Goal: Task Accomplishment & Management: Complete application form

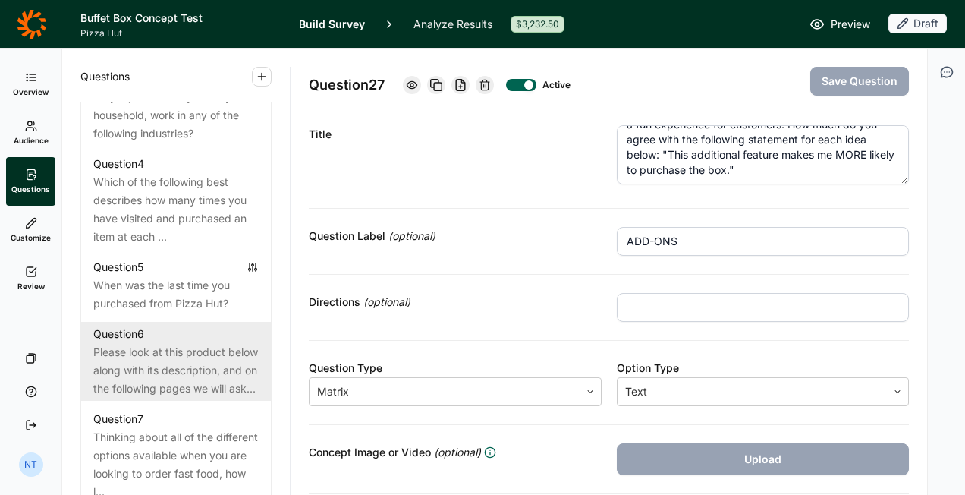
scroll to position [994, 0]
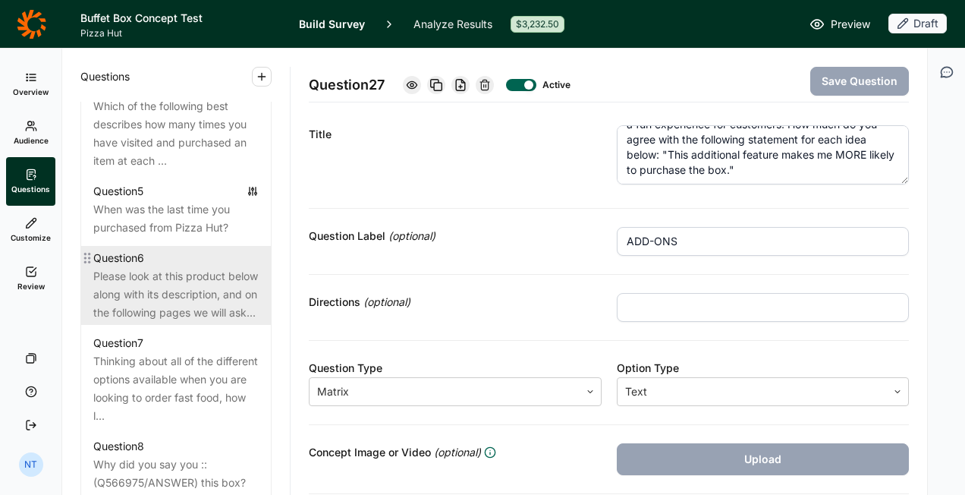
click at [182, 308] on div "Please look at this product below along with its description, and on the follow…" at bounding box center [175, 294] width 165 height 55
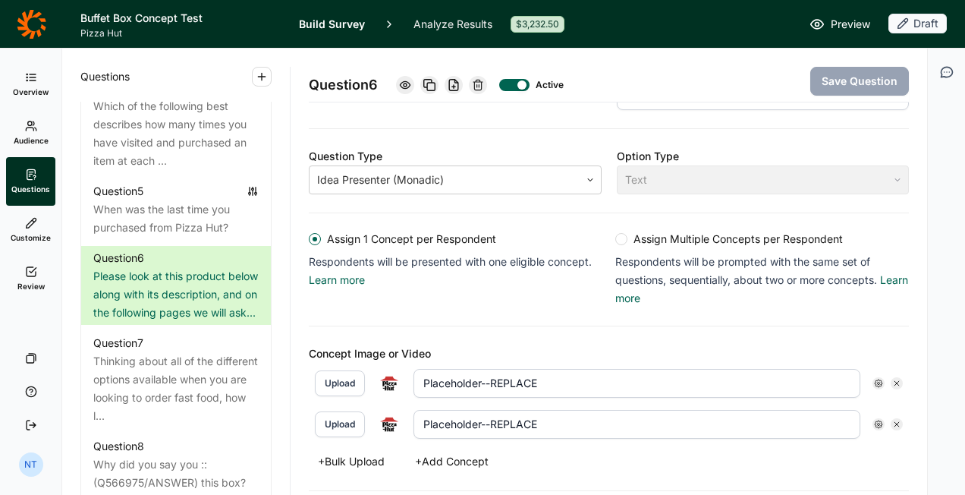
scroll to position [314, 0]
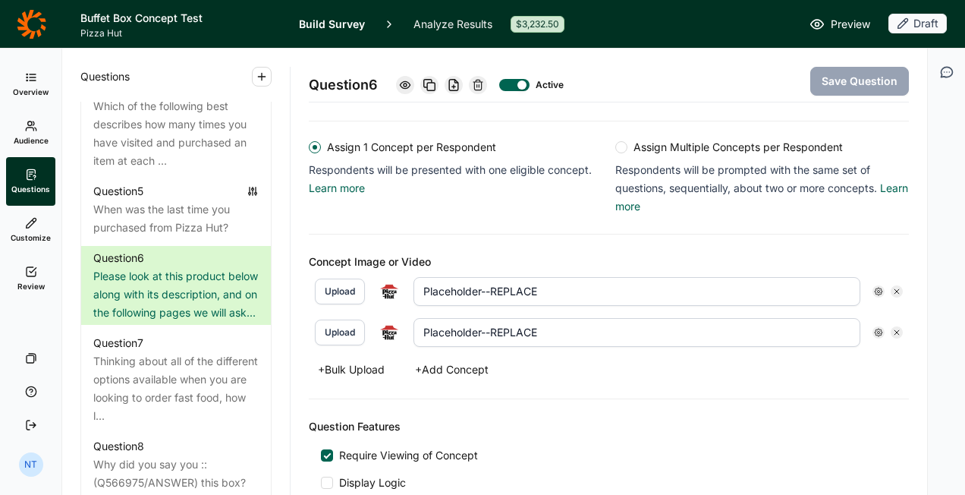
click at [892, 285] on div at bounding box center [897, 291] width 12 height 12
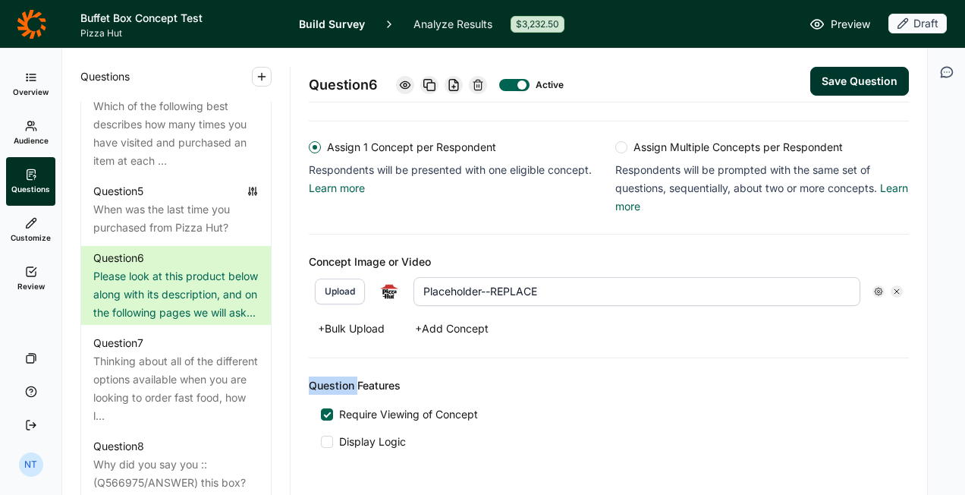
click at [892, 285] on div at bounding box center [897, 291] width 12 height 12
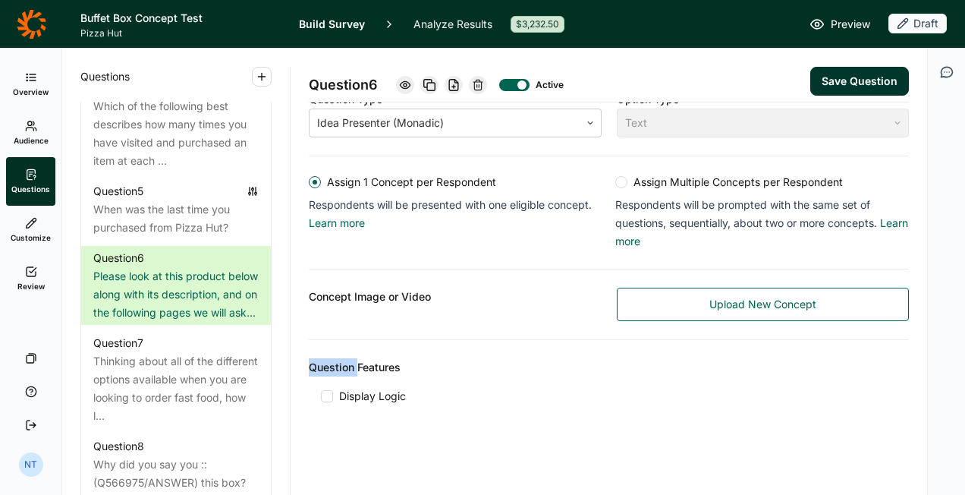
scroll to position [276, 0]
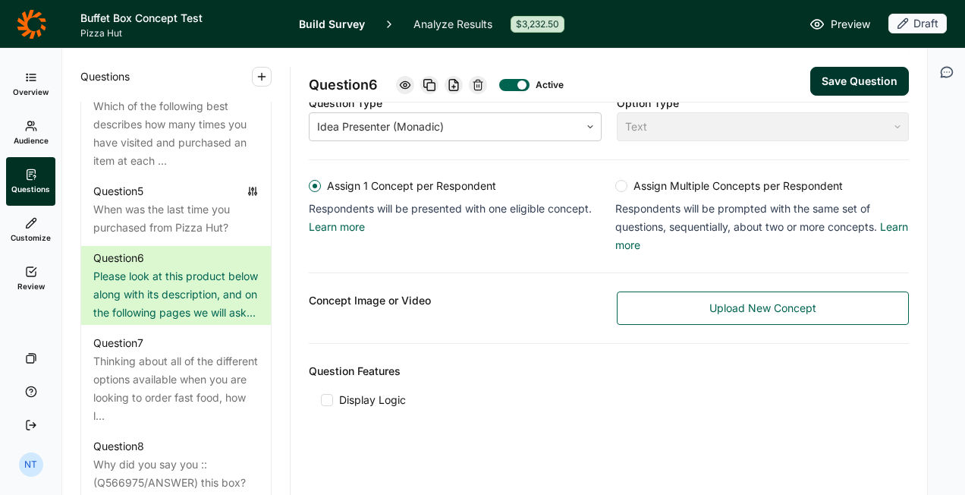
click at [682, 297] on link "Upload New Concept" at bounding box center [763, 307] width 293 height 33
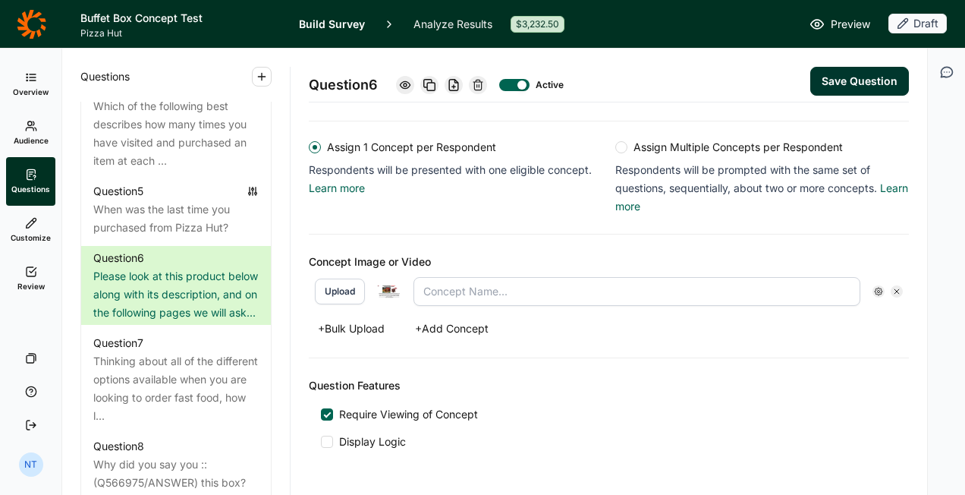
click at [475, 296] on input "text" at bounding box center [637, 291] width 447 height 29
type input "Salad + Cups"
click at [443, 325] on button "+ Add Concept" at bounding box center [452, 328] width 92 height 21
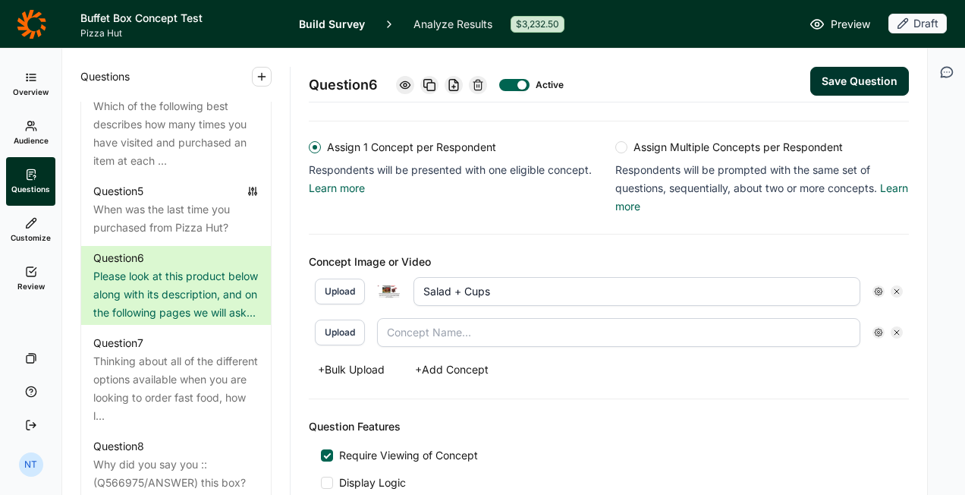
click at [340, 332] on button "Upload" at bounding box center [340, 333] width 50 height 26
click at [470, 318] on input "text" at bounding box center [637, 332] width 447 height 29
type input "s"
type input "A"
type input "Salad + No Cups"
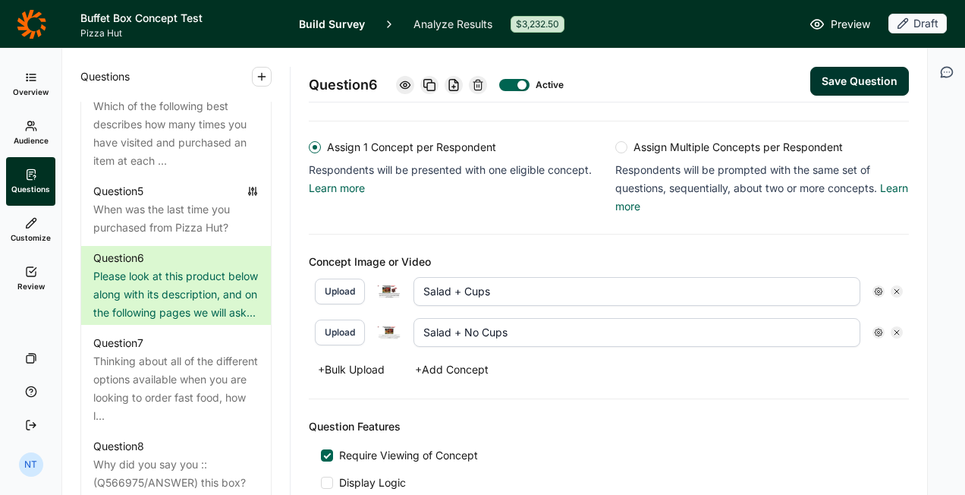
click at [446, 361] on button "+ Add Concept" at bounding box center [452, 369] width 92 height 21
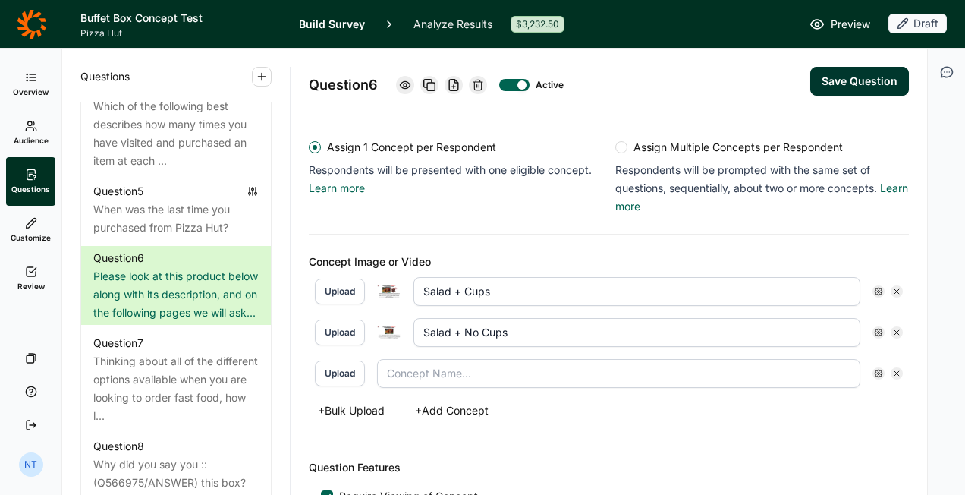
click at [338, 370] on button "Upload" at bounding box center [340, 374] width 50 height 26
click at [453, 376] on input "text" at bounding box center [637, 373] width 447 height 29
type input "No Salad + Cups"
click at [600, 416] on div "Concept Image or Video Upload Salad + Cups Upload Salad + No Cups Upload No Sal…" at bounding box center [609, 338] width 600 height 206
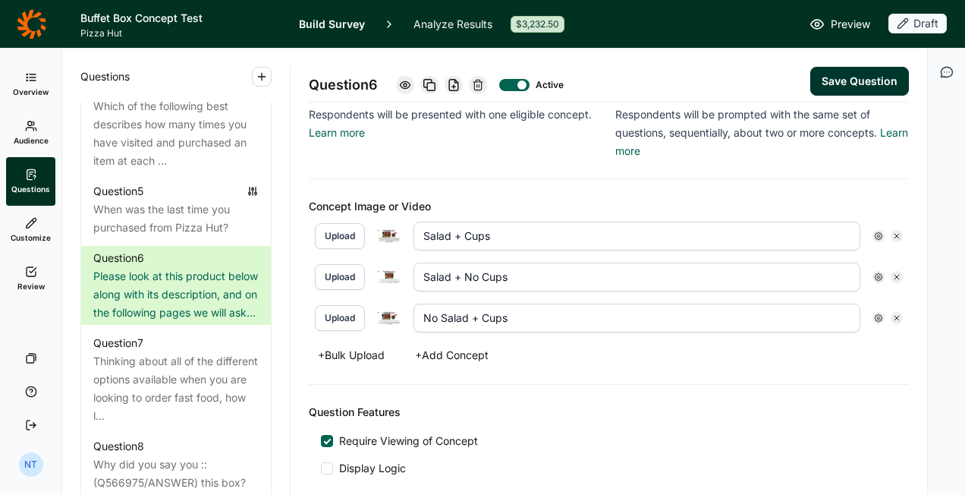
scroll to position [390, 0]
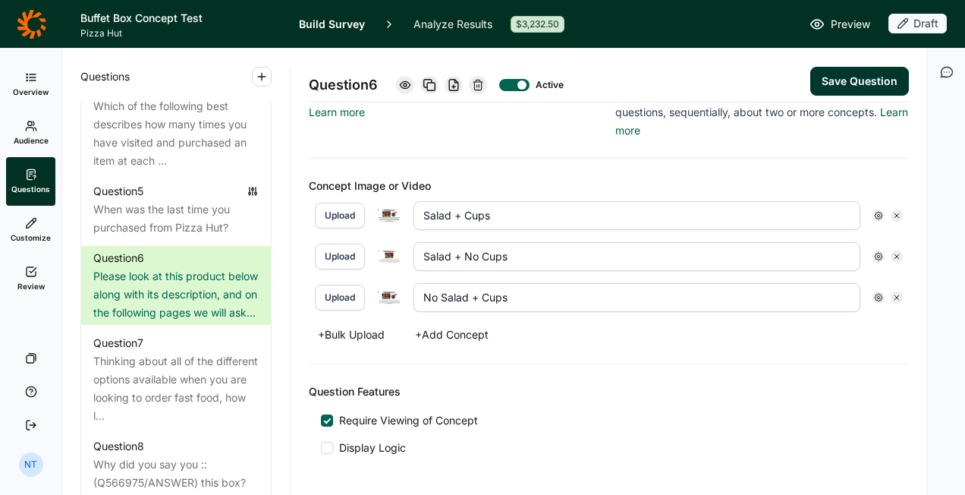
click at [821, 80] on button "Save Question" at bounding box center [860, 81] width 99 height 29
type input "No Salad + Cups"
type input "Salad + Cups"
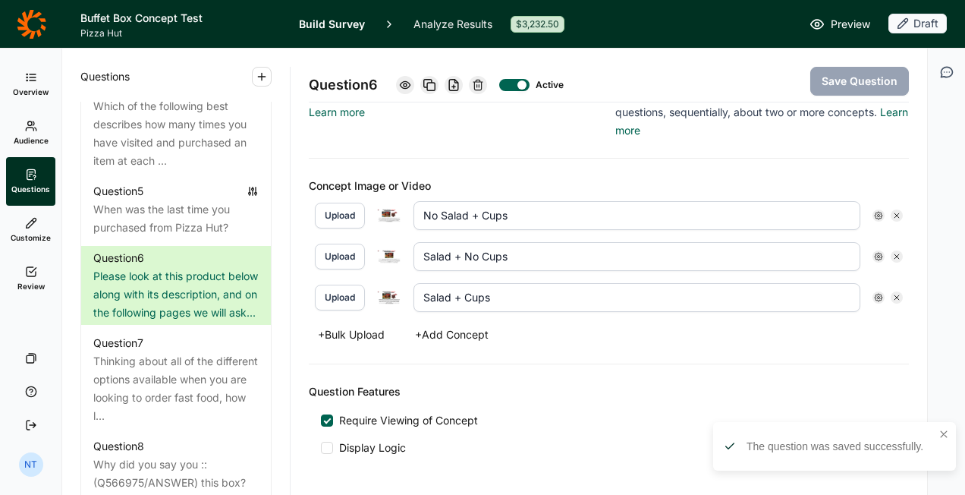
click at [296, 351] on div "Question 6 Active Save Question Title Please look at this product below along w…" at bounding box center [609, 272] width 637 height 446
click at [943, 433] on use "button" at bounding box center [944, 434] width 6 height 6
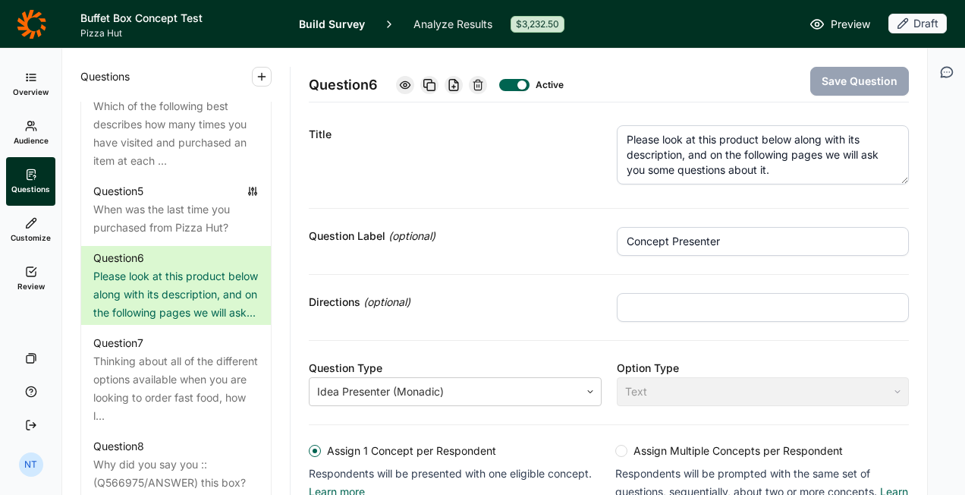
scroll to position [0, 0]
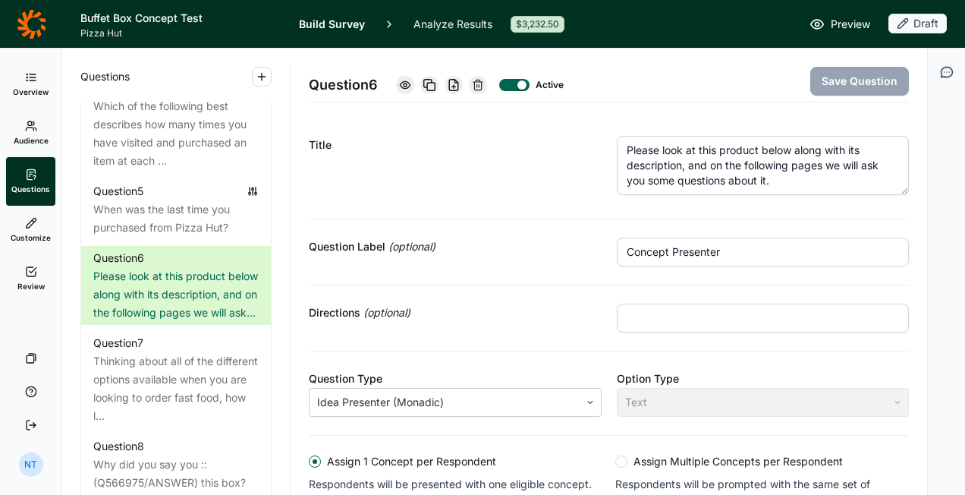
click at [402, 81] on icon at bounding box center [405, 85] width 12 height 12
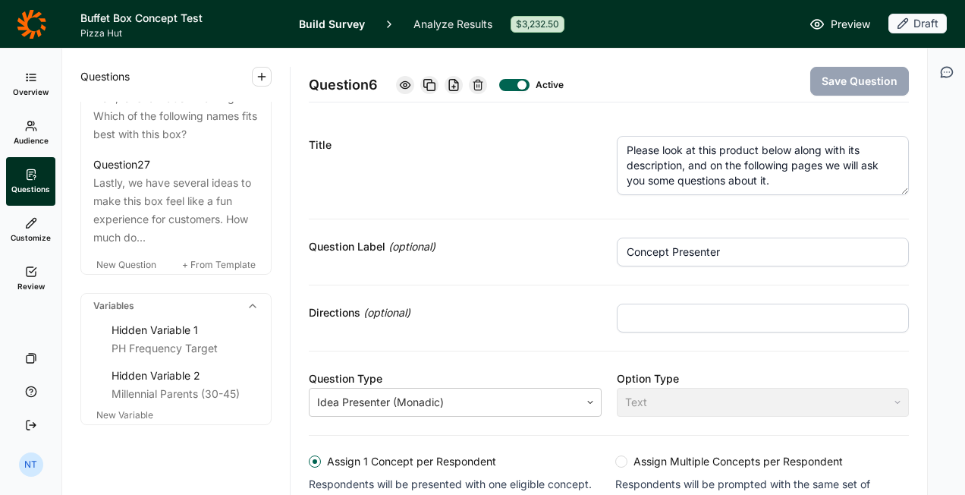
scroll to position [3079, 0]
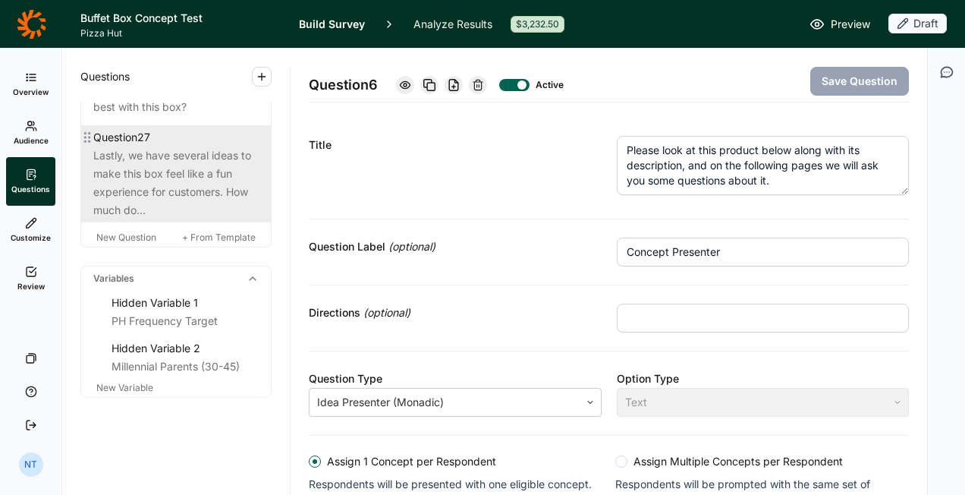
click at [159, 183] on div "Lastly, we have several ideas to make this box feel like a fun experience for c…" at bounding box center [175, 182] width 165 height 73
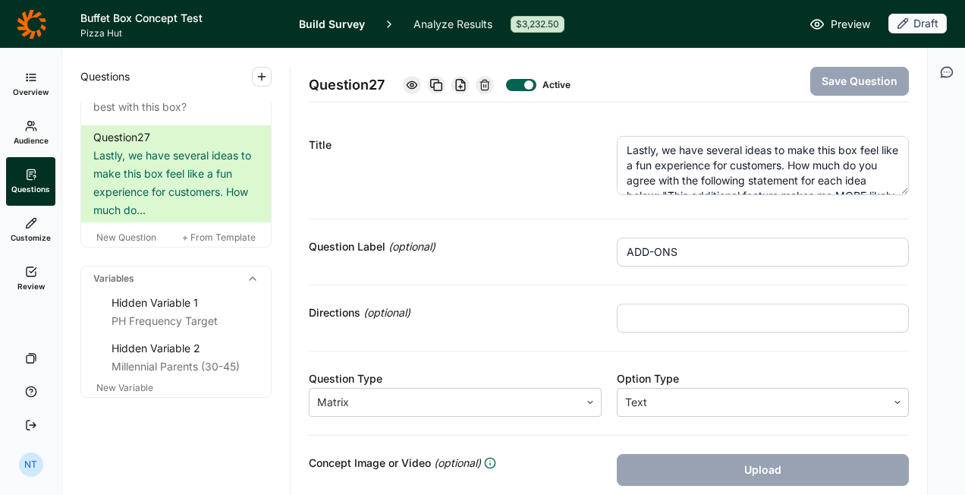
click at [655, 166] on textarea "Lastly, we have several ideas to make this box feel like a fun experience for c…" at bounding box center [763, 165] width 293 height 59
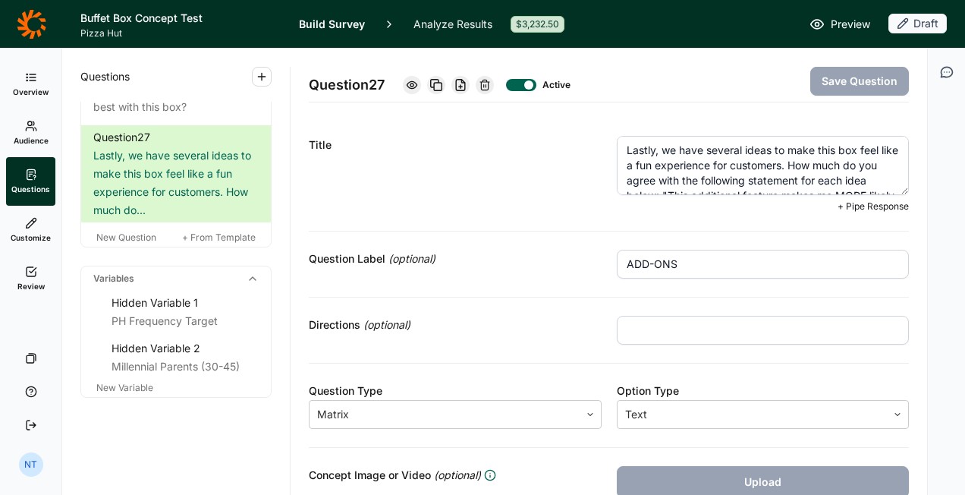
click at [655, 166] on textarea "Lastly, we have several ideas to make this box feel like a fun experience for c…" at bounding box center [763, 165] width 293 height 59
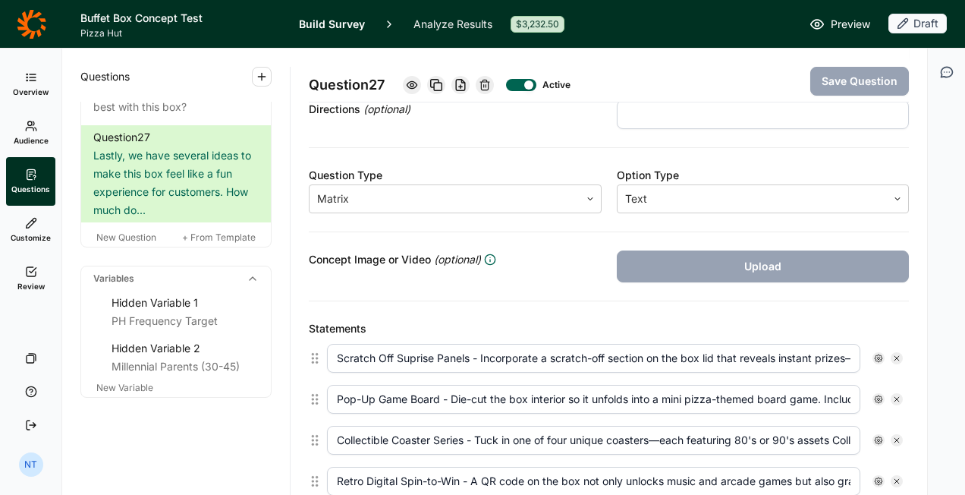
scroll to position [304, 0]
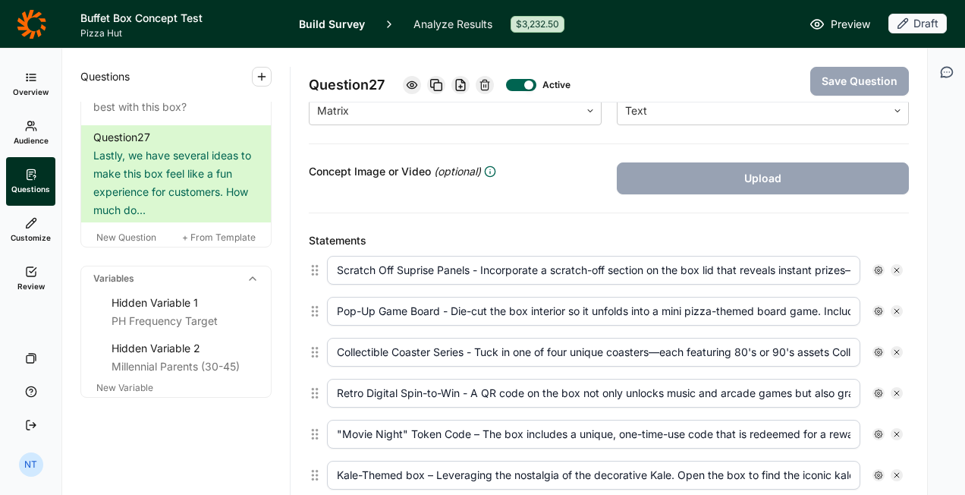
click at [569, 269] on input "Scratch Off Suprise Panels - Incorporate a scratch-off section on the box lid t…" at bounding box center [594, 270] width 534 height 29
drag, startPoint x: 562, startPoint y: 269, endPoint x: 897, endPoint y: 269, distance: 335.5
click at [897, 269] on div "Scratch Off Suprise Panels - Incorporate a scratch-off section on the box lid t…" at bounding box center [615, 270] width 588 height 41
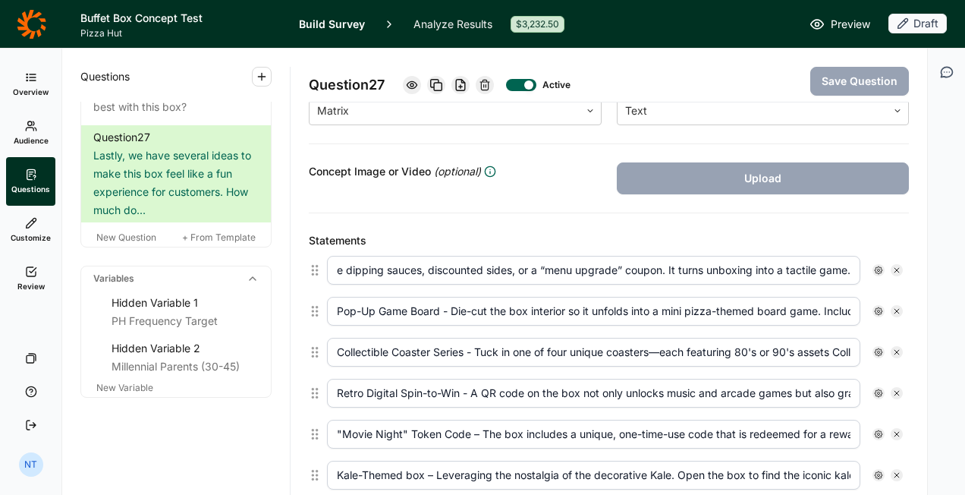
click at [789, 267] on input "Scratch Off Suprise Panels - Incorporate a scratch-off section on the box lid t…" at bounding box center [594, 270] width 534 height 29
drag, startPoint x: 774, startPoint y: 268, endPoint x: 622, endPoint y: 271, distance: 152.6
click at [622, 271] on input "Scratch Off Suprise Panels - Incorporate a scratch-off section on the box lid t…" at bounding box center [594, 270] width 534 height 29
click at [620, 266] on input "Scratch Off Suprise Panels - Incorporate a scratch-off section on the box lid t…" at bounding box center [594, 270] width 534 height 29
drag, startPoint x: 619, startPoint y: 265, endPoint x: 539, endPoint y: 266, distance: 80.5
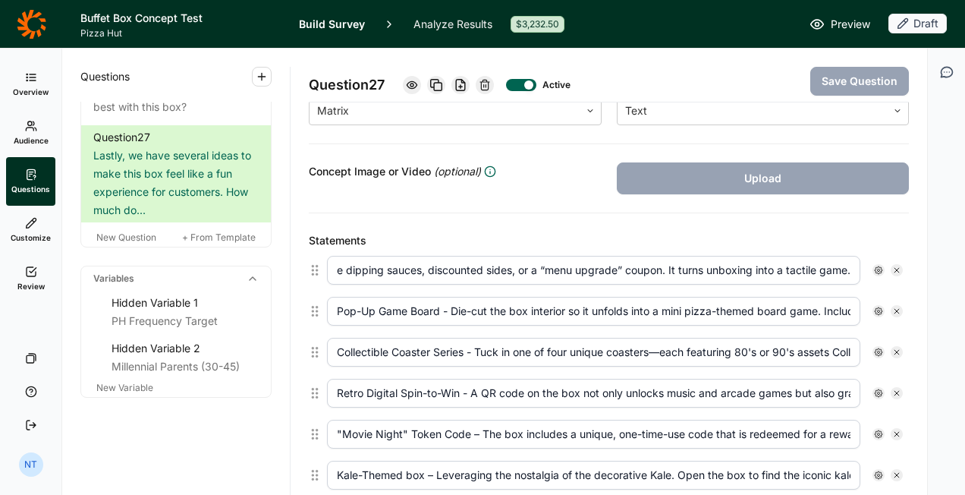
click at [539, 266] on input "Scratch Off Suprise Panels - Incorporate a scratch-off section on the box lid t…" at bounding box center [594, 270] width 534 height 29
click at [668, 271] on input "Scratch Off Suprise Panels - Incorporate a scratch-off section on the box lid t…" at bounding box center [594, 270] width 534 height 29
drag, startPoint x: 658, startPoint y: 266, endPoint x: 296, endPoint y: 265, distance: 362.1
click at [296, 265] on div "Question 27 Active Save Question Title Lastly, we have several ideas to make th…" at bounding box center [609, 272] width 637 height 446
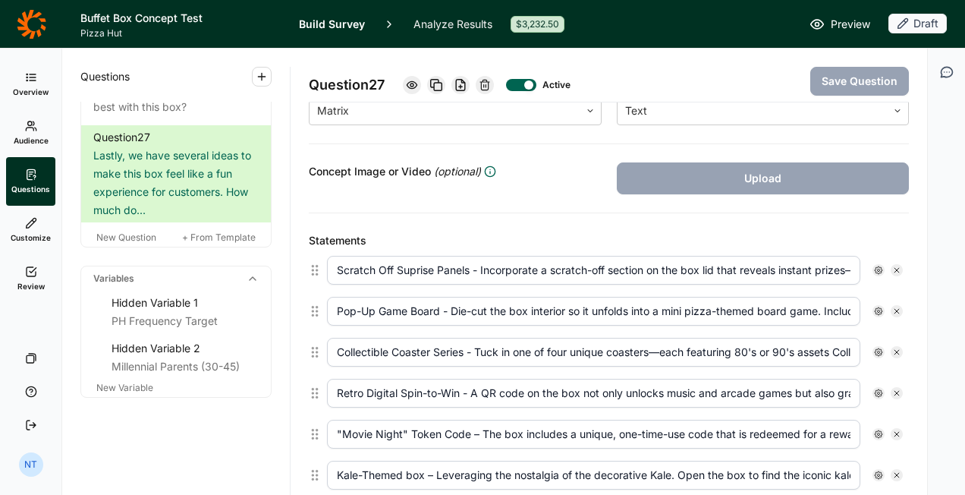
click at [498, 266] on input "Scratch Off Suprise Panels - Incorporate a scratch-off section on the box lid t…" at bounding box center [594, 270] width 534 height 29
drag, startPoint x: 482, startPoint y: 263, endPoint x: 545, endPoint y: 265, distance: 63.0
click at [545, 265] on input "Scratch Off Suprise Panels - Incorporate a scratch-off section on the box lid t…" at bounding box center [594, 270] width 534 height 29
drag, startPoint x: 736, startPoint y: 269, endPoint x: 843, endPoint y: 268, distance: 106.3
click at [843, 268] on input "Scratch Off Suprise Panels - Incorporating a scratch-off section on the box lid…" at bounding box center [594, 270] width 534 height 29
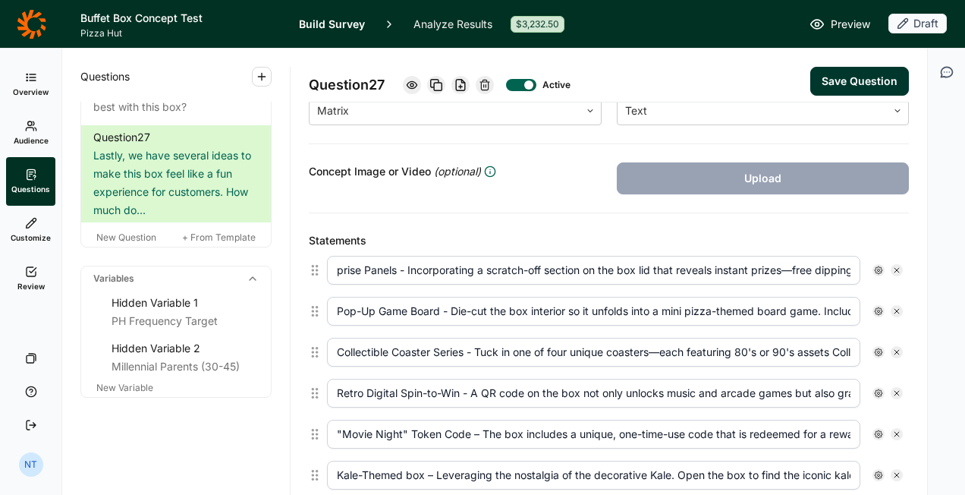
click at [742, 267] on input "Scratch Off Suprise Panels - Incorporating a scratch-off section on the box lid…" at bounding box center [594, 270] width 534 height 29
drag, startPoint x: 787, startPoint y: 264, endPoint x: 898, endPoint y: 266, distance: 110.8
click at [898, 266] on div "Scratch Off Suprise Panels - Incorporating a scratch-off section on the box lid…" at bounding box center [615, 270] width 588 height 41
click at [720, 274] on input "Scratch Off Suprise Panels - Incorporating a scratch-off section on the box lid…" at bounding box center [594, 270] width 534 height 29
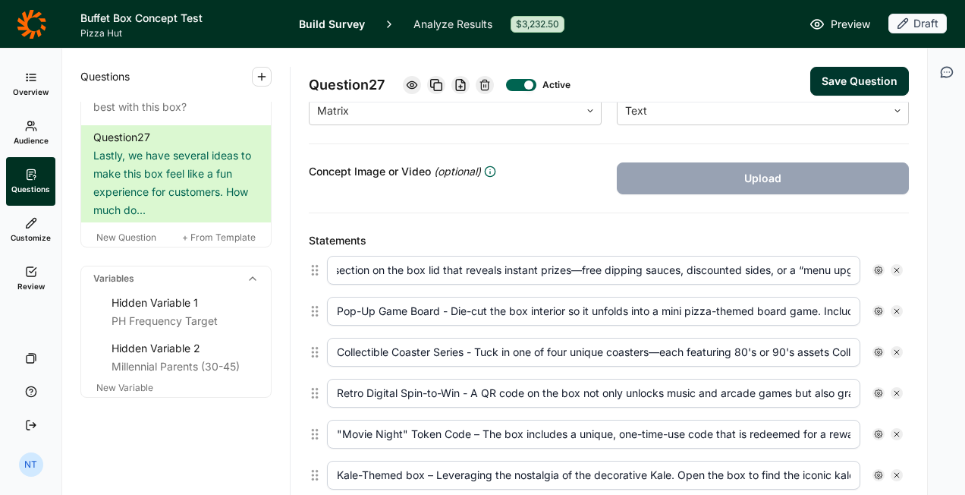
click at [762, 275] on input "Scratch Off Suprise Panels - Incorporating a scratch-off section on the box lid…" at bounding box center [594, 270] width 534 height 29
drag, startPoint x: 774, startPoint y: 272, endPoint x: 865, endPoint y: 276, distance: 91.2
click at [865, 276] on div "Scratch Off Suprise Panels - Incorporating a scratch-off section on the box lid…" at bounding box center [615, 270] width 576 height 29
click at [798, 266] on input "Scratch Off Suprise Panels - Incorporating a scratch-off section on the box lid…" at bounding box center [594, 270] width 534 height 29
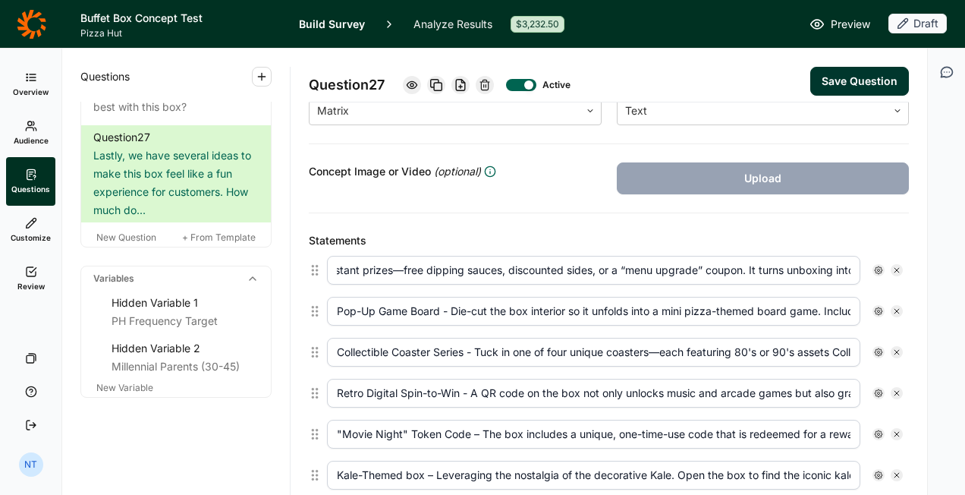
click at [383, 269] on input "Scratch Off Suprise Panels - Incorporating a scratch-off section on the box lid…" at bounding box center [594, 270] width 534 height 29
drag, startPoint x: 403, startPoint y: 269, endPoint x: 93, endPoint y: 272, distance: 309.7
click at [93, 272] on div "Questions Demographics Demographic 1 What is your age? Demographic 2 How do you…" at bounding box center [494, 272] width 865 height 446
click at [480, 268] on input "Scratch Off Suprise Panels - Incorporating a scratch-off section on the box lid…" at bounding box center [594, 270] width 534 height 29
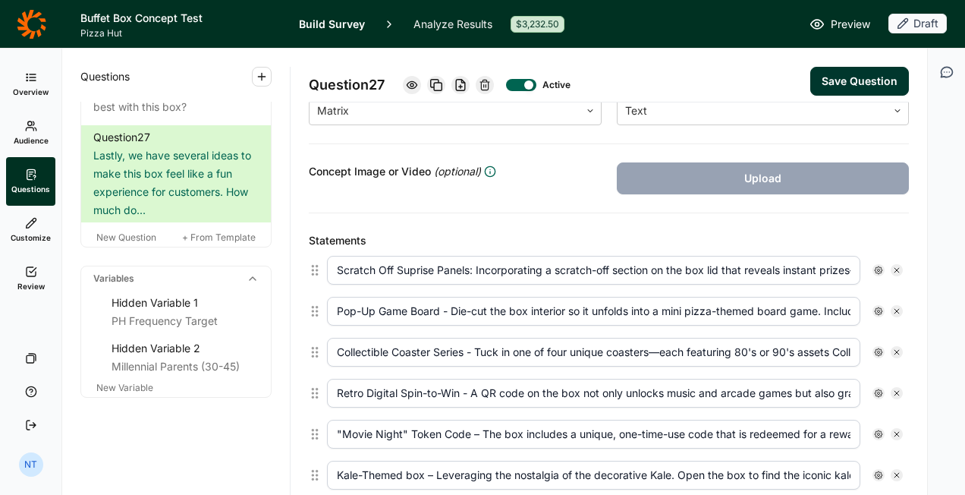
type input "Scratch Off Suprise Panels: Incorporating a scratch-off section on the box lid …"
click at [449, 307] on input "Pop-Up Game Board - Die-cut the box interior so it unfolds into a mini pizza-th…" at bounding box center [594, 311] width 534 height 29
click at [669, 307] on input "Pop-Up Game Board: Die-cut the box interior so it unfolds into a mini pizza-the…" at bounding box center [594, 311] width 534 height 29
click at [738, 310] on input "Pop-Up Game Board: Die-cut the box interior so it unfolds into a mini pizza-the…" at bounding box center [594, 311] width 534 height 29
drag, startPoint x: 768, startPoint y: 307, endPoint x: 880, endPoint y: 319, distance: 112.2
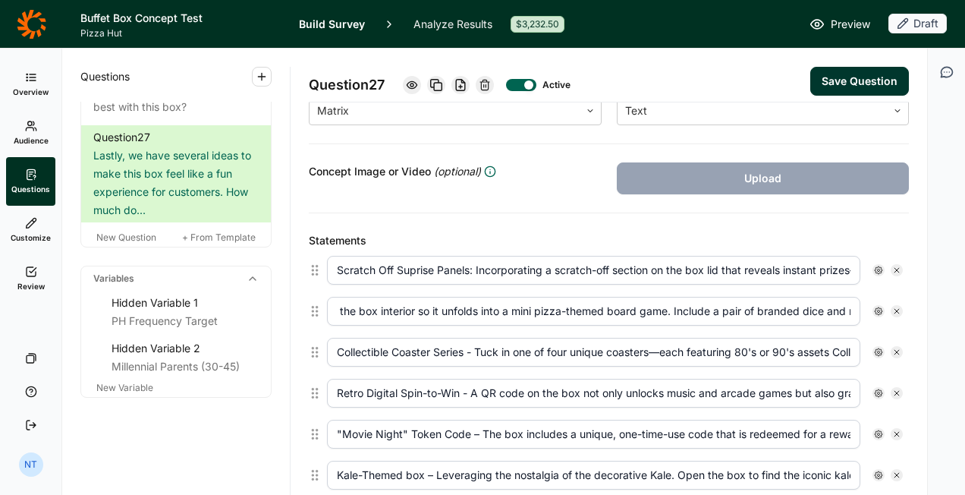
click at [880, 319] on div "Pop-Up Game Board: Die-cut the box interior so it unfolds into a mini pizza-the…" at bounding box center [615, 311] width 576 height 29
click at [559, 309] on input "Pop-Up Game Board: Die-cut the box interior so it unfolds into a mini pizza-the…" at bounding box center [594, 311] width 534 height 29
click at [805, 307] on input "Pop-Up Game Board: Die-cut the box interior so it unfolds into a mini pizza-the…" at bounding box center [594, 311] width 534 height 29
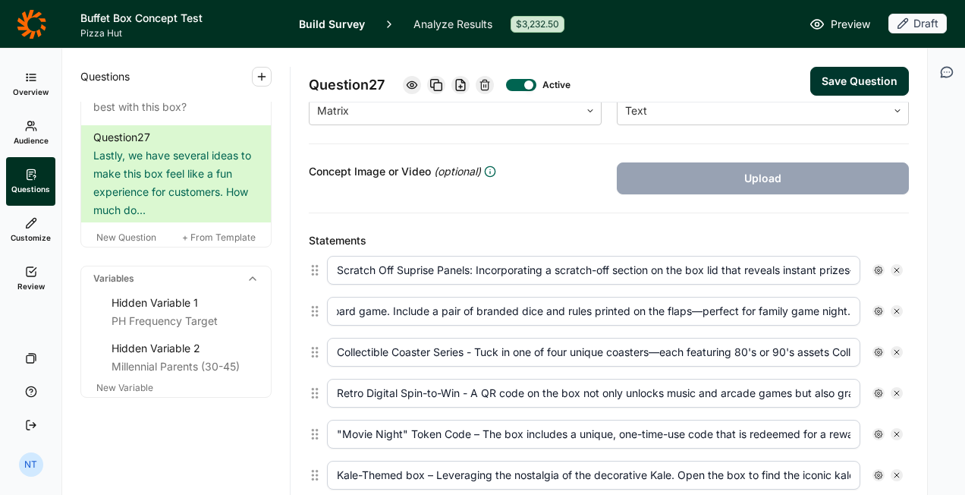
drag, startPoint x: 809, startPoint y: 304, endPoint x: 888, endPoint y: 302, distance: 79.0
click at [888, 302] on div "Pop-Up Game Board: Die-cut the box interior so it unfolds into a mini pizza-the…" at bounding box center [615, 311] width 576 height 29
type input "Pop-Up Game Board: Die-cut the box interior so it unfolds into a mini pizza-the…"
click at [726, 339] on input "Collectible Coaster Series - Tuck in one of four unique coasters—each featuring…" at bounding box center [594, 352] width 534 height 29
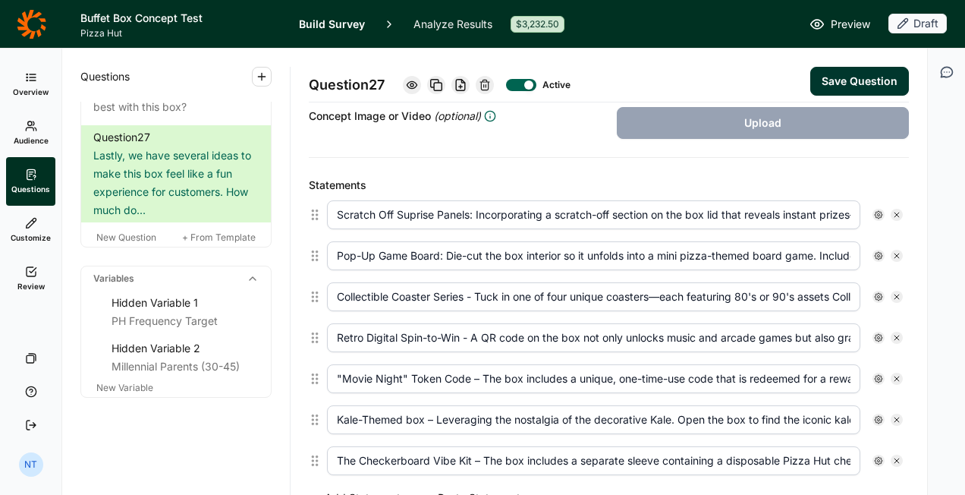
scroll to position [367, 0]
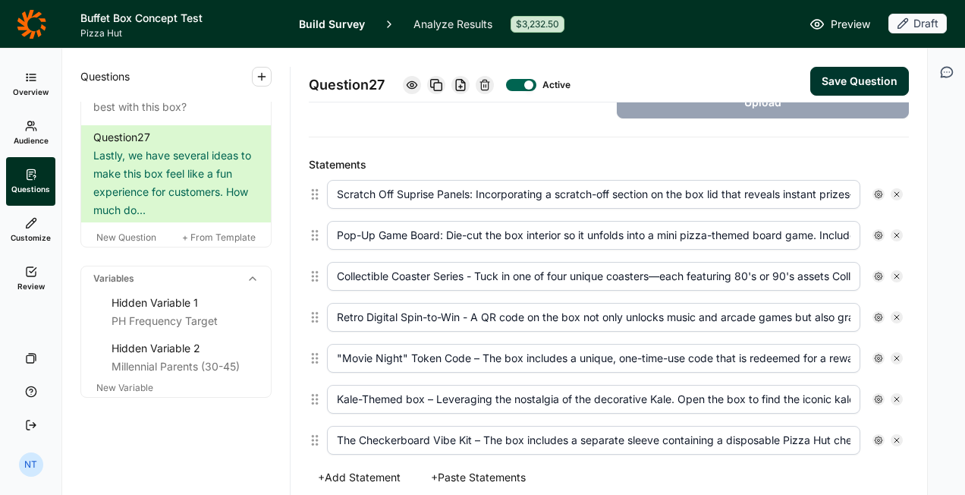
click at [478, 270] on input "Collectible Coaster Series - Tuck in one of four unique coasters—each featuring…" at bounding box center [594, 276] width 534 height 29
type input "Collectible Coaster Series: Tuck in one of four unique coasters—each featuring …"
drag, startPoint x: 447, startPoint y: 232, endPoint x: 483, endPoint y: 232, distance: 35.7
click at [483, 232] on input "Pop-Up Game Board: Die-cut the box interior so it unfolds into a mini pizza-the…" at bounding box center [594, 235] width 534 height 29
click at [748, 221] on input "Pop-Up Game Board: We cut the box interior so it unfolds into a mini pizza-them…" at bounding box center [594, 235] width 534 height 29
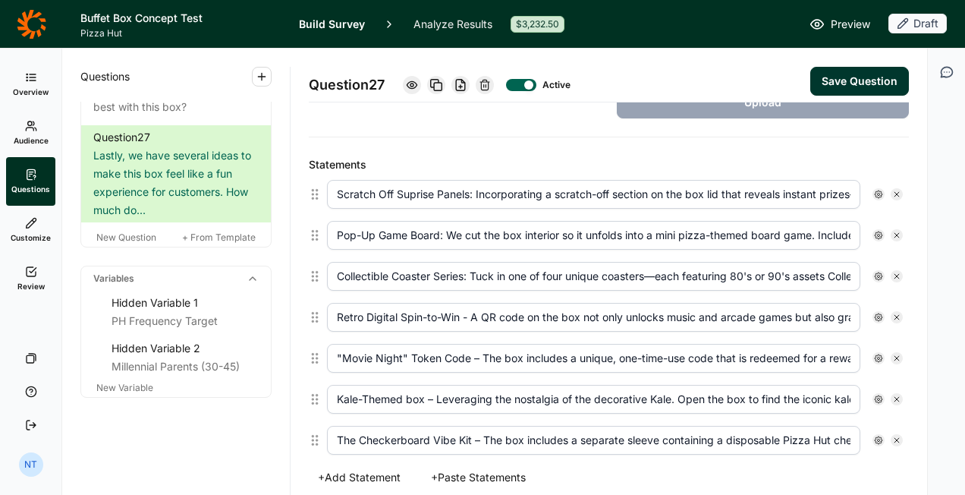
scroll to position [0, 440]
drag, startPoint x: 797, startPoint y: 231, endPoint x: 918, endPoint y: 230, distance: 121.4
click at [918, 230] on div "Question 27 Active Save Question Title Lastly, we have several ideas to make th…" at bounding box center [609, 272] width 637 height 446
click at [555, 235] on input "Pop-Up Game Board: We cut the box interior so it unfolds into a mini pizza-them…" at bounding box center [594, 235] width 534 height 29
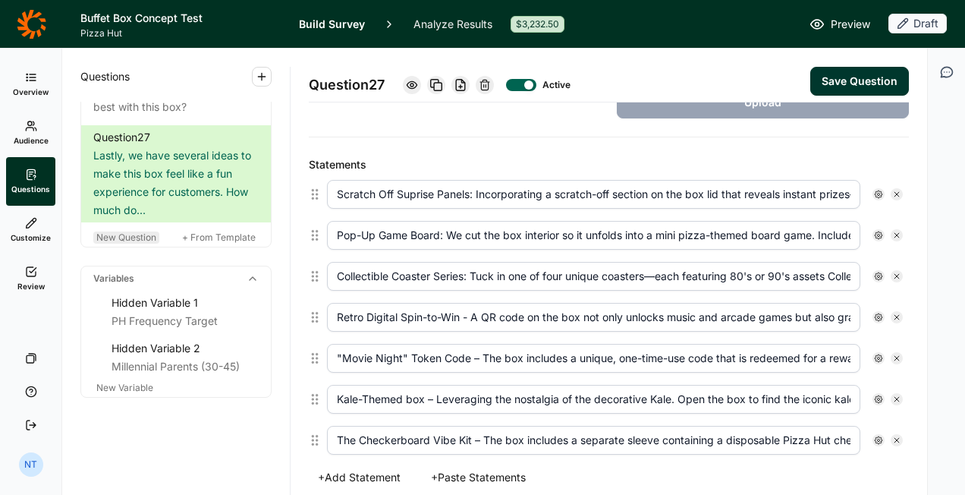
drag, startPoint x: 553, startPoint y: 234, endPoint x: 146, endPoint y: 234, distance: 406.1
click at [146, 235] on div "Questions Demographics Demographic 1 What is your age? Demographic 2 How do you…" at bounding box center [494, 272] width 865 height 446
click at [487, 232] on input "Pop-Up Game Board: We cut the box interior so it unfolds into a mini pizza-them…" at bounding box center [594, 235] width 534 height 29
click at [802, 228] on input "Pop-Up Game Board: We cut the box interior, so it unfolds into a mini pizza-the…" at bounding box center [594, 235] width 534 height 29
drag, startPoint x: 815, startPoint y: 229, endPoint x: 921, endPoint y: 229, distance: 106.3
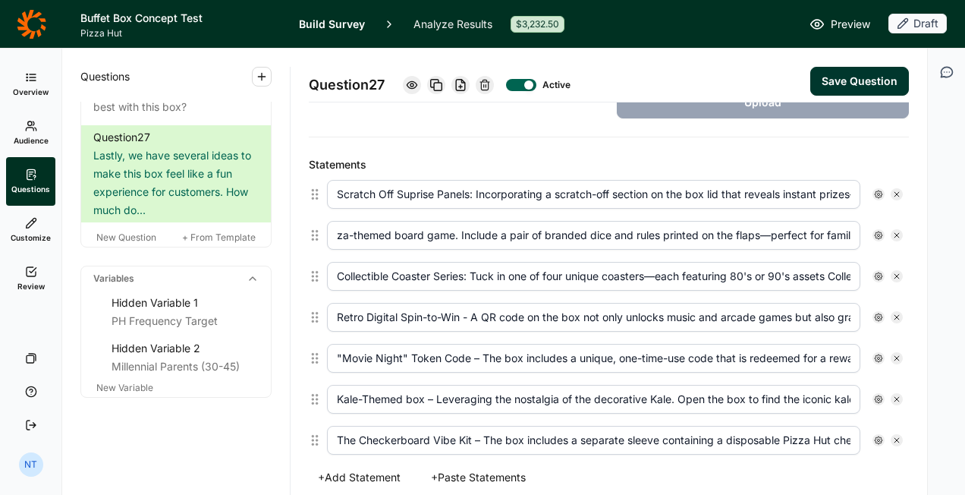
click at [921, 229] on div "Question 27 Active Save Question Title Lastly, we have several ideas to make th…" at bounding box center [609, 272] width 637 height 446
click at [693, 230] on input "Pop-Up Game Board: We cut the box interior, so it unfolds into a mini pizza-the…" at bounding box center [594, 235] width 534 height 29
type input "Pop-Up Game Board: We cut the box interior, so it unfolds into a mini pizza-the…"
click at [690, 273] on input "Collectible Coaster Series: Tuck in one of four unique coasters—each featuring …" at bounding box center [594, 276] width 534 height 29
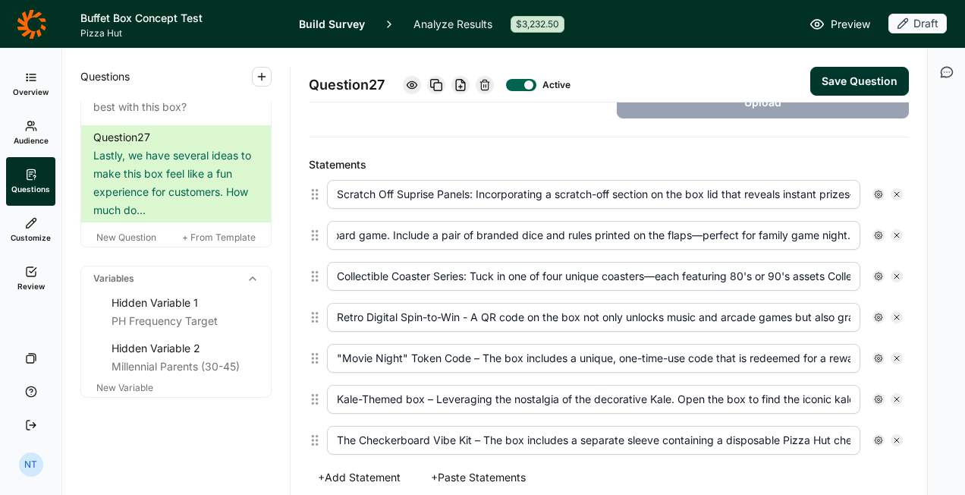
scroll to position [0, 0]
click at [487, 270] on input "Collectible Coaster Series: Tuck in one of four unique coasters—each featuring …" at bounding box center [594, 276] width 534 height 29
click at [740, 270] on input "Collectible Coaster Series: We tuck in one of four unique coasters—each featuri…" at bounding box center [594, 276] width 534 height 29
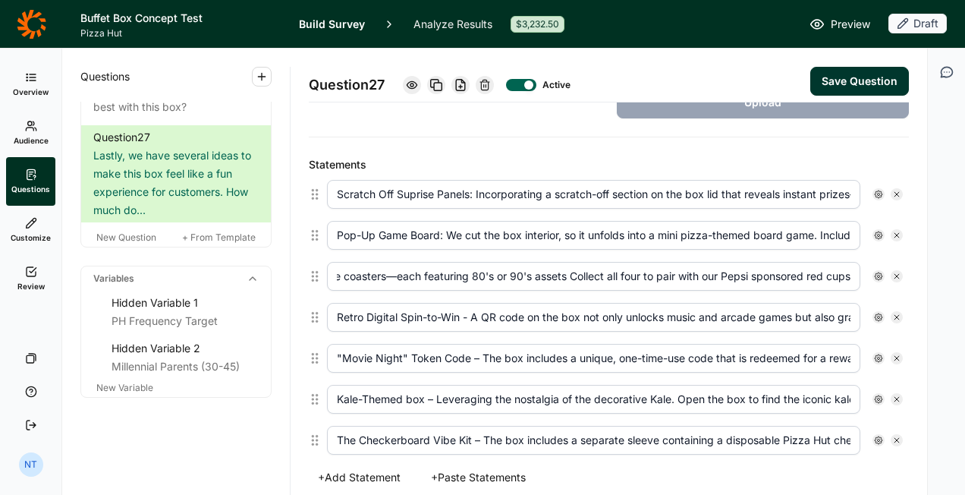
drag, startPoint x: 769, startPoint y: 267, endPoint x: 896, endPoint y: 273, distance: 126.9
click at [896, 273] on div "Collectible Coaster Series: We tuck in one of four unique coasters—each featuri…" at bounding box center [615, 276] width 588 height 41
click at [688, 275] on input "Collectible Coaster Series: We tuck in one of four unique coasters—each featuri…" at bounding box center [594, 276] width 534 height 29
drag, startPoint x: 667, startPoint y: 273, endPoint x: 912, endPoint y: 279, distance: 245.2
click at [912, 279] on div "Question 27 Active Save Question Title Lastly, we have several ideas to make th…" at bounding box center [609, 272] width 637 height 446
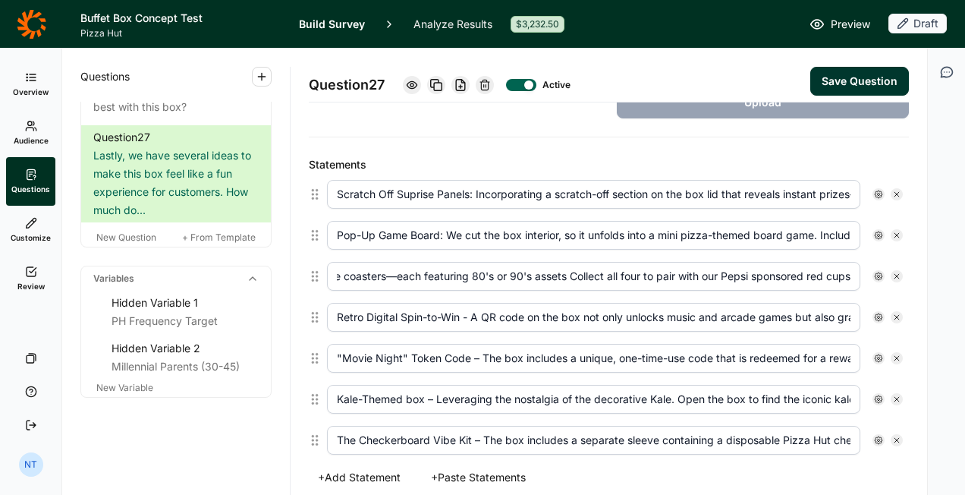
click at [540, 272] on input "Collectible Coaster Series: We tuck in one of four unique coasters—each featuri…" at bounding box center [594, 276] width 534 height 29
click at [671, 272] on input "Collectible Coaster Series: We tuck in one of four unique coasters—each featuri…" at bounding box center [594, 276] width 534 height 29
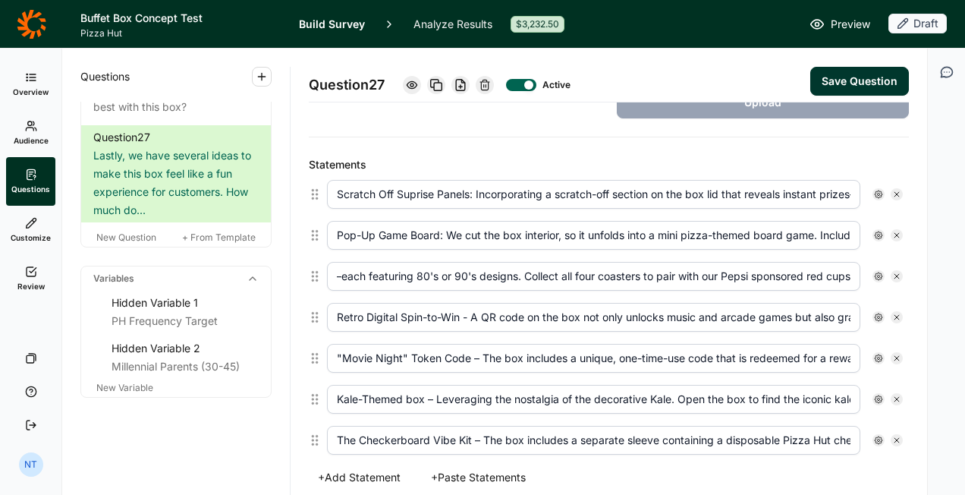
drag, startPoint x: 726, startPoint y: 274, endPoint x: 945, endPoint y: 260, distance: 219.8
click at [945, 260] on div "Overview Audience Questions Customize Review Your Surveys Help Log Out NT Quest…" at bounding box center [482, 272] width 965 height 446
click at [830, 268] on input "Collectible Coaster Series: We tuck in one of four unique coasters—each featuri…" at bounding box center [594, 276] width 534 height 29
click at [837, 270] on input "Collectible Coaster Series: We tuck in one of four unique coasters—each featuri…" at bounding box center [594, 276] width 534 height 29
click at [839, 273] on input "Collectible Coaster Series: We tuck in one of four unique coasters—each featuri…" at bounding box center [594, 276] width 534 height 29
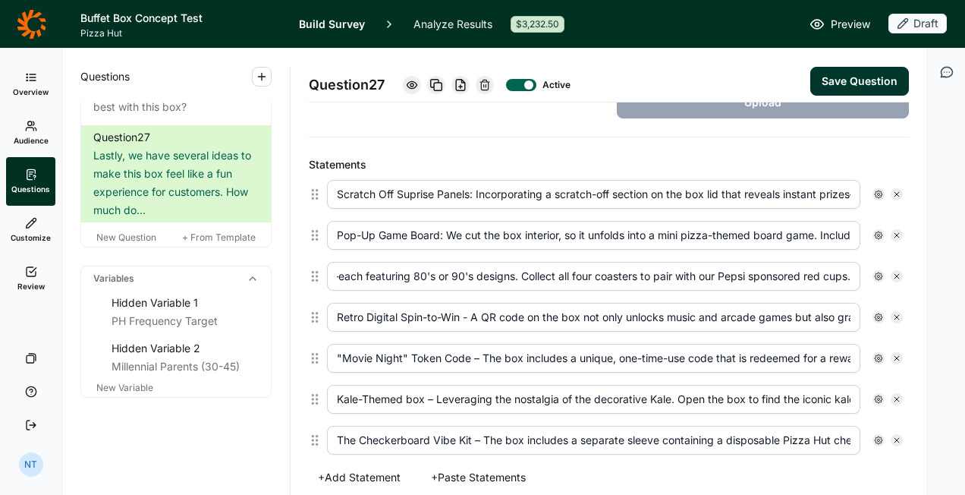
scroll to position [0, 356]
type input "Collectible Coaster Series: We tuck in one of four unique coasters—each featuri…"
click at [643, 316] on input "Retro Digital Spin-to-Win - A QR code on the box not only unlocks music and arc…" at bounding box center [594, 317] width 534 height 29
click at [471, 307] on input "Retro Digital Spin-to-Win - A QR code on the box not only unlocks music and arc…" at bounding box center [594, 317] width 534 height 29
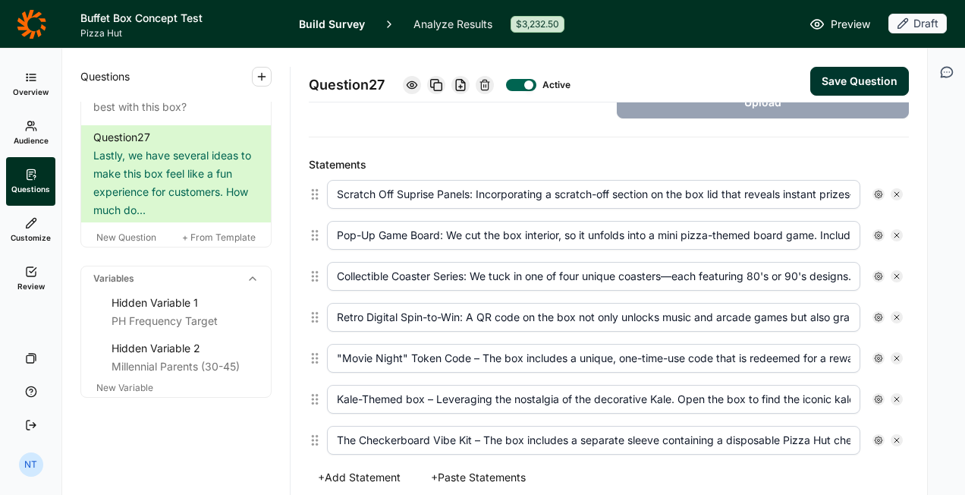
click at [704, 326] on div "Retro Digital Spin-to-Win: A QR code on the box not only unlocks music and arca…" at bounding box center [615, 317] width 588 height 41
drag, startPoint x: 708, startPoint y: 323, endPoint x: 888, endPoint y: 320, distance: 179.9
click at [888, 320] on div "Retro Digital Spin-to-Win: A QR code on the box not only unlocks music and arca…" at bounding box center [615, 317] width 576 height 29
click at [487, 319] on input "Retro Digital Spin-to-Win: A QR code on the box not only unlocks music and arca…" at bounding box center [594, 317] width 534 height 29
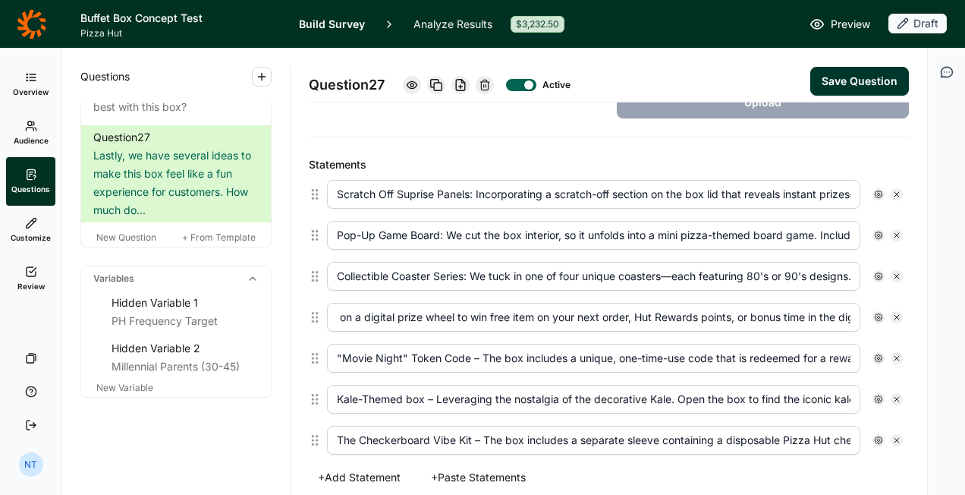
drag, startPoint x: 386, startPoint y: 315, endPoint x: 332, endPoint y: 320, distance: 54.9
click at [332, 320] on input "Retro Digital Spin-to-Win: A QR code on the box not only unlocks music and arca…" at bounding box center [594, 317] width 534 height 29
click at [465, 311] on input "Retro Digital Spin-to-Win: A QR code on the box not only unlocks music and arca…" at bounding box center [594, 317] width 534 height 29
drag, startPoint x: 410, startPoint y: 313, endPoint x: 323, endPoint y: 314, distance: 86.5
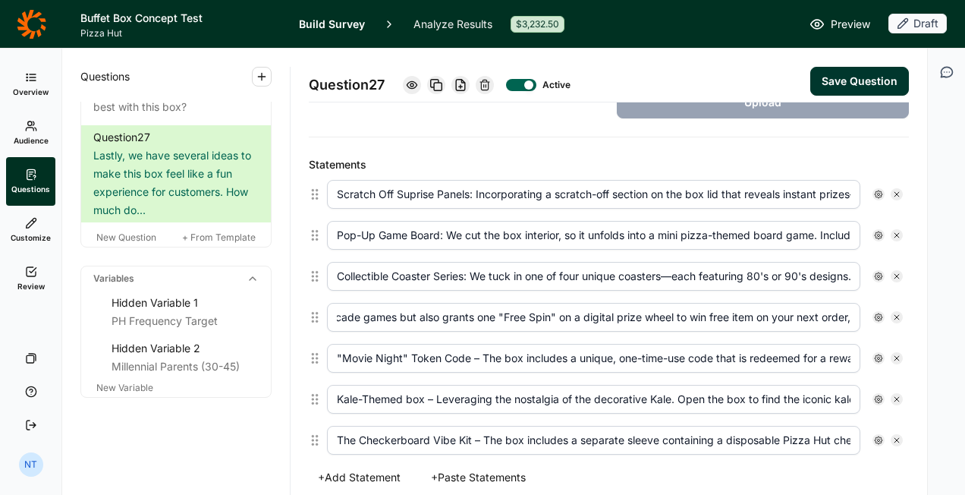
click at [323, 314] on div "Retro Digital Spin-to-Win: A QR code on the box not only unlocks music and arca…" at bounding box center [615, 317] width 588 height 41
click at [520, 315] on input "Retro Digital Spin-to-Win: A QR code on the box not only unlocks music and arca…" at bounding box center [594, 317] width 534 height 29
click at [613, 317] on input "Retro Digital Spin-to-Win: A QR code on the box not only unlocks music and arca…" at bounding box center [594, 317] width 534 height 29
click at [745, 313] on input "Retro Digital Spin-to-Win: A QR code on the box not only unlocks music and arca…" at bounding box center [594, 317] width 534 height 29
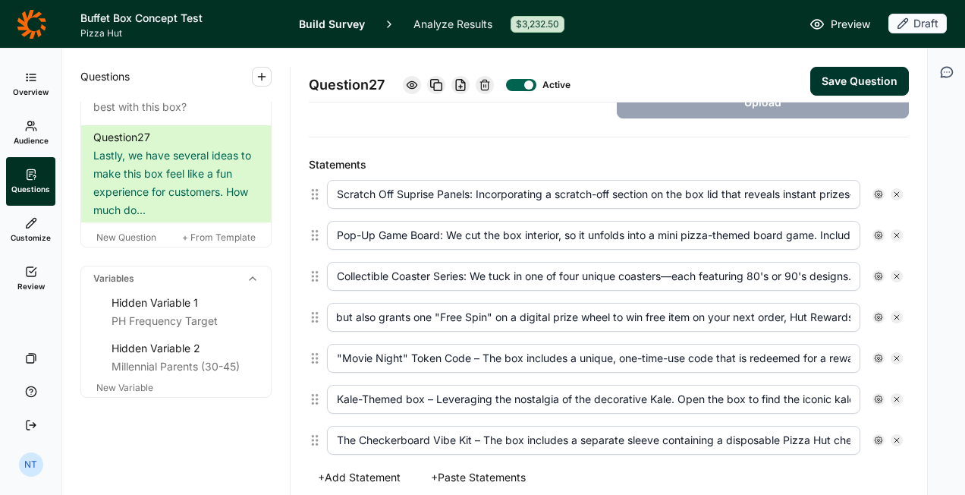
drag, startPoint x: 811, startPoint y: 315, endPoint x: 862, endPoint y: 311, distance: 51.0
click at [862, 311] on div "Retro Digital Spin-to-Win: A QR code on the box not only unlocks music and arca…" at bounding box center [615, 317] width 576 height 29
click at [811, 311] on input "Retro Digital Spin-to-Win: A QR code on the box not only unlocks music and arca…" at bounding box center [594, 317] width 534 height 29
drag, startPoint x: 797, startPoint y: 312, endPoint x: 900, endPoint y: 312, distance: 103.2
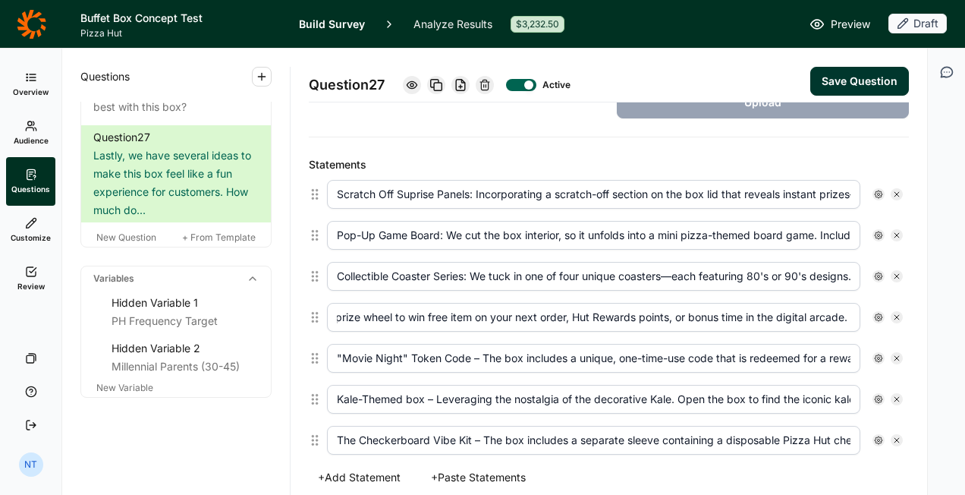
click at [900, 312] on div "Question 27 Active Save Question Title Lastly, we have several ideas to make th…" at bounding box center [609, 272] width 637 height 446
click at [746, 311] on input "Retro Digital Spin-to-Win: A QR code on the box not only unlocks music and arca…" at bounding box center [594, 317] width 534 height 29
click at [397, 313] on input "Retro Digital Spin-to-Win: A QR code on the box not only unlocks music and arca…" at bounding box center [594, 317] width 534 height 29
click at [445, 313] on input "Retro Digital Spin-to-Win: A QR code on the box not only unlocks music and arca…" at bounding box center [594, 317] width 534 height 29
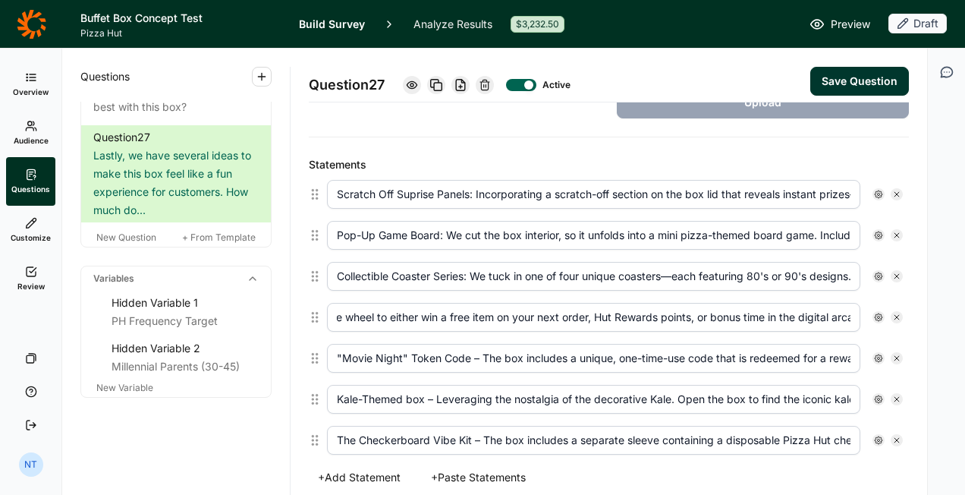
click at [635, 307] on input "Retro Digital Spin-to-Win: A QR code on the box not only unlocks music and arca…" at bounding box center [594, 317] width 534 height 29
click at [758, 314] on input "Retro Digital Spin-to-Win: A QR code on the box not only unlocks music and arca…" at bounding box center [594, 317] width 534 height 29
drag, startPoint x: 807, startPoint y: 310, endPoint x: 965, endPoint y: 310, distance: 157.9
click at [965, 310] on html "Buffet Box Concept Test Pizza Hut Build Survey Analyze Results $3,232.50 Previe…" at bounding box center [482, 247] width 965 height 495
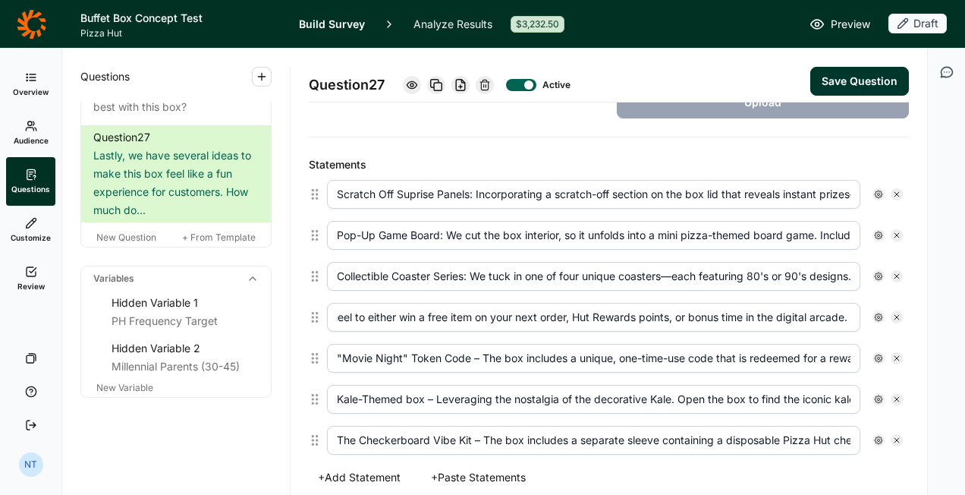
type input "Retro Digital Spin-to-Win: A QR code on the box not only unlocks music and arca…"
click at [411, 355] on input ""Movie Night" Token Code – The box includes a unique, one-time-use code that is…" at bounding box center [594, 358] width 534 height 29
drag, startPoint x: 480, startPoint y: 355, endPoint x: 471, endPoint y: 361, distance: 10.5
click at [471, 361] on input ""Movie Night" Token Code – The box includes a unique, one-time-use code that is…" at bounding box center [594, 358] width 534 height 29
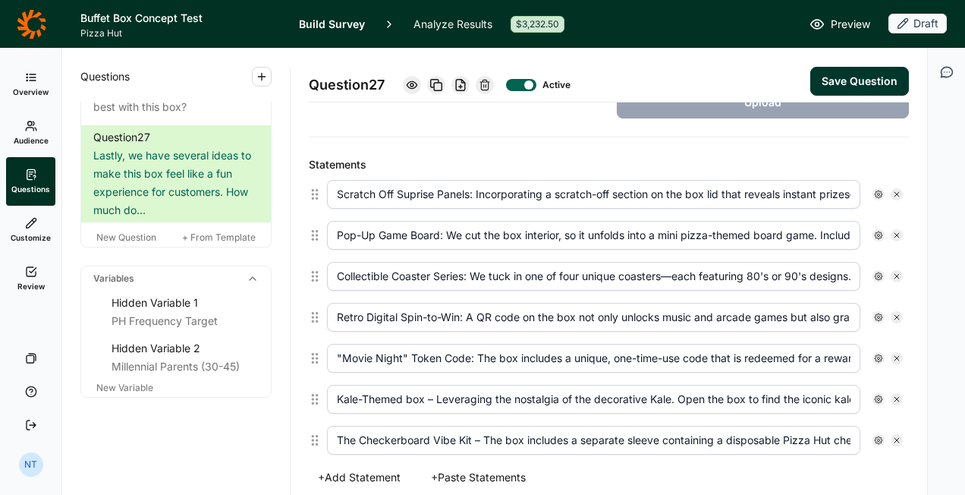
click at [532, 361] on input ""Movie Night" Token Code: The box includes a unique, one-time-use code that is …" at bounding box center [594, 358] width 534 height 29
drag, startPoint x: 578, startPoint y: 361, endPoint x: 689, endPoint y: 356, distance: 110.9
click at [689, 356] on input ""Movie Night" Token Code: The box includes a unique, one-time-use code that is …" at bounding box center [594, 358] width 534 height 29
click at [754, 353] on input ""Movie Night" Token Code: The box includes a unique, one-time-use code that is …" at bounding box center [594, 358] width 534 height 29
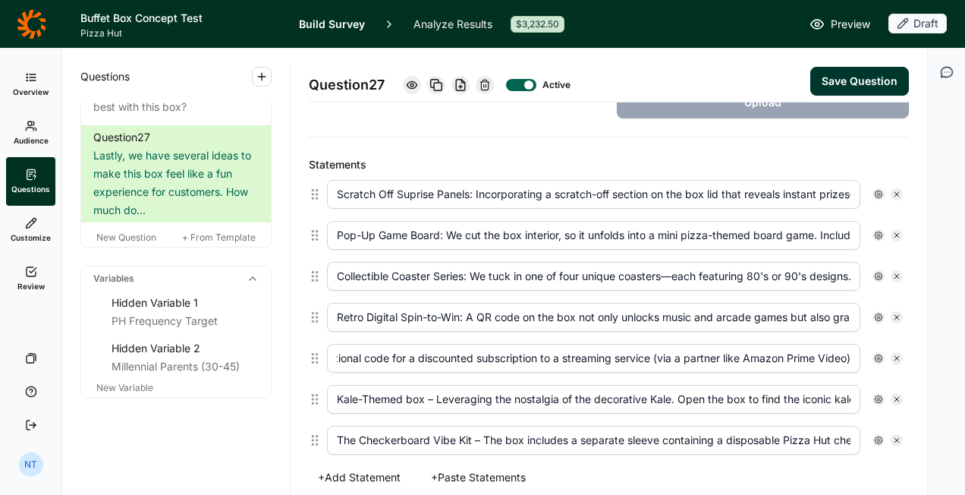
drag, startPoint x: 710, startPoint y: 354, endPoint x: 922, endPoint y: 357, distance: 212.6
click at [922, 357] on div "Question 27 Active Save Question Title Lastly, we have several ideas to make th…" at bounding box center [609, 272] width 637 height 446
click at [519, 350] on input ""Movie Night" Token Code: The box includes a unique, one-time-use code that is …" at bounding box center [594, 358] width 534 height 29
click at [839, 353] on input ""Movie Night" Token Code: The box includes a unique, one-time-use code that is …" at bounding box center [594, 358] width 534 height 29
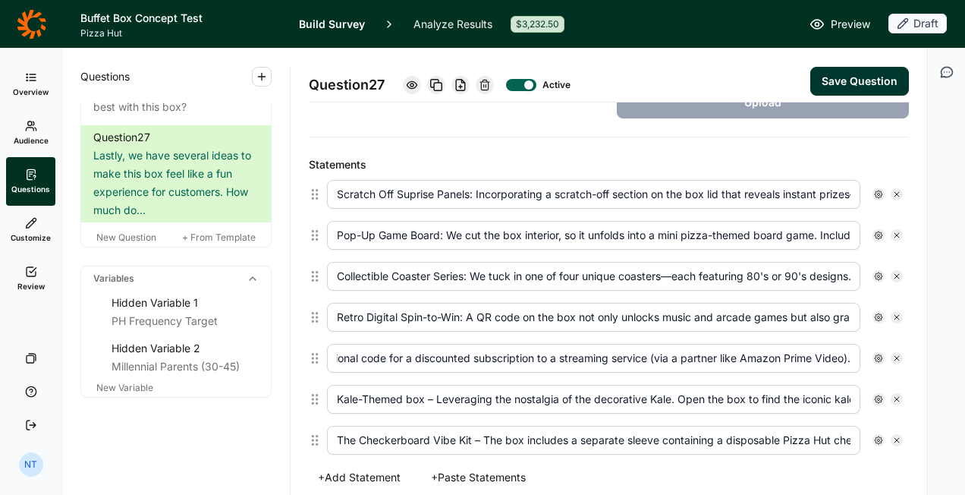
type input ""Movie Night" Token Code: The box includes a unique, one-time-use code that is …"
drag, startPoint x: 821, startPoint y: 316, endPoint x: 968, endPoint y: 312, distance: 147.3
click at [965, 312] on html "Buffet Box Concept Test Pizza Hut Build Survey Analyze Results $3,232.50 Previe…" at bounding box center [482, 247] width 965 height 495
click at [543, 393] on input "Kale-Themed box – Leveraging the nostalgia of the decorative Kale. Open the box…" at bounding box center [594, 399] width 534 height 29
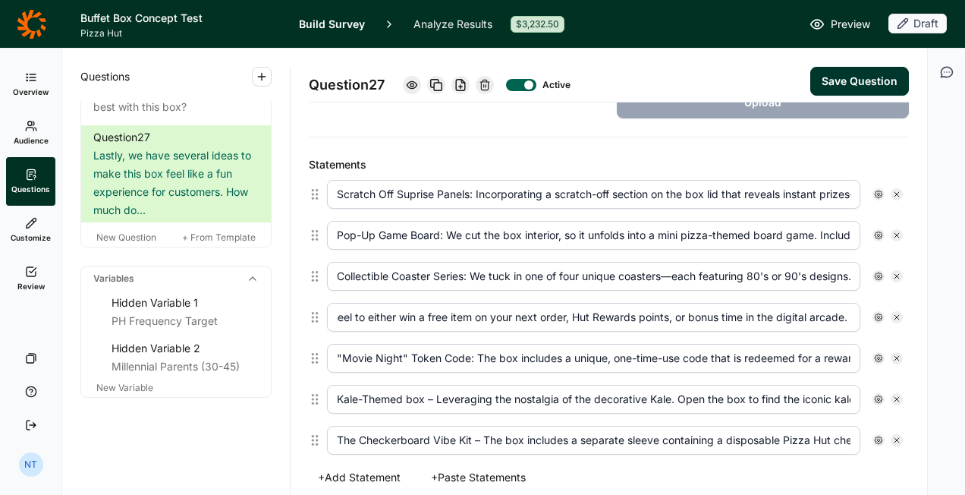
scroll to position [0, 0]
click at [427, 395] on input "Kale-Themed box – Leveraging the nostalgia of the decorative Kale. Open the box…" at bounding box center [594, 399] width 534 height 29
click at [590, 391] on input "Kale-Themed box: Leveraging the nostalgia of the decorative Kale. Open the box …" at bounding box center [594, 399] width 534 height 29
drag, startPoint x: 668, startPoint y: 389, endPoint x: 918, endPoint y: 387, distance: 250.5
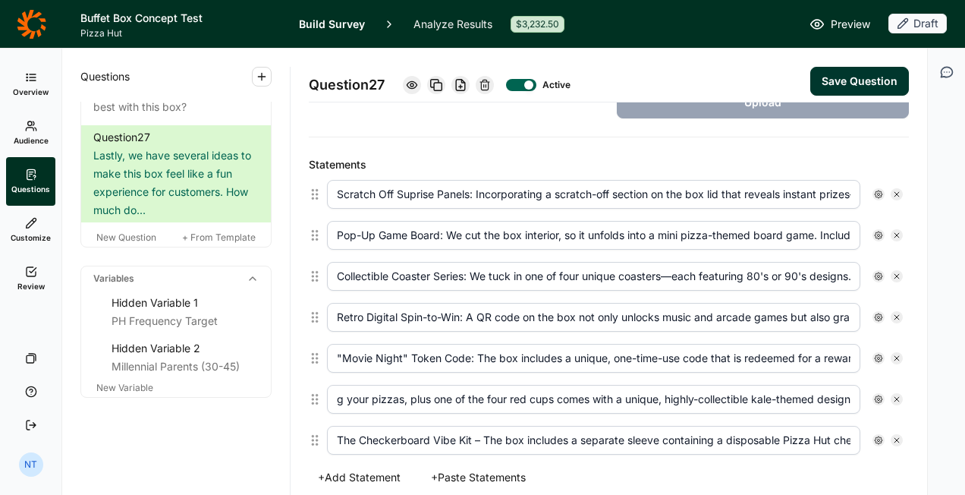
click at [918, 387] on div "Question 27 Active Save Question Title Lastly, we have several ideas to make th…" at bounding box center [609, 272] width 637 height 446
drag, startPoint x: 608, startPoint y: 398, endPoint x: -3, endPoint y: 383, distance: 611.2
click at [0, 383] on html "Buffet Box Concept Test Pizza Hut Build Survey Analyze Results $3,232.50 Previe…" at bounding box center [482, 247] width 965 height 495
click at [669, 398] on input "Kale-Themed box: Leveraging the nostalgia of the decorative Kale. Open the box …" at bounding box center [594, 399] width 534 height 29
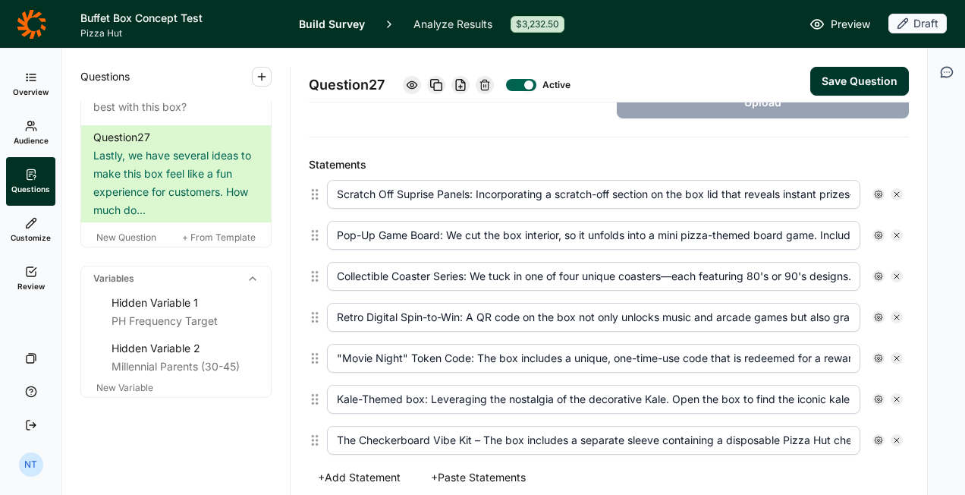
drag, startPoint x: 719, startPoint y: 395, endPoint x: 875, endPoint y: 384, distance: 156.7
click at [875, 385] on div "Kale-Themed box: Leveraging the nostalgia of the decorative Kale. Open the box …" at bounding box center [615, 399] width 576 height 29
click at [774, 390] on input "Kale-Themed box: Leveraging the nostalgia of the decorative Kale. Open the box …" at bounding box center [594, 399] width 534 height 29
drag, startPoint x: 795, startPoint y: 390, endPoint x: 880, endPoint y: 393, distance: 85.1
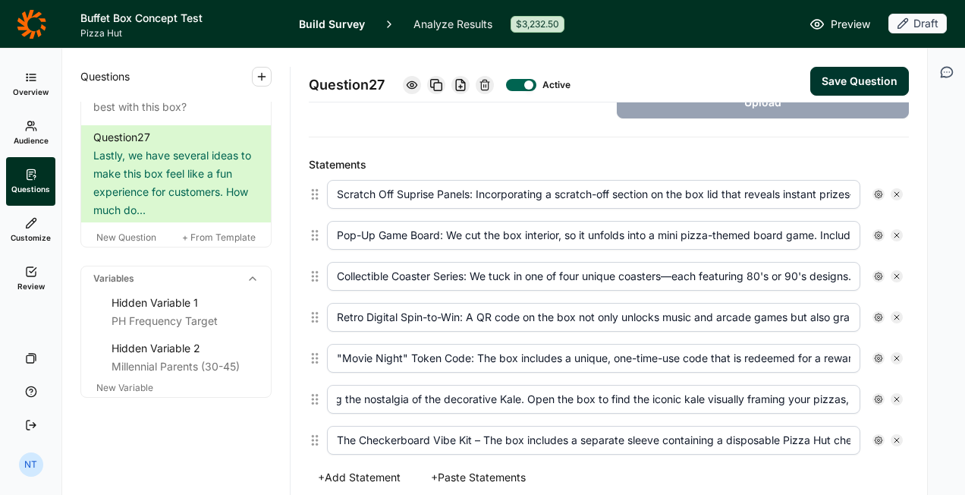
click at [880, 393] on div "Kale-Themed box: Leveraging the nostalgia of the decorative Kale. Open the box …" at bounding box center [615, 399] width 576 height 29
click at [734, 399] on input "Kale-Themed box: Leveraging the nostalgia of the decorative Kale. Open the box …" at bounding box center [594, 399] width 534 height 29
drag, startPoint x: 777, startPoint y: 392, endPoint x: 855, endPoint y: 397, distance: 78.3
click at [855, 397] on div "Kale-Themed box: Leveraging the nostalgia of the decorative Kale. Open the box …" at bounding box center [615, 399] width 576 height 29
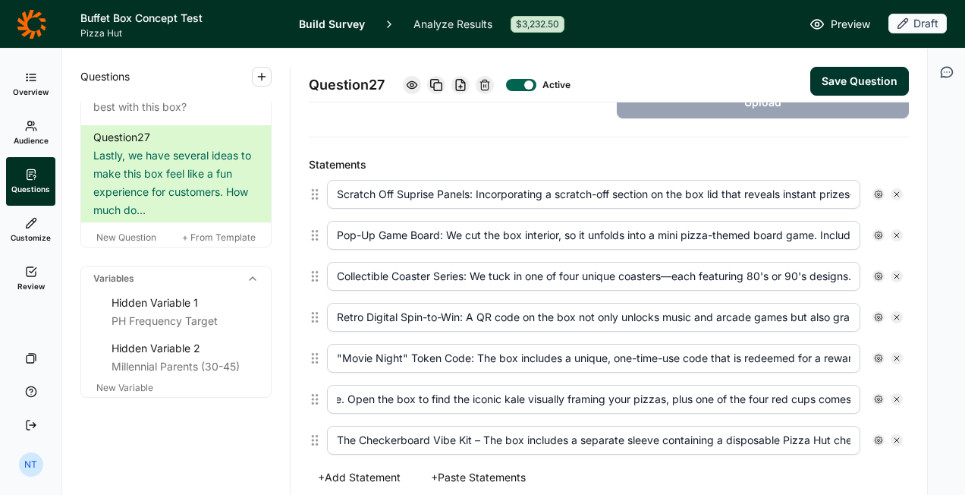
click at [802, 390] on input "Kale-Themed box: Leveraging the nostalgia of the decorative Kale. Open the box …" at bounding box center [594, 399] width 534 height 29
drag, startPoint x: 791, startPoint y: 390, endPoint x: 864, endPoint y: 390, distance: 72.9
click at [864, 390] on div "Kale-Themed box: Leveraging the nostalgia of the decorative Kale. Open the box …" at bounding box center [615, 399] width 576 height 29
click at [778, 392] on input "Kale-Themed box: Leveraging the nostalgia of the decorative Kale. Open the box …" at bounding box center [594, 399] width 534 height 29
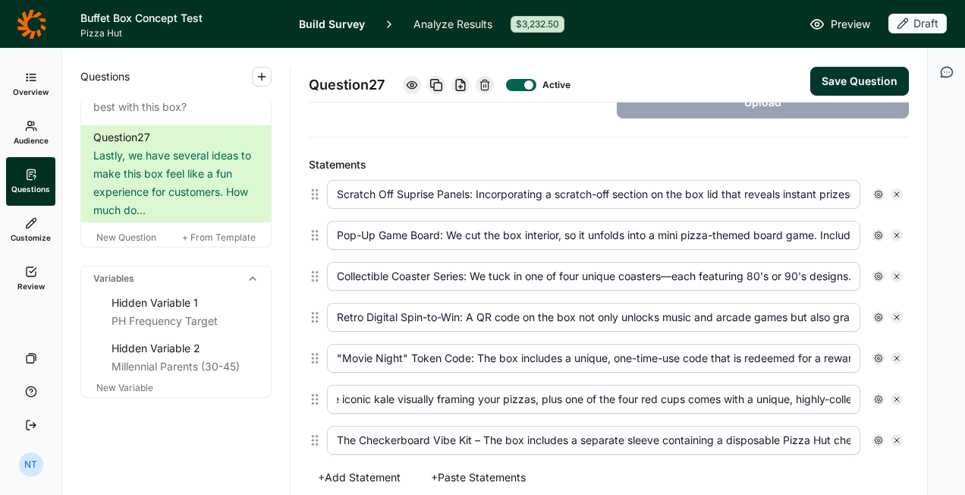
drag, startPoint x: 764, startPoint y: 392, endPoint x: 817, endPoint y: 390, distance: 53.2
click at [817, 390] on input "Kale-Themed box: Leveraging the nostalgia of the decorative Kale. Open the box …" at bounding box center [594, 399] width 534 height 29
click at [776, 394] on input "Kale-Themed box: Leveraging the nostalgia of the decorative Kale. Open the box …" at bounding box center [594, 399] width 534 height 29
drag, startPoint x: 763, startPoint y: 396, endPoint x: 857, endPoint y: 394, distance: 94.1
click at [857, 394] on div "Kale-Themed box: Leveraging the nostalgia of the decorative Kale. Open the box …" at bounding box center [615, 399] width 576 height 29
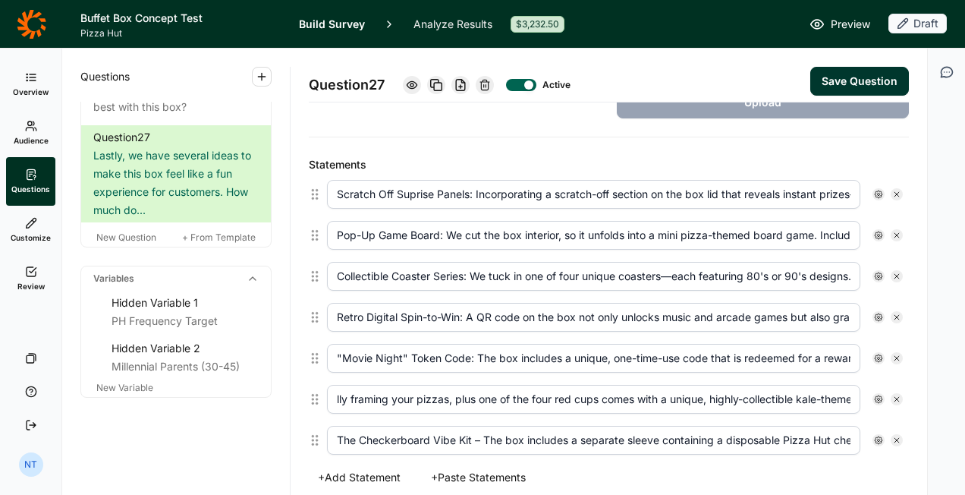
drag, startPoint x: 759, startPoint y: 393, endPoint x: 867, endPoint y: 393, distance: 107.8
click at [868, 393] on div "Kale-Themed box: Leveraging the nostalgia of the decorative Kale. Open the box …" at bounding box center [615, 399] width 576 height 29
click at [808, 393] on input "Kale-Themed box: Leveraging the nostalgia of the decorative Kale. Open the box …" at bounding box center [594, 399] width 534 height 29
drag, startPoint x: 808, startPoint y: 393, endPoint x: 912, endPoint y: 393, distance: 104.7
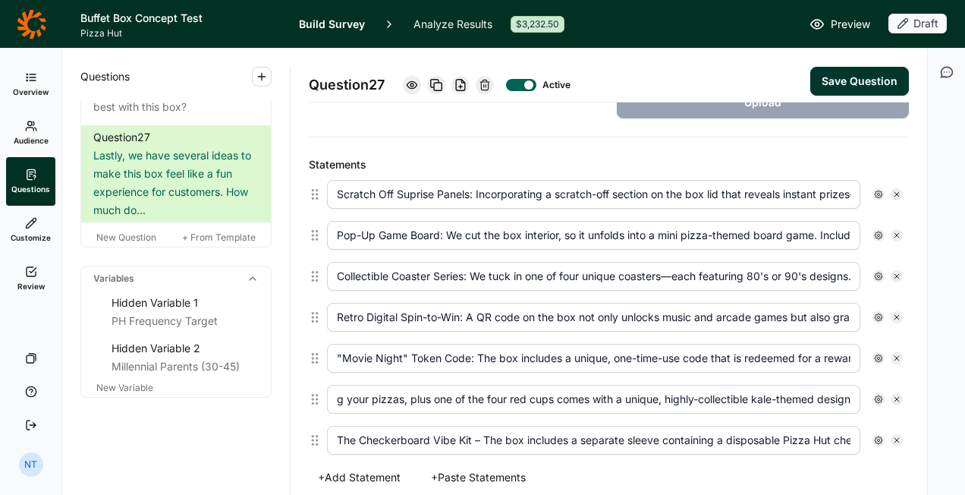
click at [912, 393] on div "Question 27 Active Save Question Title Lastly, we have several ideas to make th…" at bounding box center [609, 272] width 637 height 446
drag, startPoint x: 737, startPoint y: 396, endPoint x: -3, endPoint y: 397, distance: 740.1
click at [0, 397] on html "Buffet Box Concept Test Pizza Hut Build Survey Analyze Results $3,232.50 Previe…" at bounding box center [482, 247] width 965 height 495
click at [593, 393] on input "Kale-Themed box: Leveraging the nostalgia of the decorative Kale. Open the box …" at bounding box center [594, 399] width 534 height 29
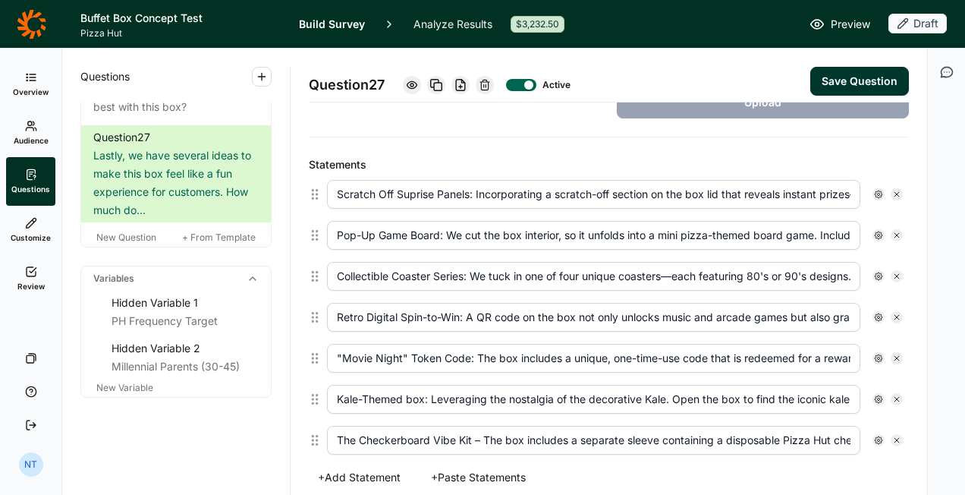
click at [586, 392] on input "Kale-Themed box: Leveraging the nostalgia of the decorative Kale. Open the box …" at bounding box center [594, 399] width 534 height 29
click at [583, 394] on input "Kale-Themed box: Leveraging the nostalgia of the decorative Kale. Open the box …" at bounding box center [594, 399] width 534 height 29
drag, startPoint x: 583, startPoint y: 394, endPoint x: 592, endPoint y: 386, distance: 12.4
click at [583, 394] on input "Kale-Themed box: Leveraging the nostalgia of the decorative Kale. Open the box …" at bounding box center [594, 399] width 534 height 29
drag, startPoint x: 773, startPoint y: 383, endPoint x: 968, endPoint y: 398, distance: 194.9
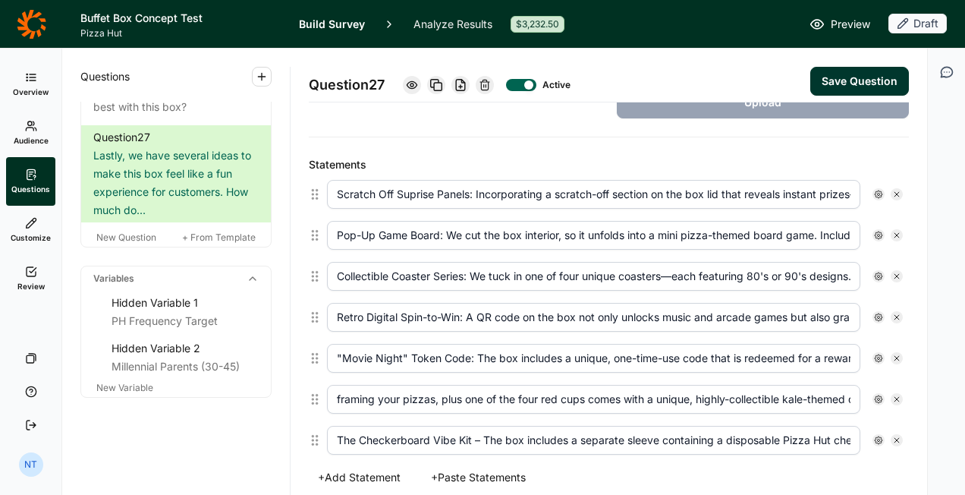
click at [965, 398] on html "Buffet Box Concept Test Pizza Hut Build Survey Analyze Results $3,232.50 Previe…" at bounding box center [482, 247] width 965 height 495
click at [837, 395] on input "Kale-Themed box: Leveraging the nostalgia of Pizza Hut's decorative Kale. Open …" at bounding box center [594, 399] width 534 height 29
type input "Kale-Themed box: Leveraging the nostalgia of Pizza Hut's decorative Kale. Open …"
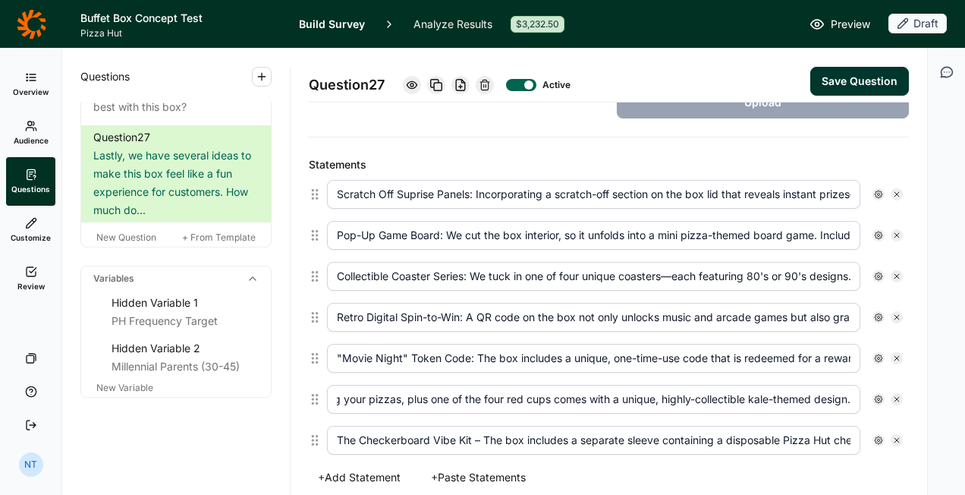
click at [477, 430] on input "The Checkerboard Vibe Kit – The box includes a separate sleeve containing a dis…" at bounding box center [594, 440] width 534 height 29
click at [593, 428] on input "The Checkerboard Vibe Kit: The box includes a separate sleeve containing a disp…" at bounding box center [594, 440] width 534 height 29
click at [704, 427] on input "The Checkerboard Vibe Kit: The box includes a separate sleeve containing a disp…" at bounding box center [594, 440] width 534 height 29
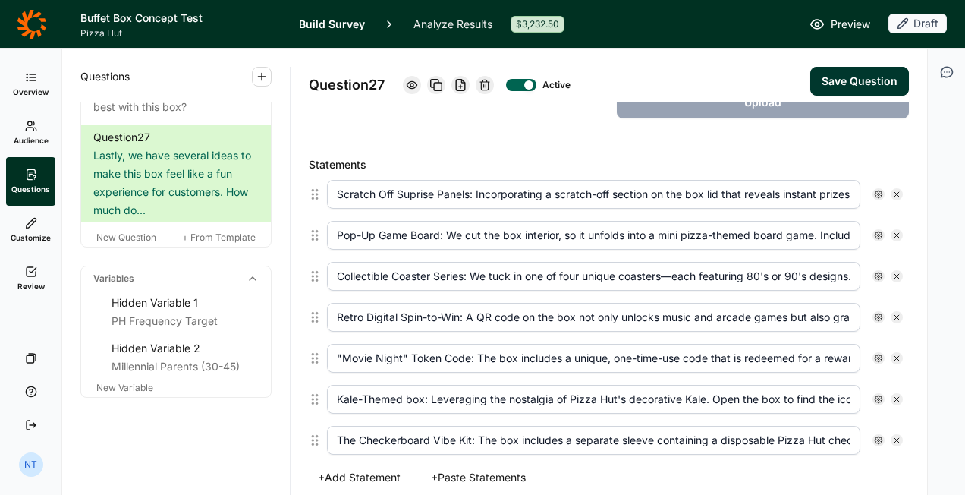
drag, startPoint x: 695, startPoint y: 434, endPoint x: 773, endPoint y: 432, distance: 78.2
click at [697, 434] on input "The Checkerboard Vibe Kit: The box includes a separate sleeve containing a disp…" at bounding box center [594, 440] width 534 height 29
drag, startPoint x: 773, startPoint y: 432, endPoint x: 853, endPoint y: 440, distance: 80.1
click at [853, 440] on div "The Checkerboard Vibe Kit: The box includes a separate sleeve containing a disp…" at bounding box center [615, 440] width 576 height 29
click at [780, 434] on input "The Checkerboard Vibe Kit: The box includes a separate sleeve containing a disp…" at bounding box center [594, 440] width 534 height 29
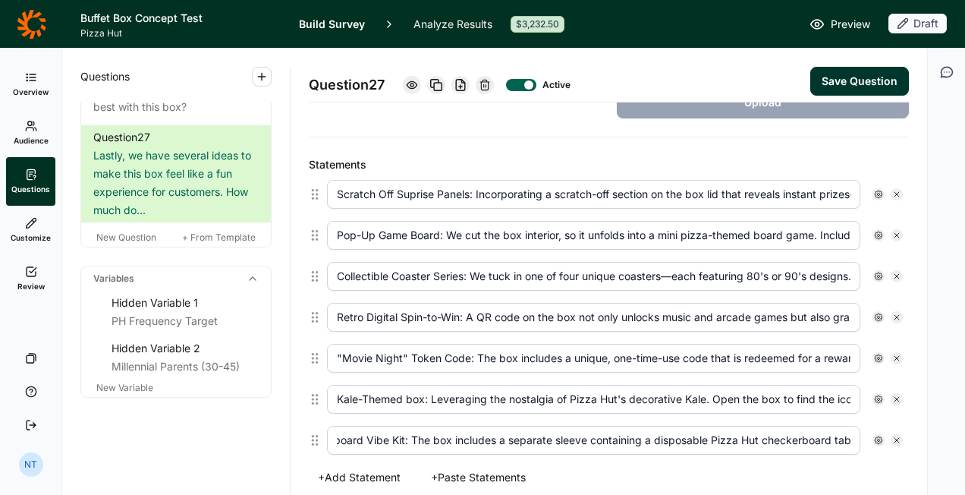
drag, startPoint x: 820, startPoint y: 427, endPoint x: 917, endPoint y: 427, distance: 97.2
click at [915, 427] on div "Question 27 Active Save Question Title Lastly, we have several ideas to make th…" at bounding box center [609, 272] width 637 height 446
click at [732, 426] on input "The Checkerboard Vibe Kit: The box includes a separate sleeve containing a disp…" at bounding box center [594, 440] width 534 height 29
drag, startPoint x: 653, startPoint y: 432, endPoint x: 771, endPoint y: 430, distance: 118.4
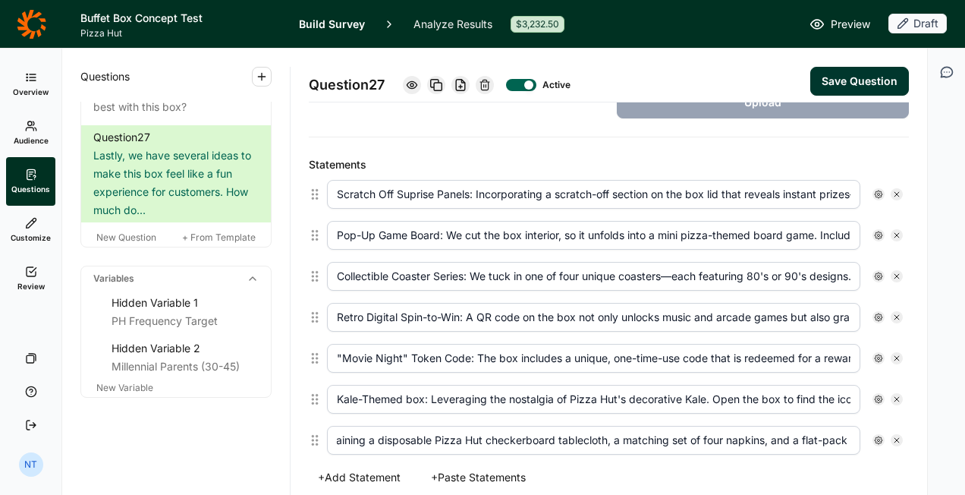
click at [767, 430] on input "The Checkerboard Vibe Kit: The box includes a separate sleeve containing a disp…" at bounding box center [594, 440] width 534 height 29
drag, startPoint x: 791, startPoint y: 428, endPoint x: 829, endPoint y: 430, distance: 38.0
click at [829, 430] on input "The Checkerboard Vibe Kit: The box includes a separate sleeve containing a disp…" at bounding box center [594, 440] width 534 height 29
click at [777, 428] on input "The Checkerboard Vibe Kit: The box includes a separate sleeve containing a disp…" at bounding box center [594, 440] width 534 height 29
drag, startPoint x: 805, startPoint y: 429, endPoint x: 864, endPoint y: 431, distance: 58.5
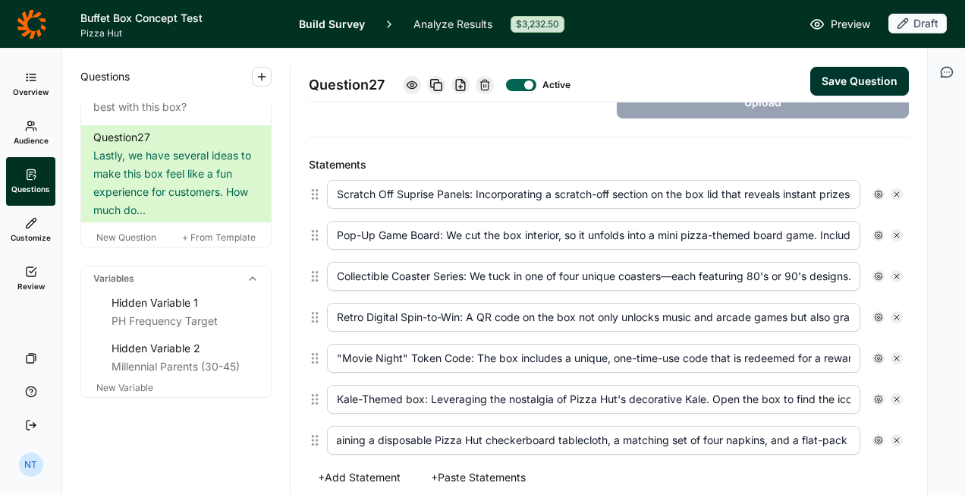
click at [876, 430] on div "The Checkerboard Vibe Kit: The box includes a separate sleeve containing a disp…" at bounding box center [615, 440] width 576 height 29
click at [792, 433] on input "The Checkerboard Vibe Kit: The box includes a separate sleeve containing a disp…" at bounding box center [594, 440] width 534 height 29
drag, startPoint x: 773, startPoint y: 436, endPoint x: 895, endPoint y: 438, distance: 121.5
click at [895, 438] on div "The Checkerboard Vibe Kit: The box includes a separate sleeve containing a disp…" at bounding box center [615, 440] width 588 height 41
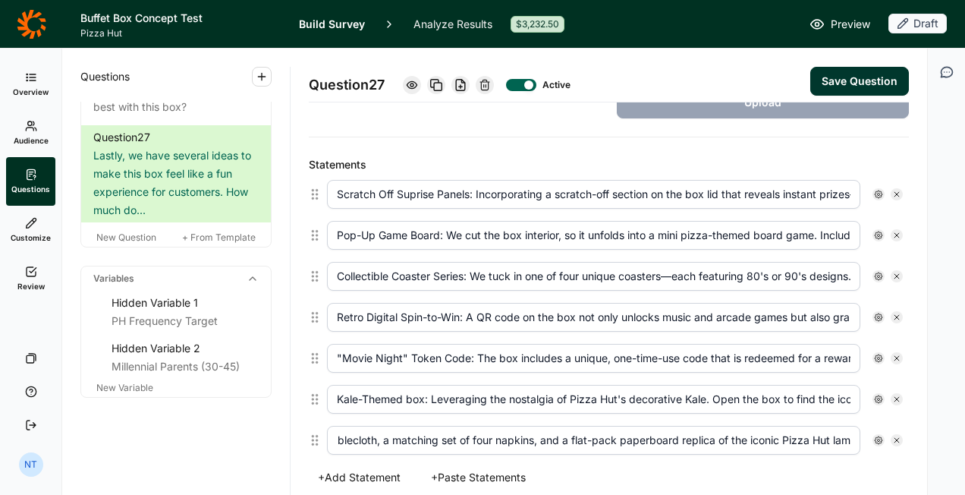
scroll to position [0, 880]
click at [600, 430] on input "The Checkerboard Vibe Kit: The box includes a separate sleeve containing a disp…" at bounding box center [594, 440] width 534 height 29
drag, startPoint x: 398, startPoint y: 438, endPoint x: 320, endPoint y: 436, distance: 78.2
click at [320, 436] on div "The Checkerboard Vibe Kit: The box includes a separate sleeve containing a disp…" at bounding box center [609, 440] width 600 height 41
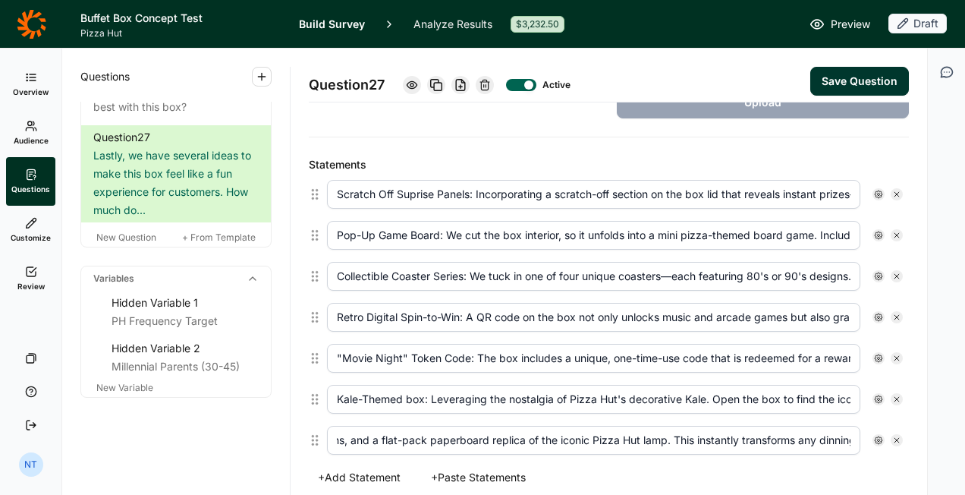
click at [471, 434] on input "The Checkerboard Vibe Kit: The box includes a separate sleeve containing a disp…" at bounding box center [594, 440] width 534 height 29
click at [674, 437] on input "The Checkerboard Vibe Kit: The box includes a separate sleeve containing a disp…" at bounding box center [594, 440] width 534 height 29
drag, startPoint x: 726, startPoint y: 437, endPoint x: 897, endPoint y: 439, distance: 170.8
click at [897, 439] on div "The Checkerboard Vibe Kit: The box includes a separate sleeve containing a disp…" at bounding box center [615, 440] width 588 height 41
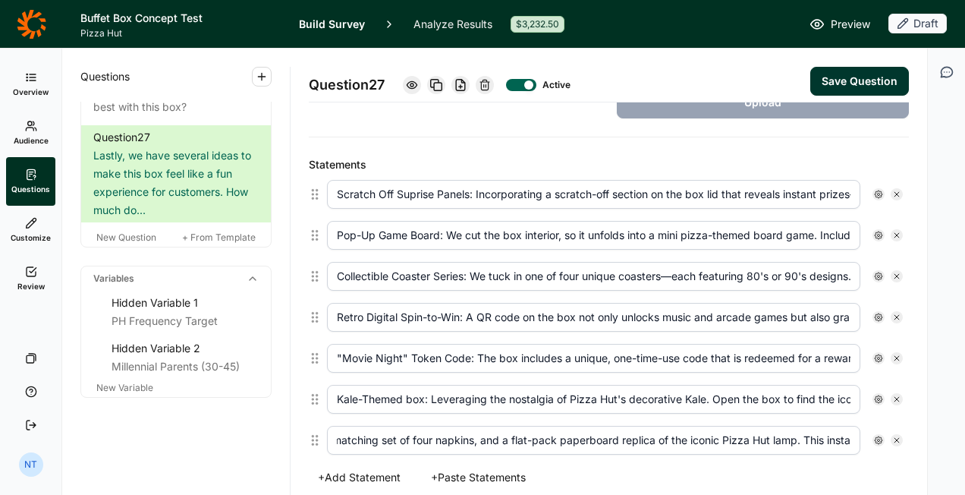
scroll to position [0, 649]
click at [767, 438] on input "The Checkerboard Vibe Kit: The box includes a separate sleeve containing a disp…" at bounding box center [594, 440] width 534 height 29
drag, startPoint x: 800, startPoint y: 436, endPoint x: 922, endPoint y: 443, distance: 122.4
click at [922, 443] on div "Question 27 Active Save Question Title Lastly, we have several ideas to make th…" at bounding box center [609, 272] width 637 height 446
click at [780, 428] on input "The Checkerboard Vibe Kit: The box includes a separate sleeve containing a disp…" at bounding box center [594, 440] width 534 height 29
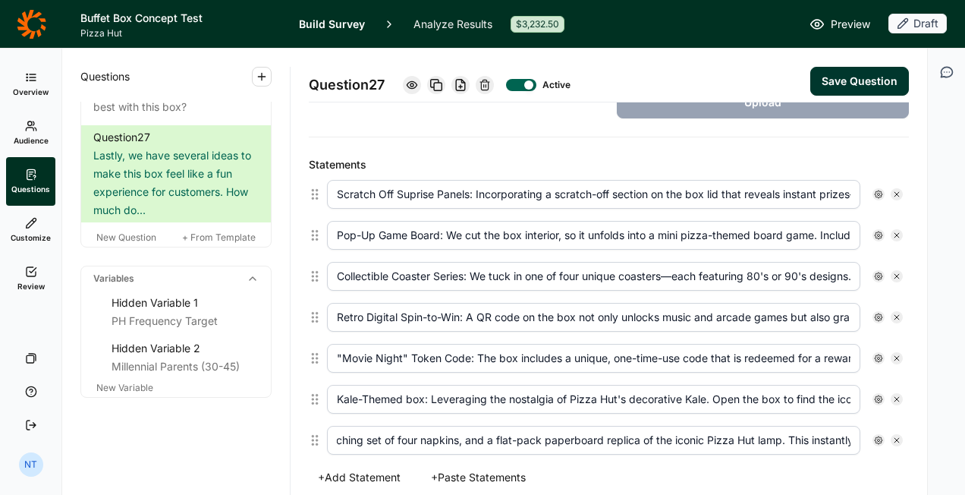
type input "The Checkerboard Vibe Kit – The box includes a separate sleeve containing a dis…"
drag, startPoint x: 800, startPoint y: 400, endPoint x: 968, endPoint y: 394, distance: 167.9
click at [965, 394] on html "Buffet Box Concept Test Pizza Hut Build Survey Analyze Results $3,232.50 Previe…" at bounding box center [482, 247] width 965 height 495
click at [839, 392] on input "Kale-Themed box: Leveraging the nostalgia of Pizza Hut's decorative Kale. Open …" at bounding box center [594, 399] width 534 height 29
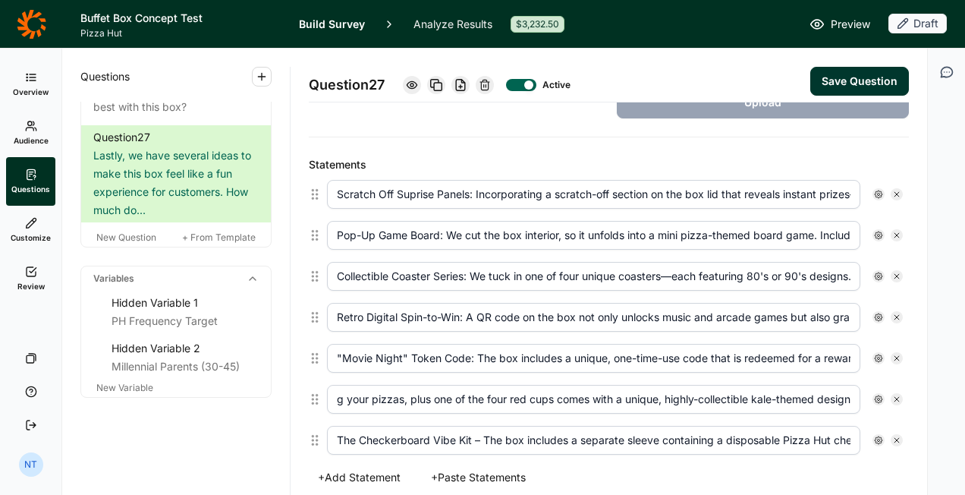
type input "Kale-Themed box: Leveraging the nostalgia of Pizza Hut's decorative Kale. Open …"
click at [820, 426] on input "The Checkerboard Vibe Kit – The box includes a separate sleeve containing a dis…" at bounding box center [594, 440] width 534 height 29
drag, startPoint x: 805, startPoint y: 433, endPoint x: 968, endPoint y: 427, distance: 162.6
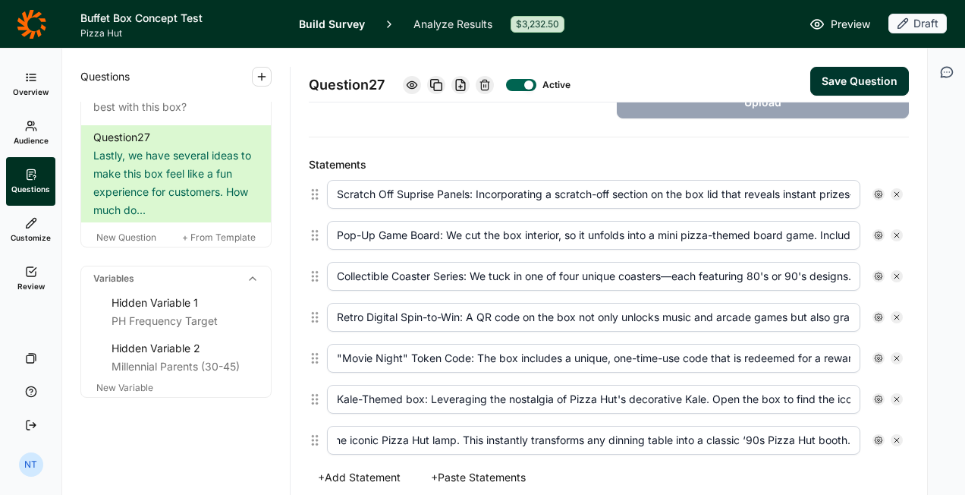
click at [965, 427] on html "Buffet Box Concept Test Pizza Hut Build Survey Analyze Results $3,232.50 Previe…" at bounding box center [482, 247] width 965 height 495
click at [674, 434] on input "The Checkerboard Vibe Kit – The box includes a separate sleeve containing a dis…" at bounding box center [594, 440] width 534 height 29
click at [619, 433] on input "The Checkerboard Vibe Kit – The box includes a separate sleeve containing a dis…" at bounding box center [594, 440] width 534 height 29
click at [689, 433] on input "The Checkerboard Vibe Kit – The box includes a separate sleeve containing a dis…" at bounding box center [594, 440] width 534 height 29
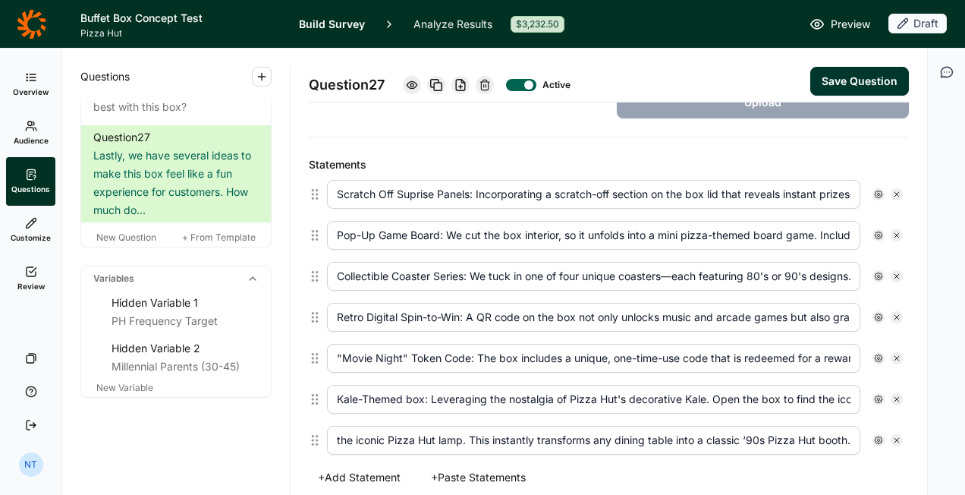
drag, startPoint x: 780, startPoint y: 430, endPoint x: 861, endPoint y: 430, distance: 81.2
click at [861, 430] on div "The Checkerboard Vibe Kit – The box includes a separate sleeve containing a dis…" at bounding box center [615, 440] width 576 height 29
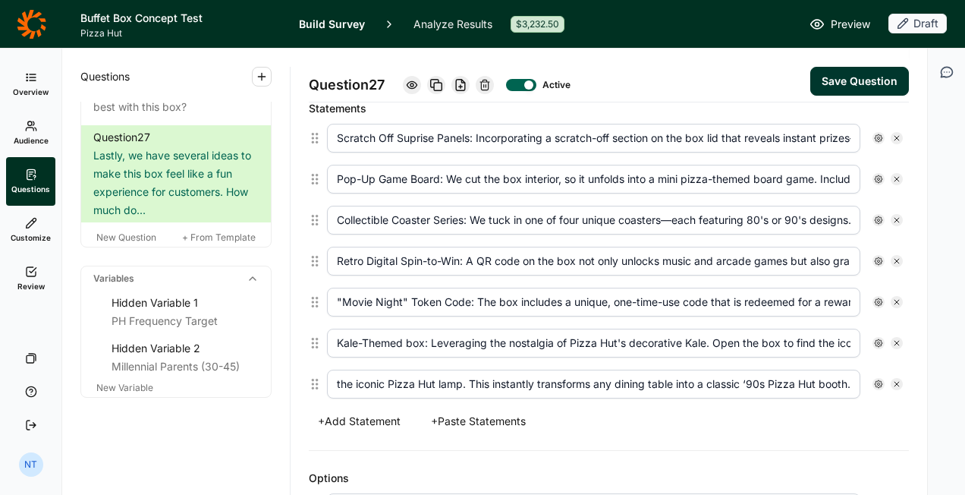
scroll to position [443, 0]
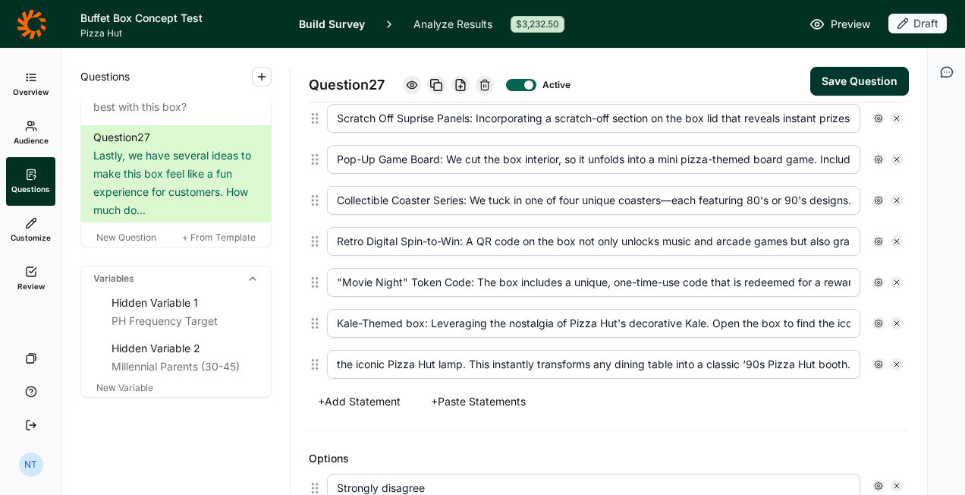
type input "The Checkerboard Vibe Kit – The box includes a separate sleeve containing a dis…"
click at [357, 392] on button "+ Add Statement" at bounding box center [359, 401] width 101 height 21
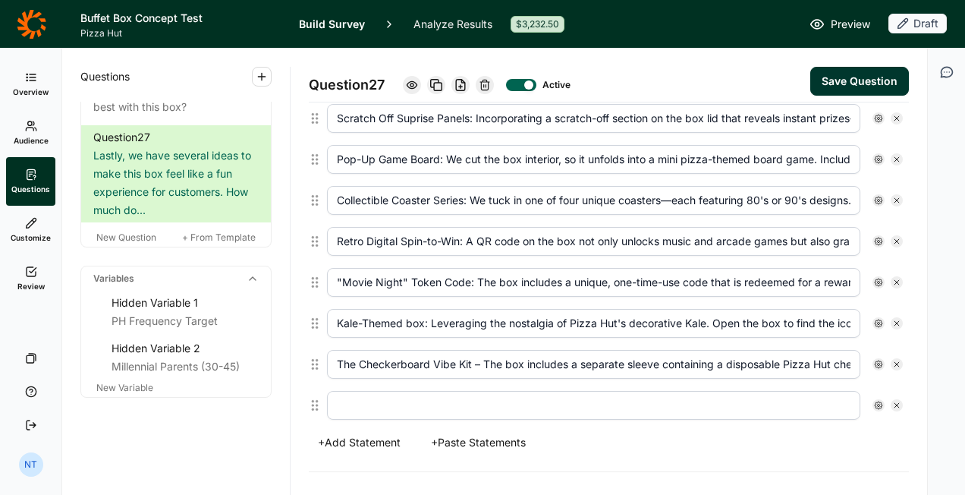
click at [392, 397] on input "text" at bounding box center [594, 405] width 534 height 29
click at [379, 402] on input "text" at bounding box center [594, 405] width 534 height 29
click at [337, 398] on input "Red Cups:" at bounding box center [594, 405] width 534 height 29
click at [484, 403] on input "Our Iconic Red Cups:" at bounding box center [594, 405] width 534 height 29
paste input "four FREE iconic Pizza Hut retro red cups"
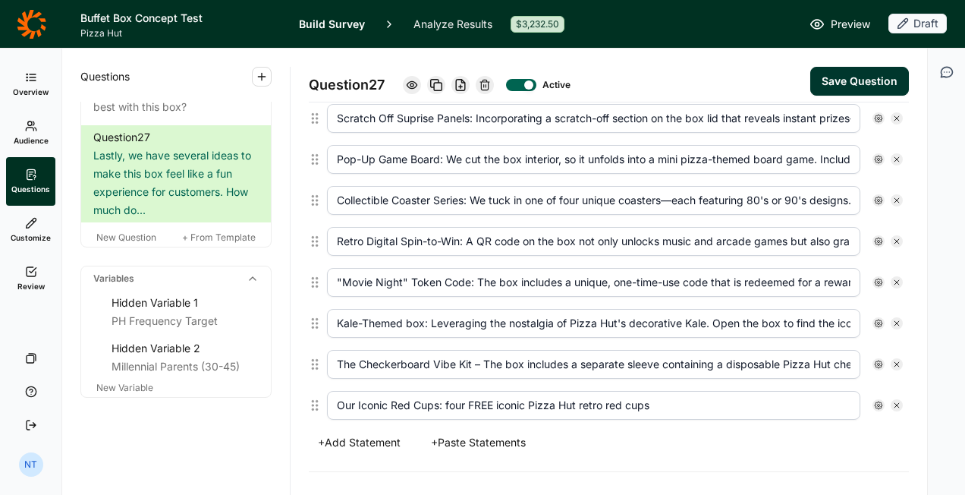
click at [452, 393] on input "Our Iconic Red Cups: four FREE iconic Pizza Hut retro red cups" at bounding box center [594, 405] width 534 height 29
click at [447, 398] on input "Our Iconic Red Cups: four FREE iconic Pizza Hut retro red cups" at bounding box center [594, 405] width 534 height 29
click at [729, 391] on input "Our Iconic Red Cups: Purchase of a box includes FREE iconic Pizza Hut retro red…" at bounding box center [594, 405] width 534 height 29
click at [589, 396] on input "Our Iconic Red Cups: Purchase of a box includes FREE iconic Pizza Hut retro red…" at bounding box center [594, 405] width 534 height 29
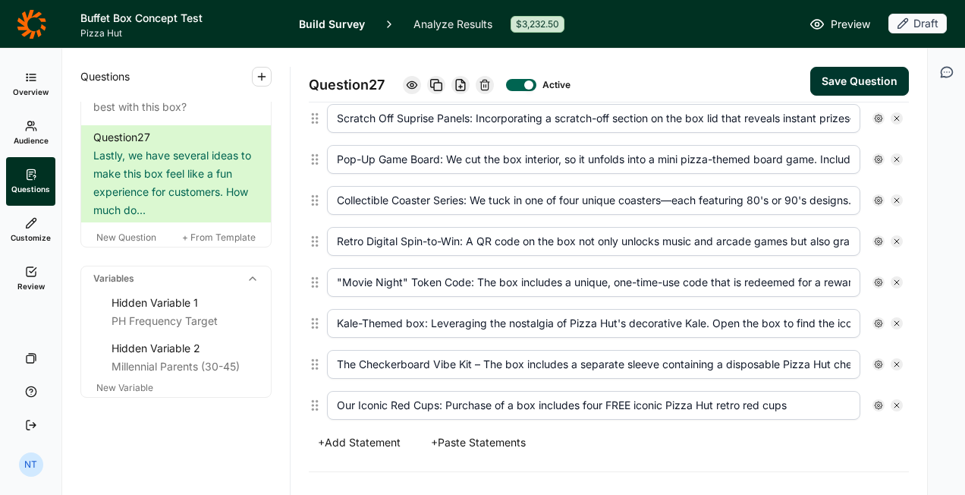
click at [743, 399] on input "Our Iconic Red Cups: Purchase of a box includes four FREE iconic Pizza Hut retr…" at bounding box center [594, 405] width 534 height 29
click at [736, 399] on input "Our Iconic Red Cups: Purchase of a box includes four FREE iconic Pizza Hut retr…" at bounding box center [594, 405] width 534 height 29
click at [808, 403] on input "Our Iconic Red Cups: Purchase of a box includes four FREE iconic Pizza Hut retr…" at bounding box center [594, 405] width 534 height 29
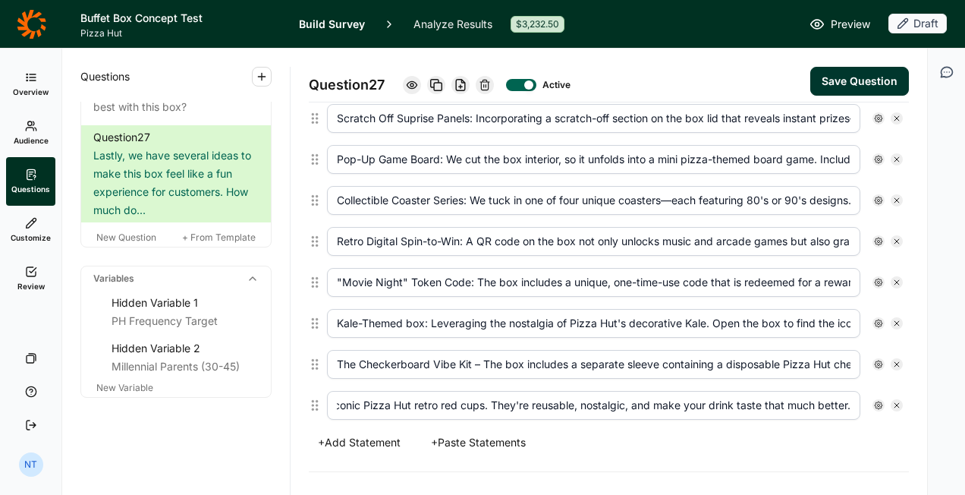
scroll to position [0, 317]
click at [806, 396] on input "Our Iconic Red Cups: Purchase of a box includes four FREE iconic Pizza Hut retr…" at bounding box center [594, 405] width 534 height 29
drag, startPoint x: 808, startPoint y: 395, endPoint x: 252, endPoint y: 382, distance: 555.8
click at [252, 382] on div "Questions Demographics Demographic 1 What is your age? Demographic 2 How do you…" at bounding box center [494, 272] width 865 height 446
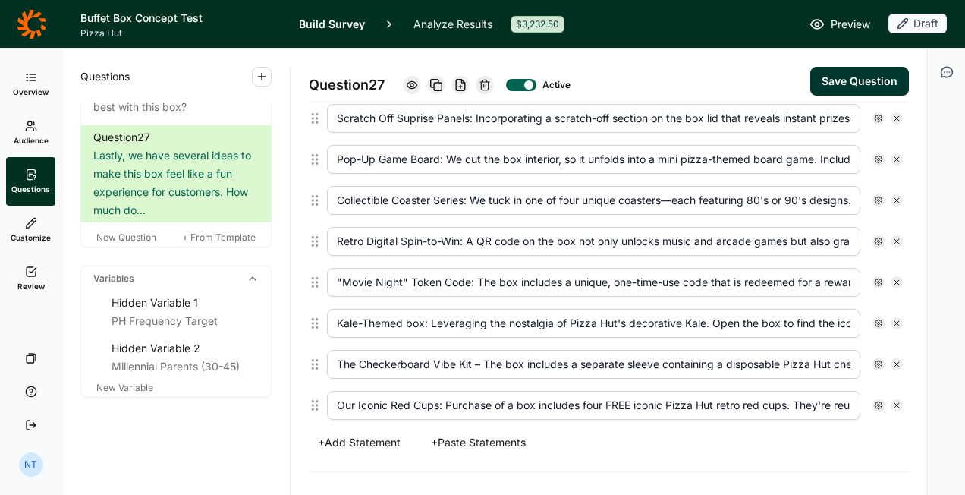
click at [605, 400] on input "Our Iconic Red Cups: Purchase of a box includes four FREE iconic Pizza Hut retr…" at bounding box center [594, 405] width 534 height 29
click at [711, 395] on input "Our Iconic Red Cups: Purchase of a box includes four FREE iconic Pizza Hut retr…" at bounding box center [594, 405] width 534 height 29
drag, startPoint x: 748, startPoint y: 399, endPoint x: 950, endPoint y: 406, distance: 202.0
click at [950, 406] on div "Overview Audience Questions Customize Review Your Surveys Help Log Out NT Quest…" at bounding box center [482, 272] width 965 height 446
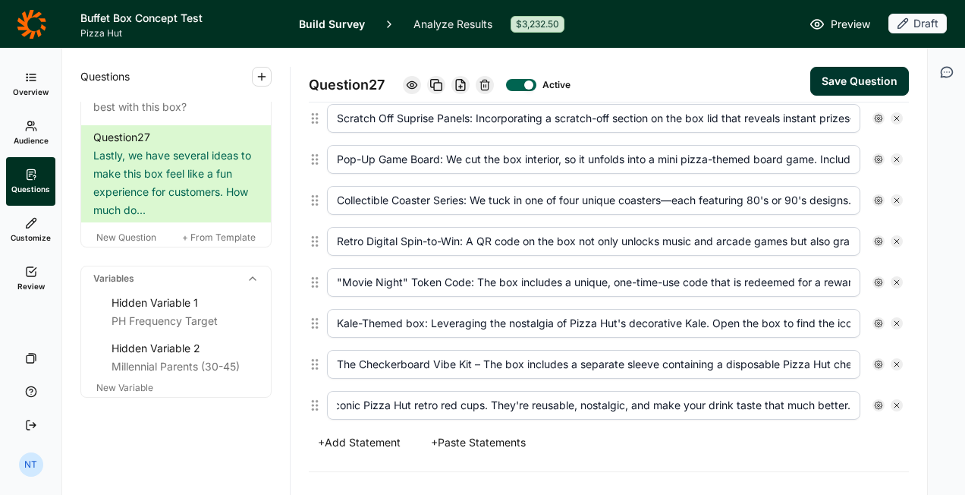
click at [774, 402] on input "Our Iconic Red Cups: Purchase of a box includes four FREE iconic Pizza Hut retr…" at bounding box center [594, 405] width 534 height 29
type input "Our Iconic Red Cups: Purchase of a box includes four FREE iconic Pizza Hut retr…"
click at [873, 399] on div at bounding box center [879, 405] width 12 height 12
click at [875, 402] on use at bounding box center [879, 406] width 8 height 8
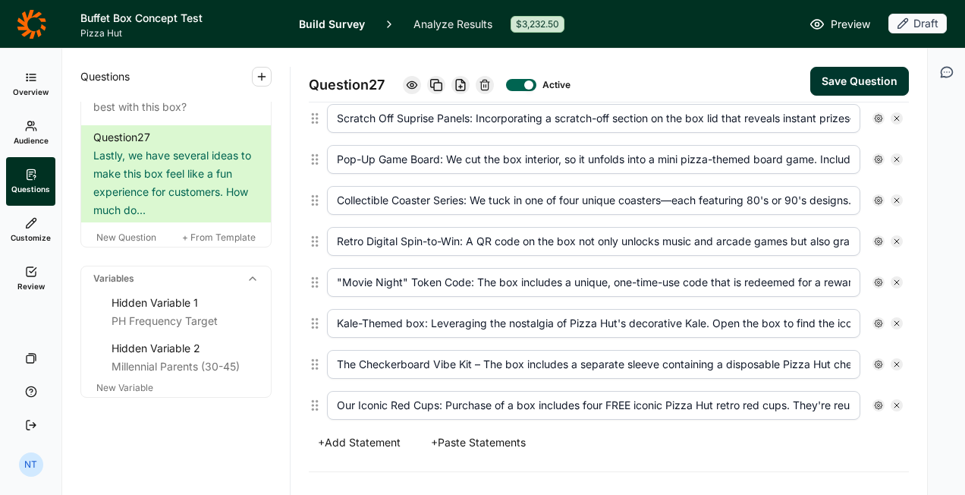
click at [874, 401] on icon at bounding box center [878, 405] width 9 height 9
click at [810, 418] on span "Display Logic" at bounding box center [797, 424] width 67 height 15
click at [746, 424] on input "Display Logic" at bounding box center [746, 424] width 0 height 0
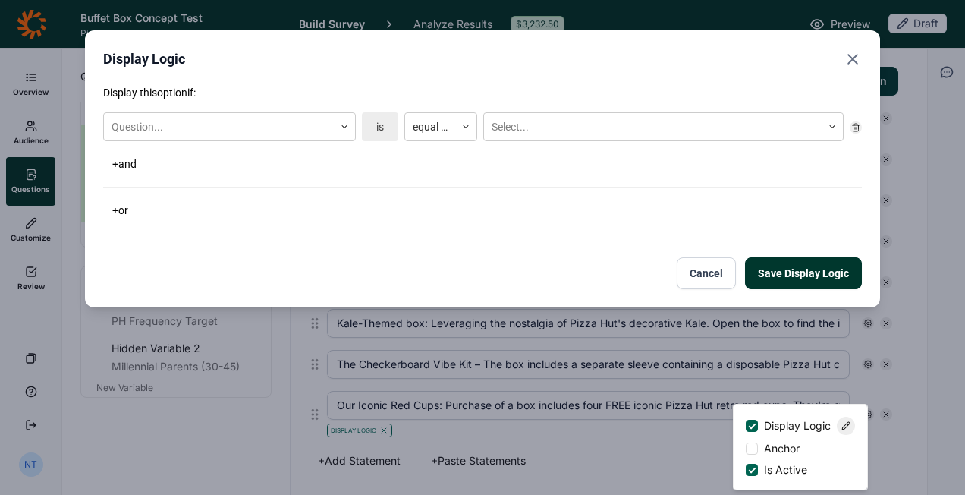
click at [263, 105] on div "Display this option if: Question... is equal to Select... + and + or" at bounding box center [482, 153] width 759 height 136
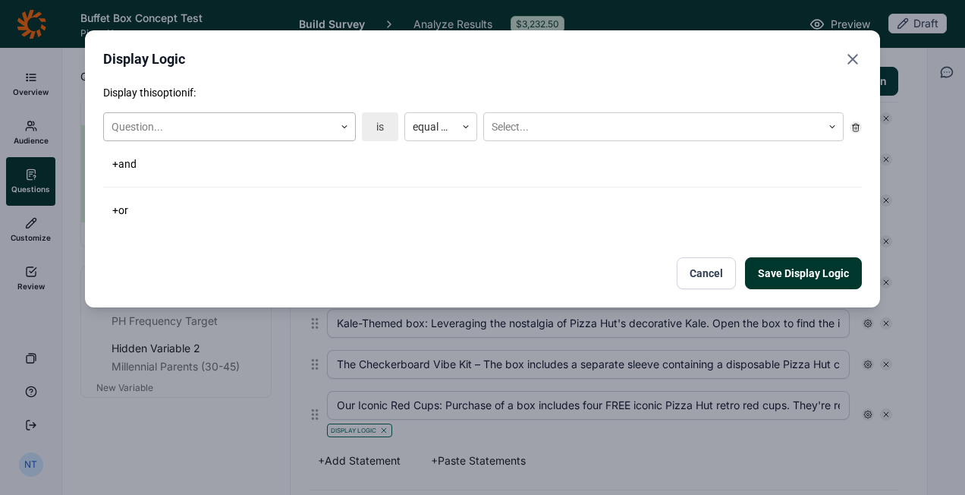
click at [253, 123] on div at bounding box center [219, 127] width 215 height 19
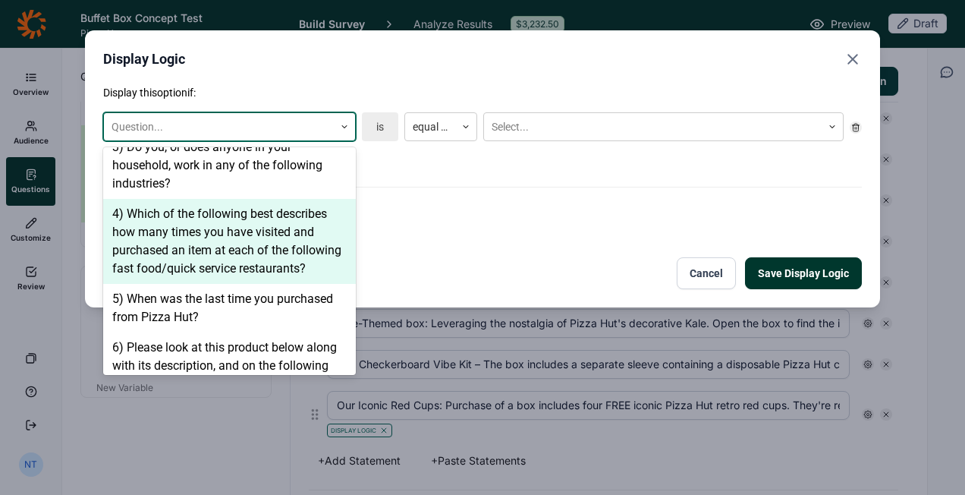
scroll to position [531, 0]
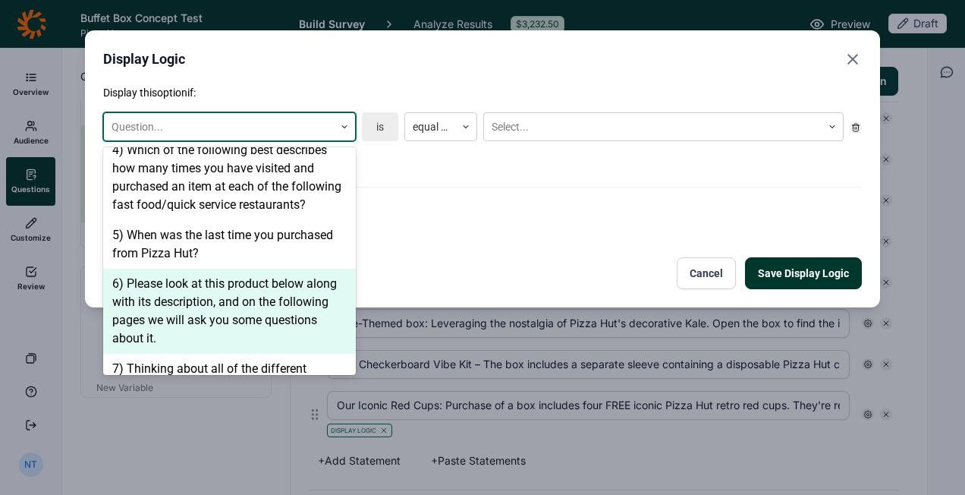
click at [219, 296] on div "6) Please look at this product below along with its description, and on the fol…" at bounding box center [229, 311] width 253 height 85
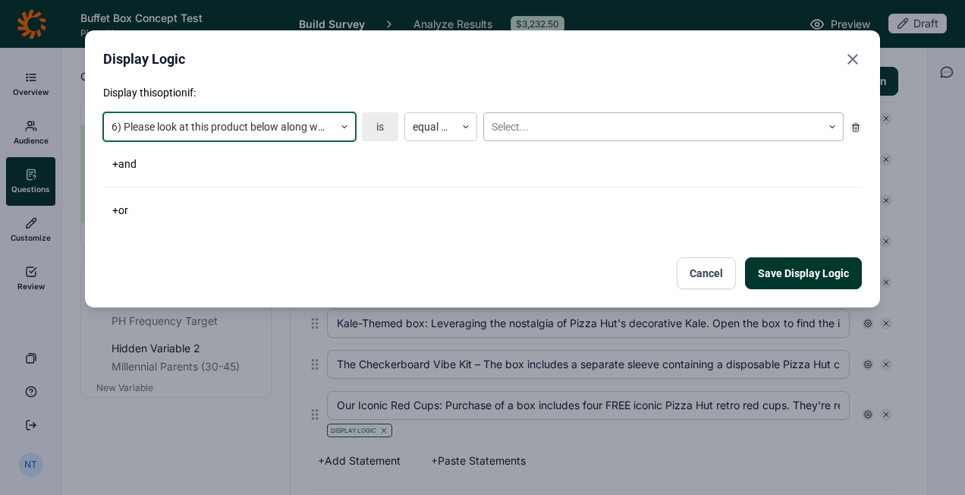
click at [499, 133] on div at bounding box center [653, 127] width 323 height 19
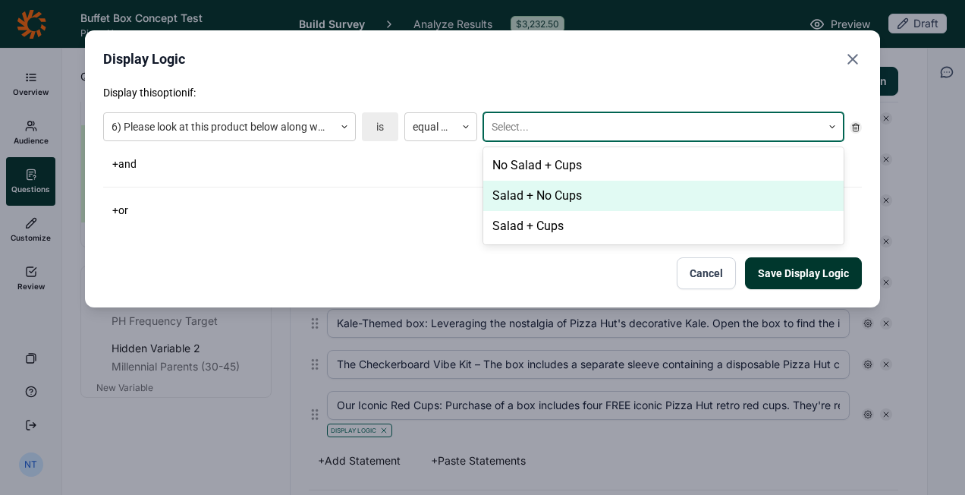
click at [554, 205] on div "Salad + No Cups" at bounding box center [664, 196] width 361 height 30
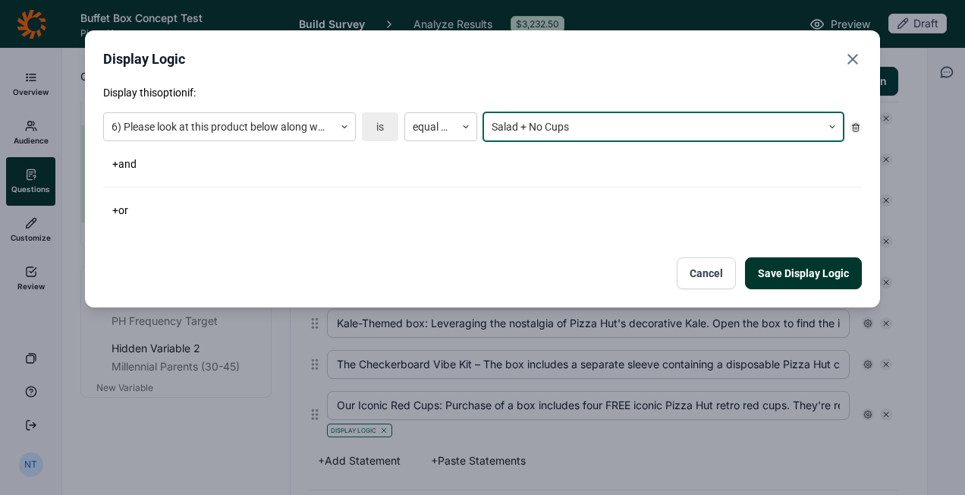
click at [838, 275] on button "Save Display Logic" at bounding box center [803, 273] width 117 height 32
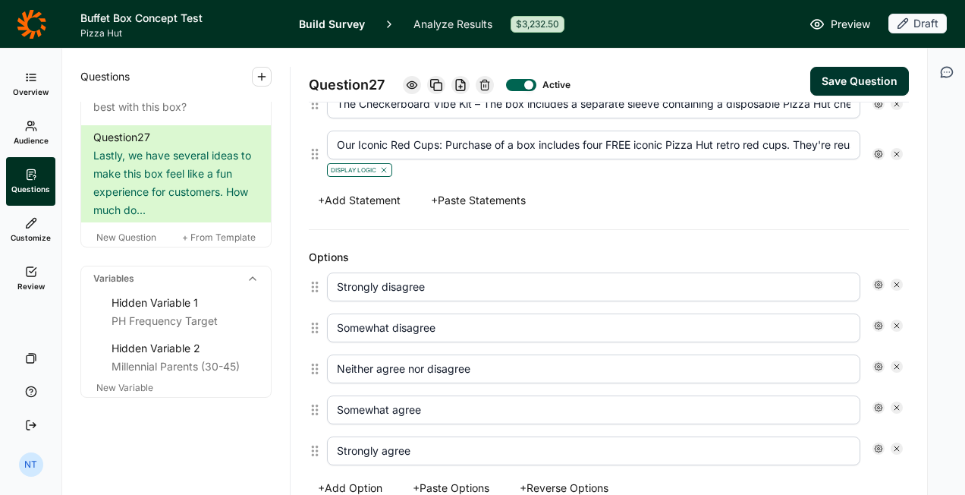
scroll to position [747, 0]
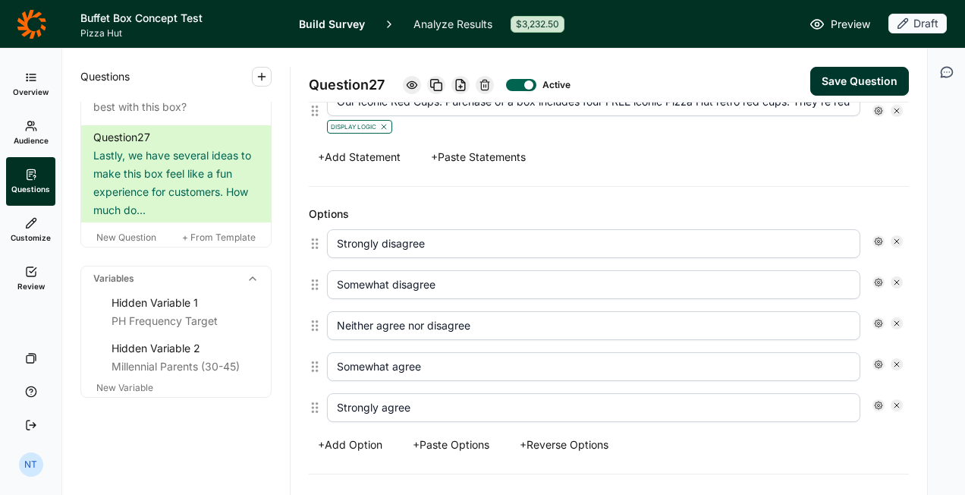
click at [826, 68] on button "Save Question" at bounding box center [860, 81] width 99 height 29
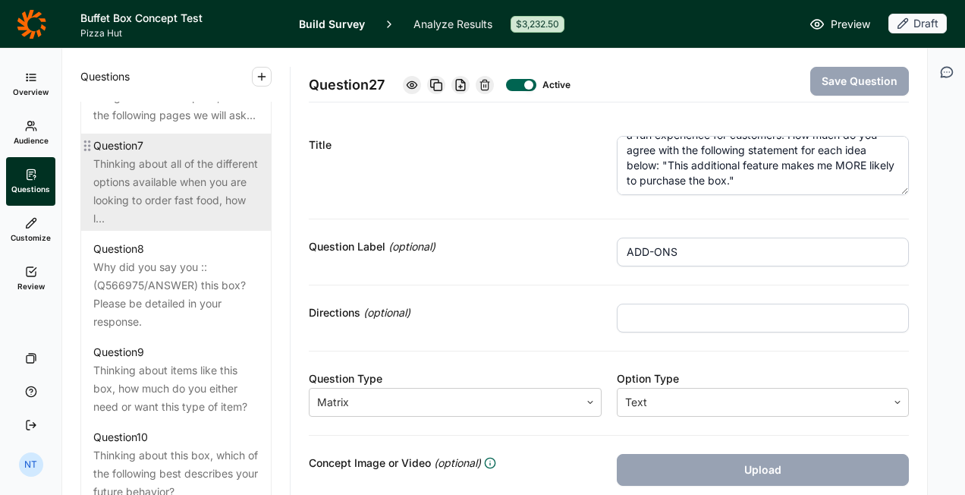
scroll to position [1106, 0]
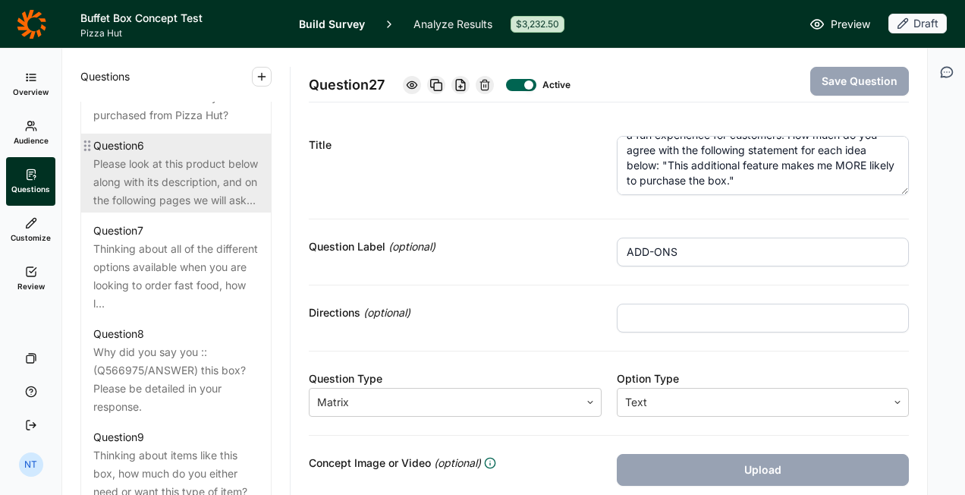
click at [184, 179] on div "Please look at this product below along with its description, and on the follow…" at bounding box center [175, 182] width 165 height 55
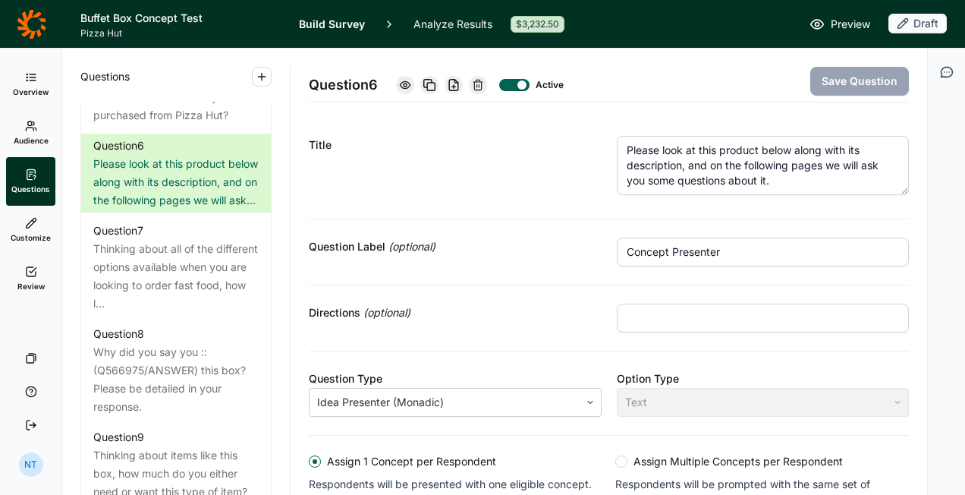
click at [398, 87] on div "Question 6 Active" at bounding box center [434, 84] width 251 height 21
click at [405, 83] on icon at bounding box center [405, 85] width 12 height 12
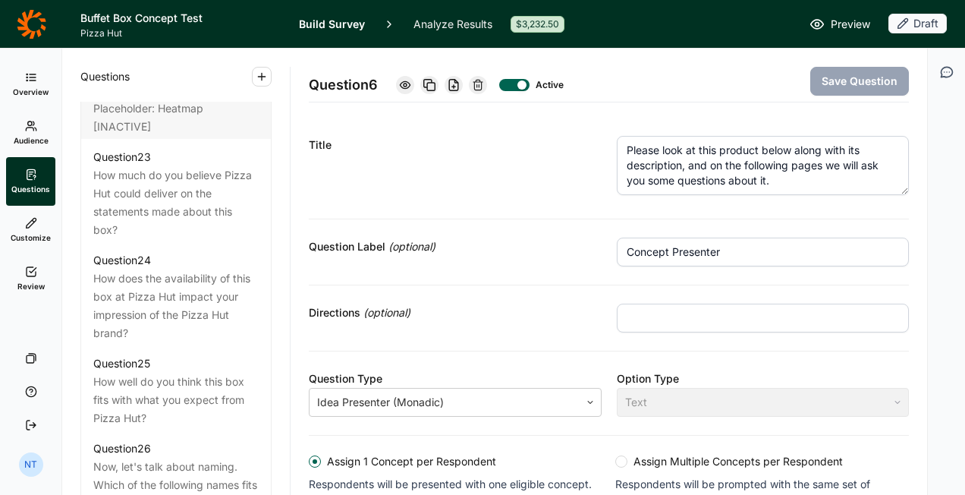
scroll to position [3079, 0]
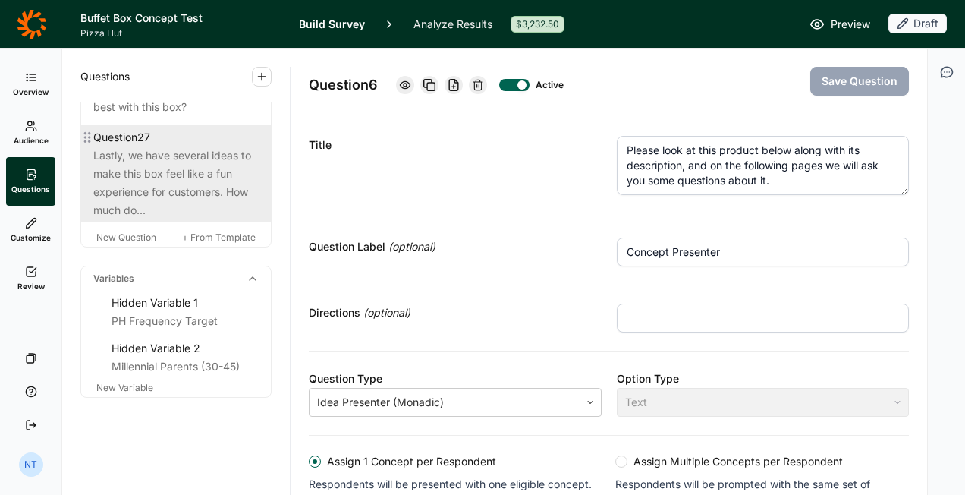
click at [158, 141] on div "Question 27" at bounding box center [175, 137] width 165 height 18
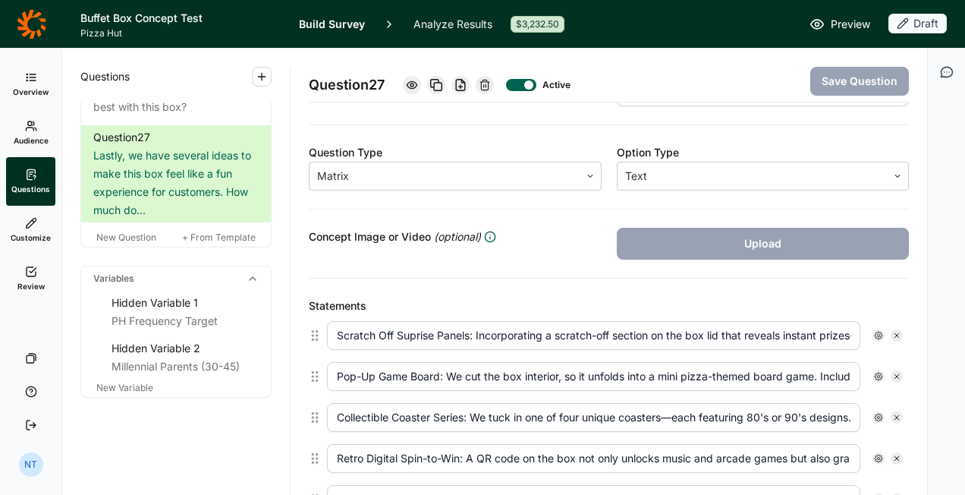
scroll to position [455, 0]
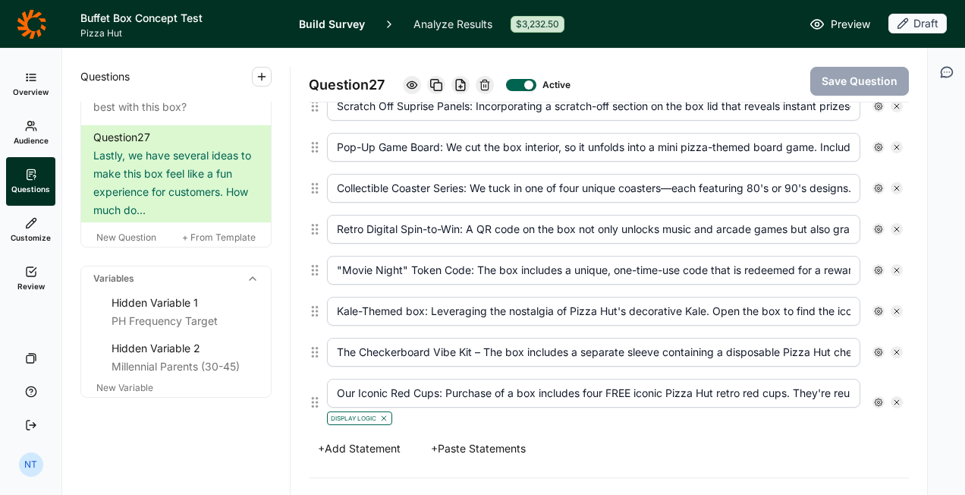
click at [477, 344] on input "The Checkerboard Vibe Kit – The box includes a separate sleeve containing a dis…" at bounding box center [594, 352] width 534 height 29
type input "The Checkerboard Vibe Kit: The box includes a separate sleeve containing a disp…"
drag, startPoint x: 625, startPoint y: 264, endPoint x: 968, endPoint y: 272, distance: 342.4
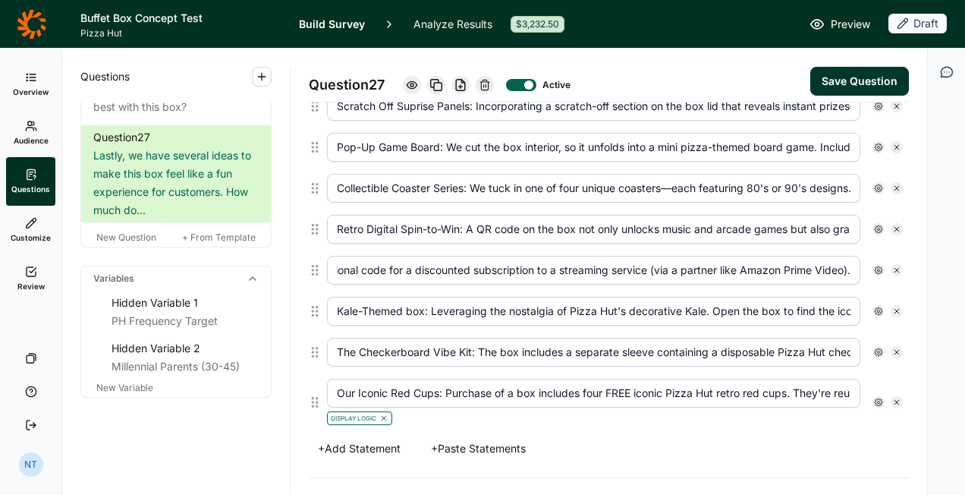
click at [965, 272] on html "Buffet Box Concept Test Pizza Hut Build Survey Analyze Results $3,232.50 Previe…" at bounding box center [482, 247] width 965 height 495
click at [624, 223] on input "Retro Digital Spin-to-Win: A QR code on the box not only unlocks music and arca…" at bounding box center [594, 229] width 534 height 29
drag, startPoint x: 665, startPoint y: 179, endPoint x: 968, endPoint y: 175, distance: 302.9
click at [965, 175] on html "Buffet Box Concept Test Pizza Hut Build Survey Analyze Results $3,232.50 Previe…" at bounding box center [482, 247] width 965 height 495
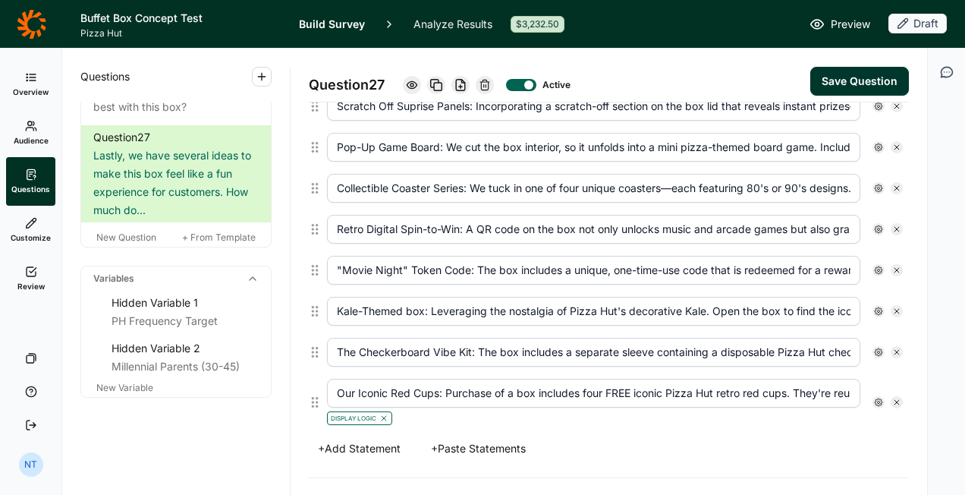
scroll to position [0, 356]
click at [591, 181] on input "Collectible Coaster Series: We tuck in one of four unique coasters—each featuri…" at bounding box center [594, 188] width 534 height 29
drag, startPoint x: 581, startPoint y: 153, endPoint x: 957, endPoint y: 155, distance: 375.7
click at [956, 155] on div "Overview Audience Questions Customize Review Your Surveys Help Log Out NT Quest…" at bounding box center [482, 272] width 965 height 446
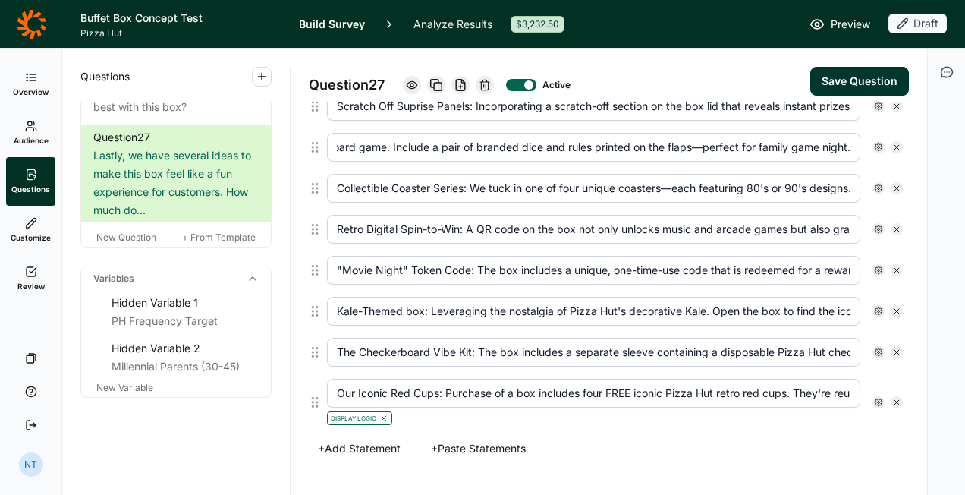
drag, startPoint x: 522, startPoint y: 142, endPoint x: 463, endPoint y: 142, distance: 59.2
click at [521, 142] on input "Pop-Up Game Board: We cut the box interior, so it unfolds into a mini pizza-the…" at bounding box center [594, 147] width 534 height 29
click at [411, 138] on input "Pop-Up Game Board: We cut the box interior, so it unfolds into a mini pizza-the…" at bounding box center [594, 147] width 534 height 29
click at [416, 138] on input "Pop-Up Game Board: We cut the box interior, so it unfolds into a mini pizza-the…" at bounding box center [594, 147] width 534 height 29
type input "Pop-Up Game Board: We cut the box interior, so it unfolds into a mini pizza-the…"
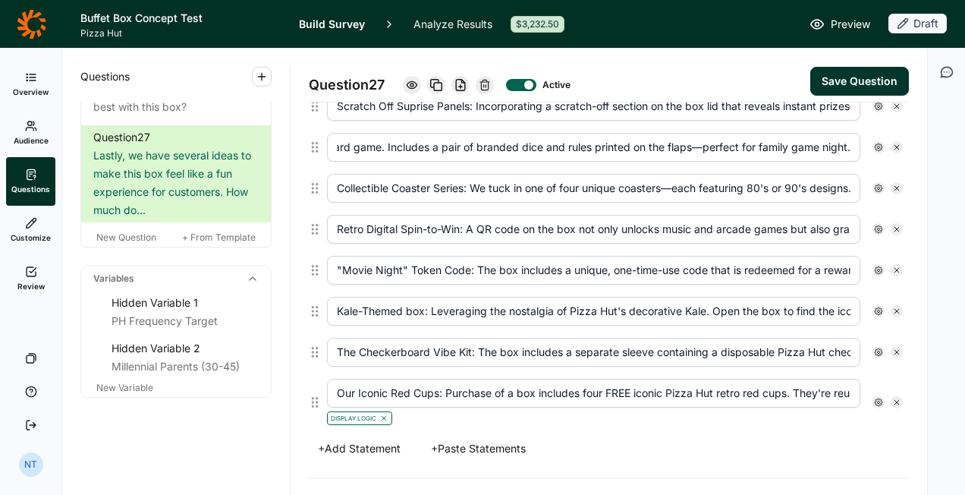
click at [468, 191] on input "Collectible Coaster Series: We tuck in one of four unique coasters—each featuri…" at bounding box center [594, 188] width 534 height 29
click at [818, 87] on button "Save Question" at bounding box center [860, 81] width 99 height 29
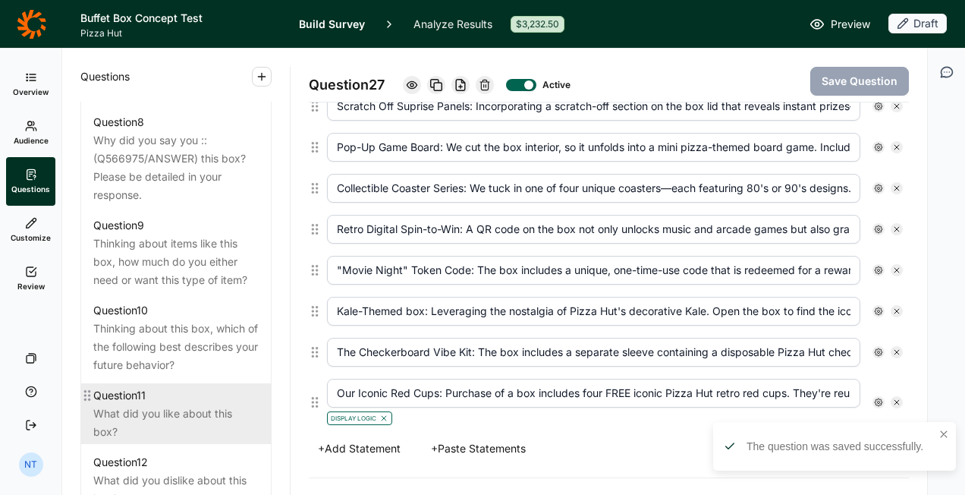
scroll to position [1182, 0]
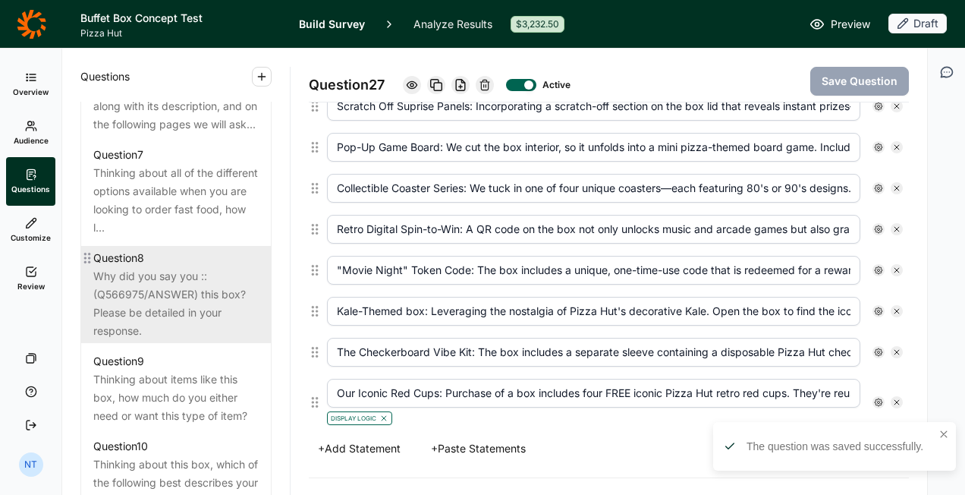
click at [164, 306] on div "Why did you say you ::(Q566975/ANSWER) this box? Please be detailed in your res…" at bounding box center [175, 303] width 165 height 73
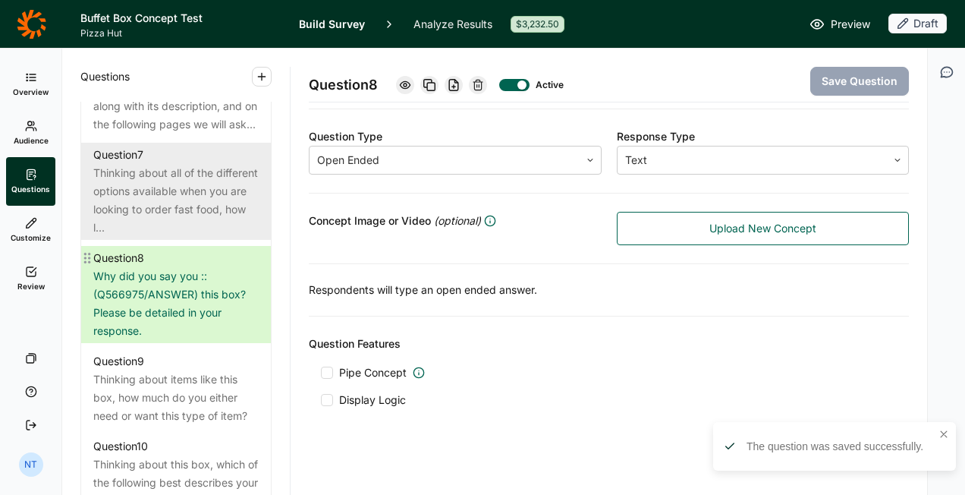
click at [168, 237] on div "Thinking about all of the different options available when you are looking to o…" at bounding box center [175, 200] width 165 height 73
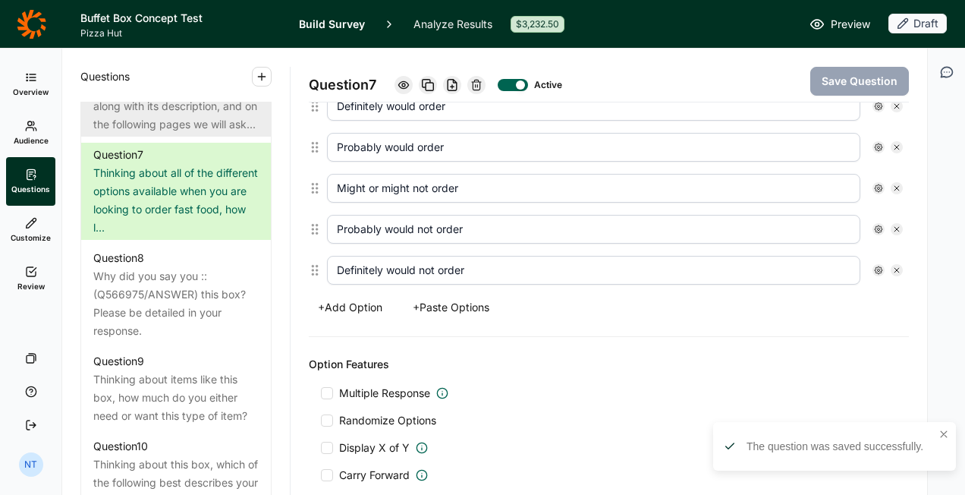
click at [158, 134] on div "Please look at this product below along with its description, and on the follow…" at bounding box center [175, 106] width 165 height 55
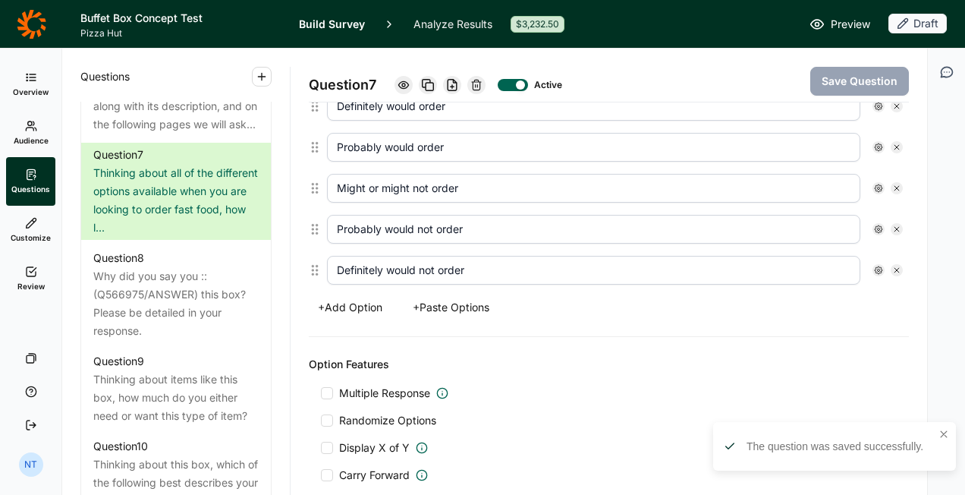
scroll to position [436, 0]
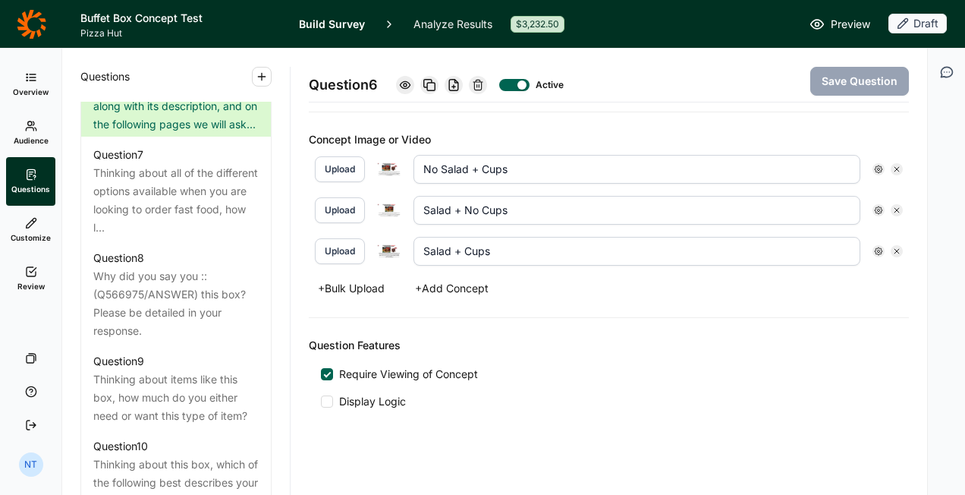
click at [408, 88] on icon at bounding box center [405, 85] width 12 height 12
click at [401, 85] on div at bounding box center [405, 85] width 18 height 18
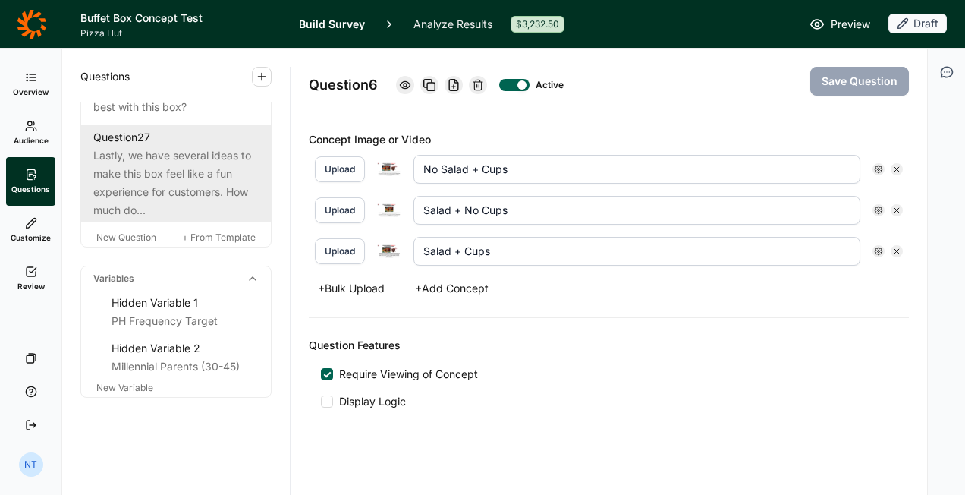
scroll to position [3079, 0]
click at [209, 169] on div "Lastly, we have several ideas to make this box feel like a fun experience for c…" at bounding box center [175, 182] width 165 height 73
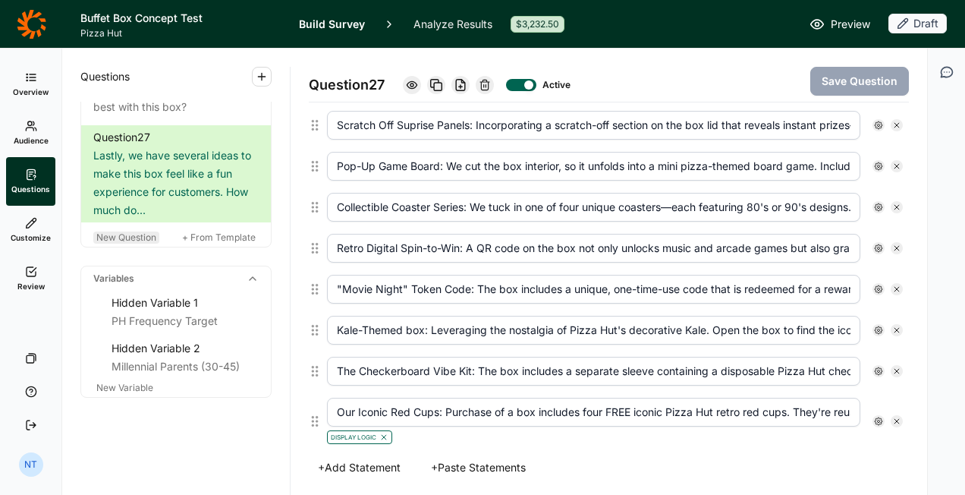
click at [143, 237] on span "New Question" at bounding box center [126, 237] width 60 height 11
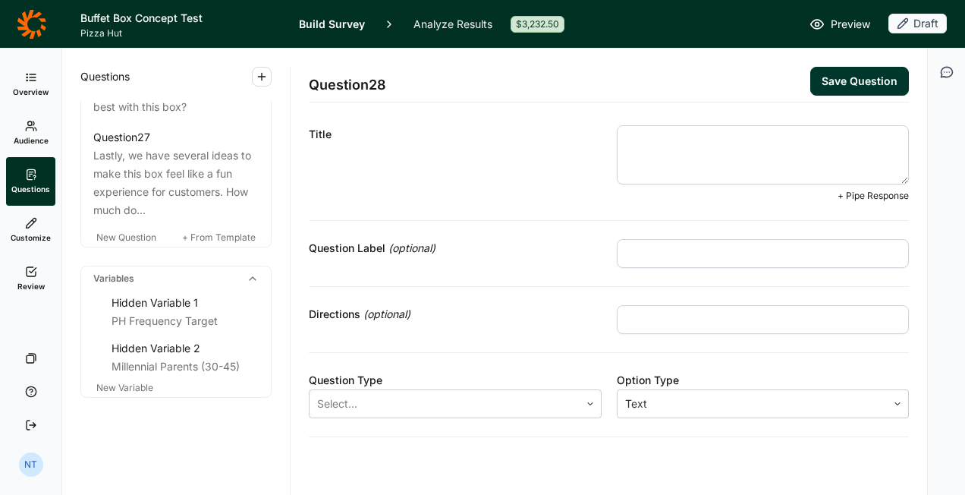
click at [651, 165] on textarea at bounding box center [763, 154] width 293 height 59
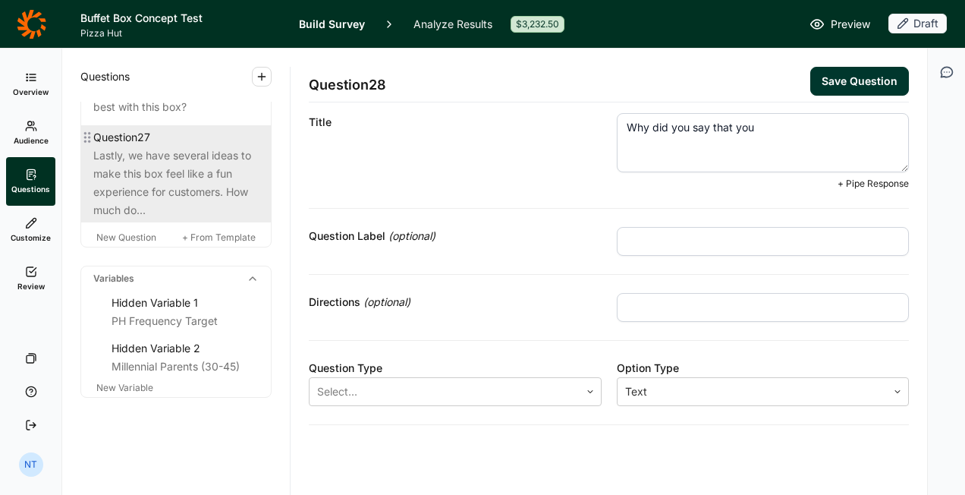
type textarea "Why did you say that you"
click at [123, 184] on div "Lastly, we have several ideas to make this box feel like a fun experience for c…" at bounding box center [175, 182] width 165 height 73
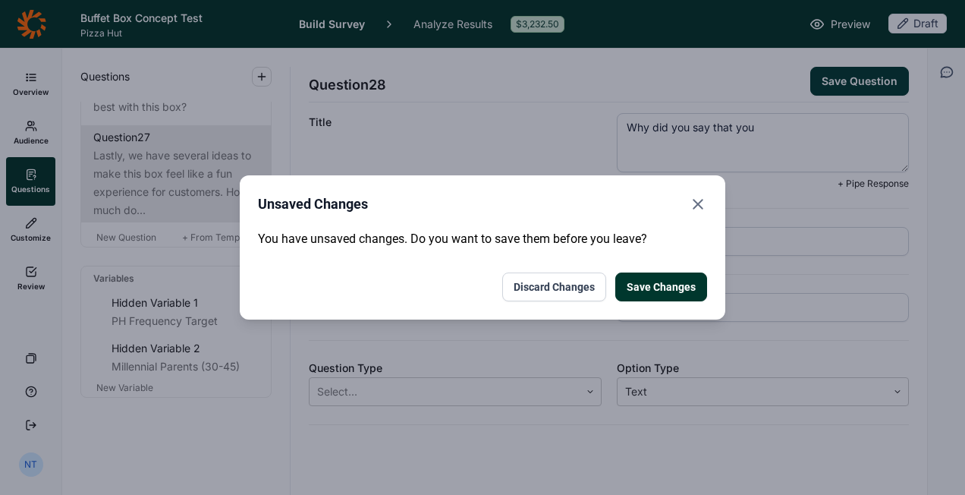
scroll to position [11, 0]
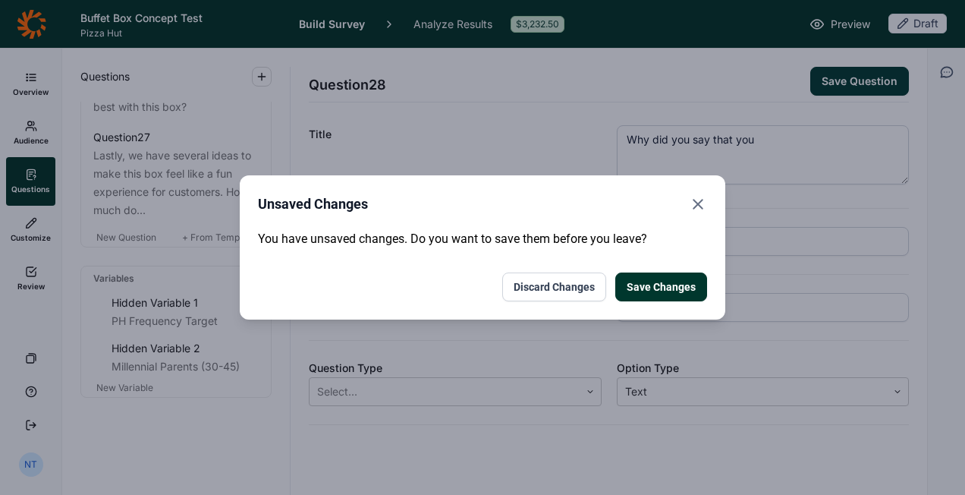
click at [581, 295] on button "Discard Changes" at bounding box center [554, 286] width 104 height 29
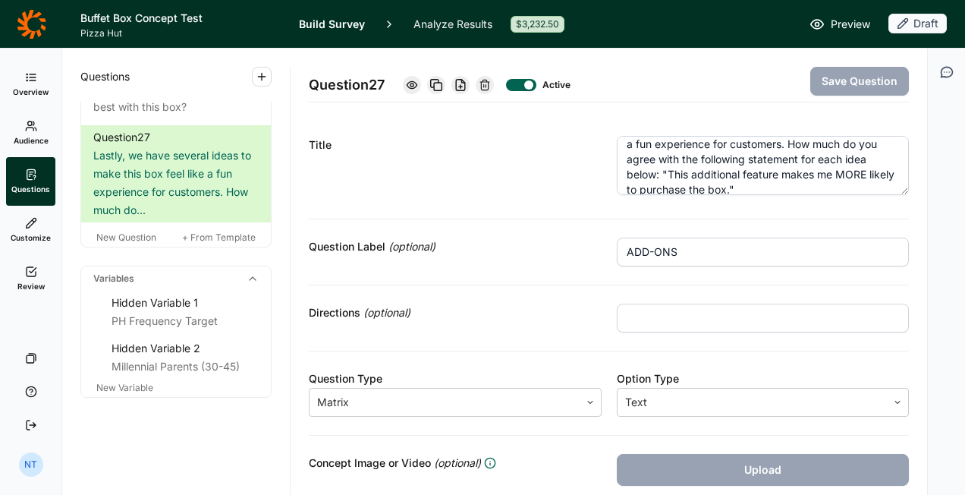
scroll to position [30, 0]
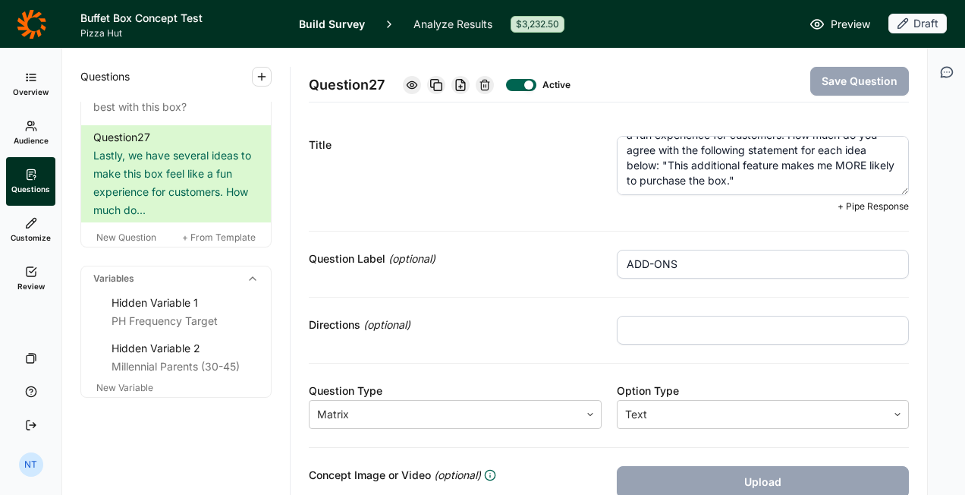
drag, startPoint x: 686, startPoint y: 164, endPoint x: 785, endPoint y: 181, distance: 100.2
click at [785, 181] on textarea "Lastly, we have several ideas to make this box feel like a fun experience for c…" at bounding box center [763, 165] width 293 height 59
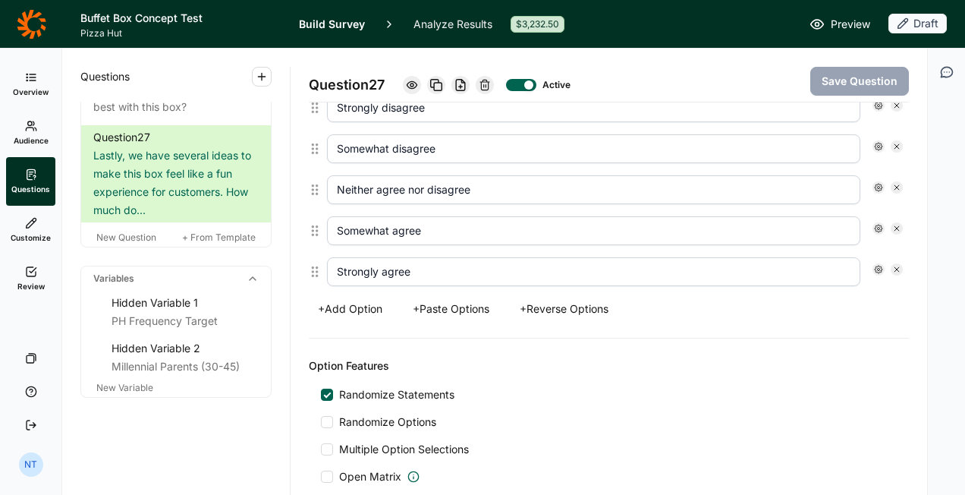
scroll to position [1202, 0]
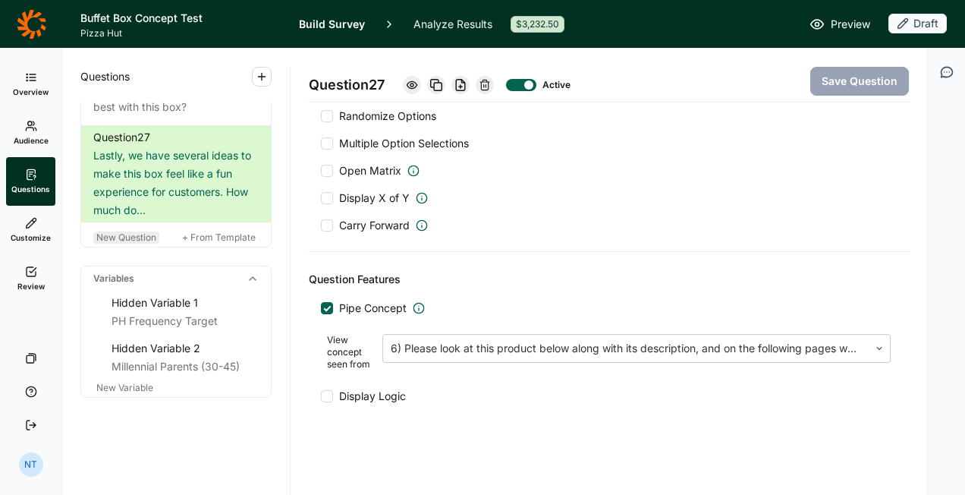
click at [140, 237] on span "New Question" at bounding box center [126, 237] width 60 height 11
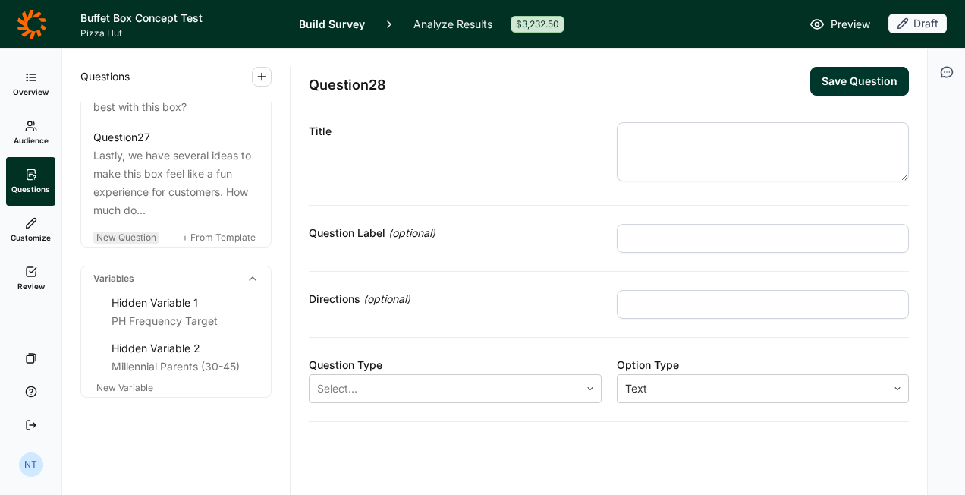
scroll to position [11, 0]
click at [355, 370] on div "Question Type" at bounding box center [455, 368] width 293 height 18
click at [360, 386] on div at bounding box center [444, 391] width 255 height 21
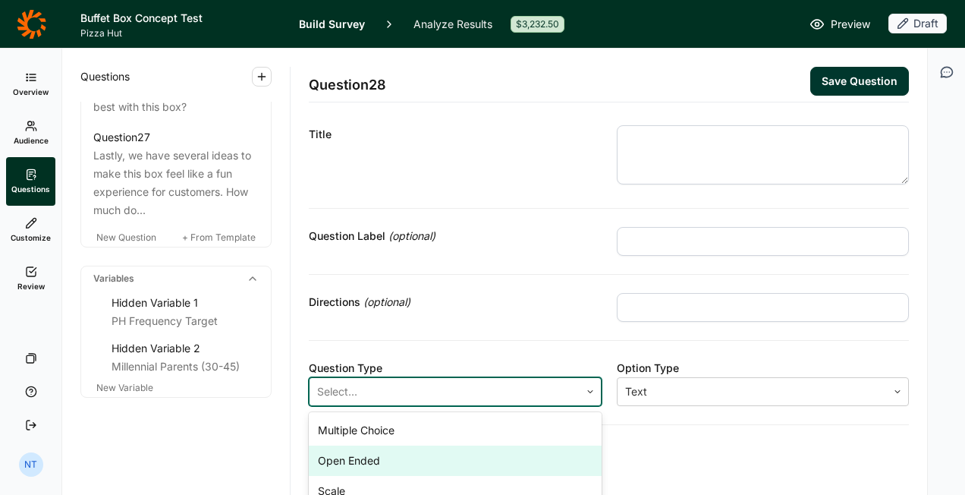
click at [365, 446] on div "Open Ended" at bounding box center [455, 461] width 293 height 30
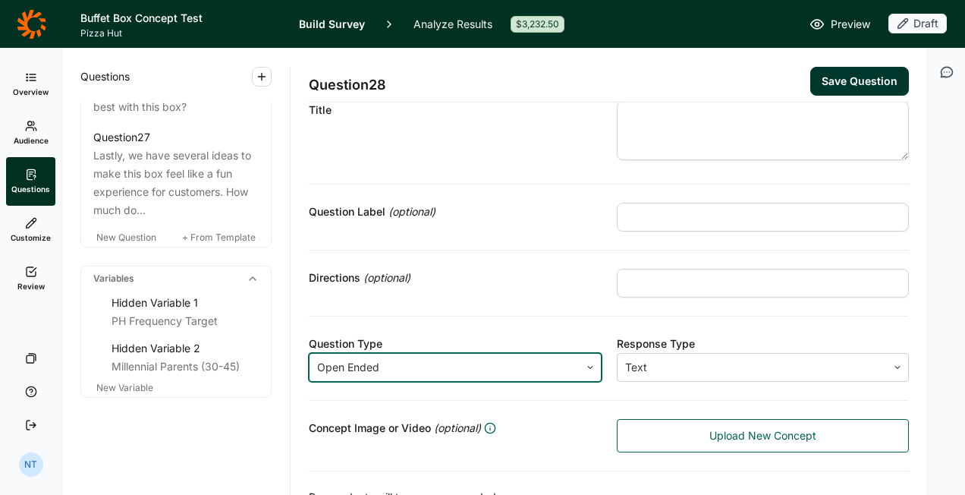
scroll to position [0, 0]
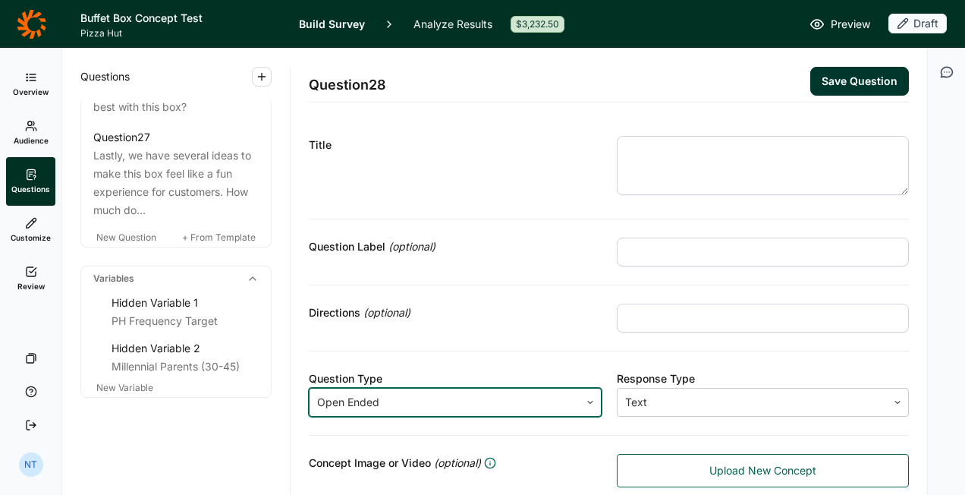
click at [683, 165] on textarea at bounding box center [763, 165] width 293 height 59
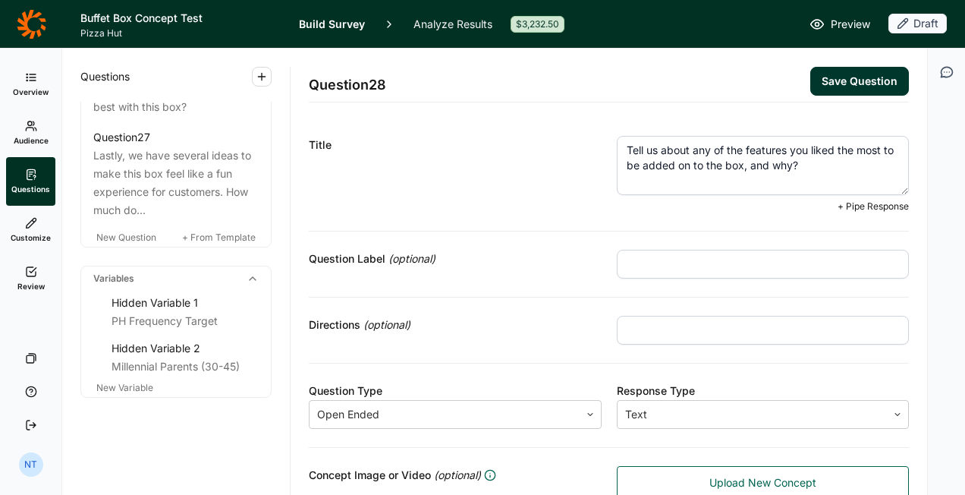
type textarea "Tell us about any of the features you liked the most to be added on to the box,…"
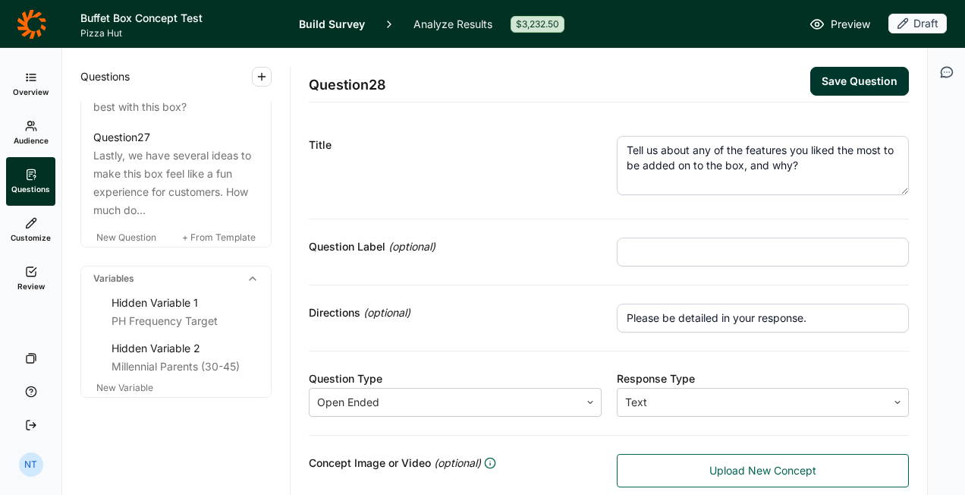
type input "Please be detailed in your response."
click at [693, 162] on textarea "Tell us about any of the features you liked the most to be added on to the box,…" at bounding box center [763, 165] width 293 height 59
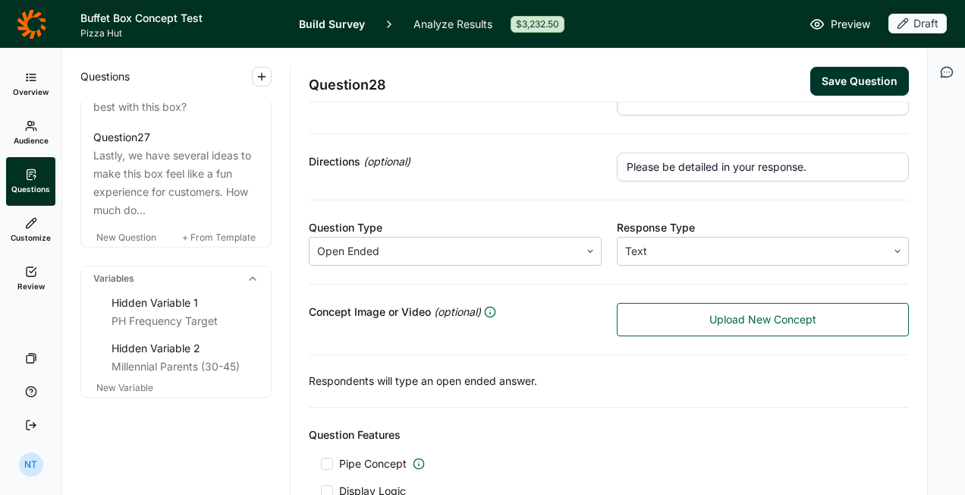
scroll to position [228, 0]
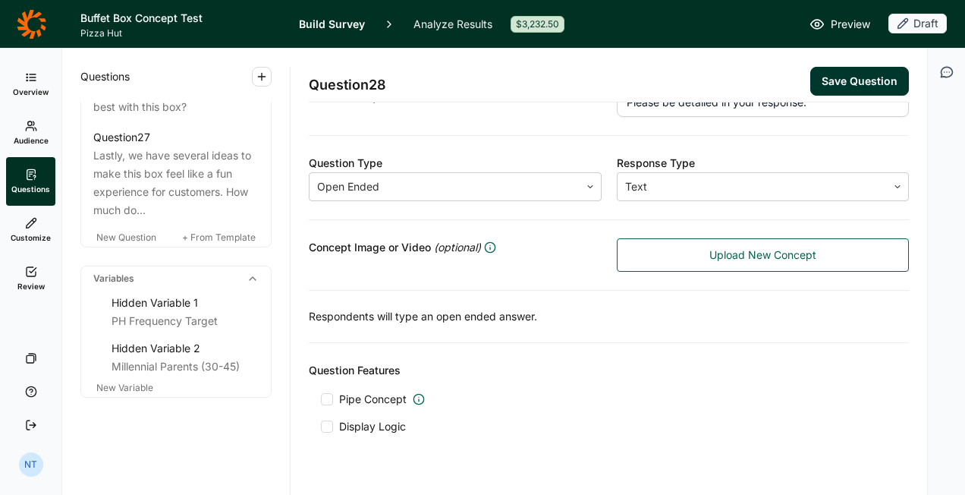
click at [865, 76] on button "Save Question" at bounding box center [860, 81] width 99 height 29
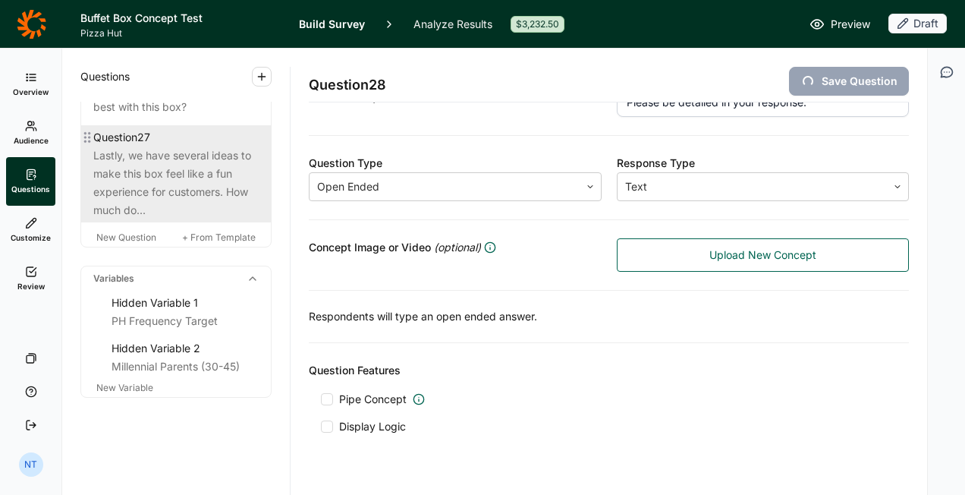
scroll to position [11, 0]
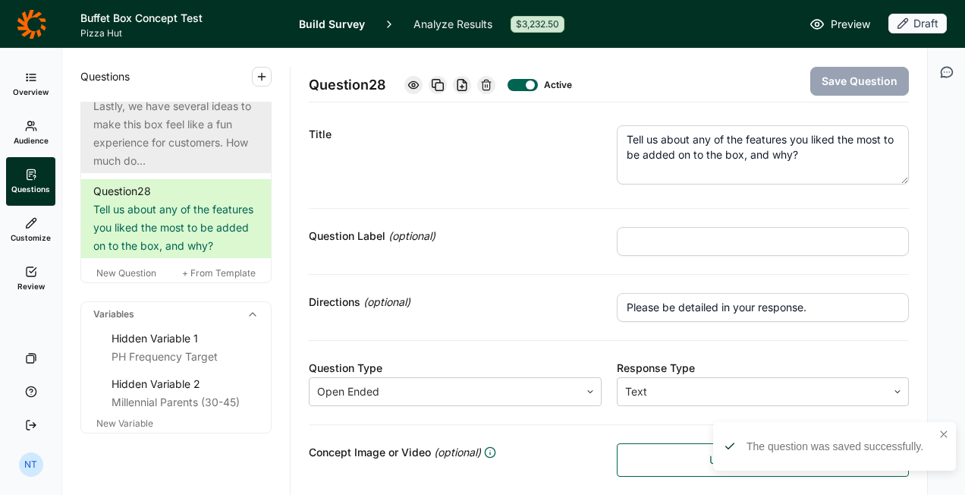
click at [222, 170] on div "Lastly, we have several ideas to make this box feel like a fun experience for c…" at bounding box center [175, 133] width 165 height 73
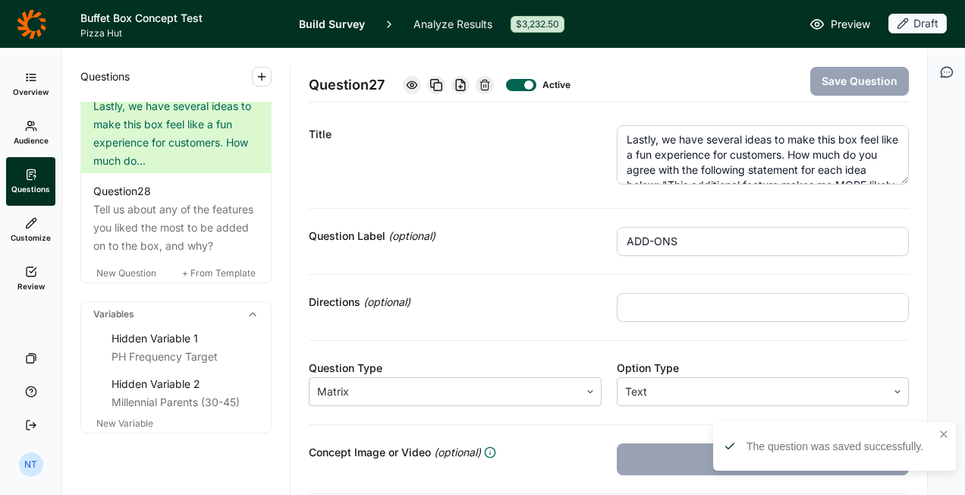
click at [421, 85] on div at bounding box center [412, 85] width 18 height 18
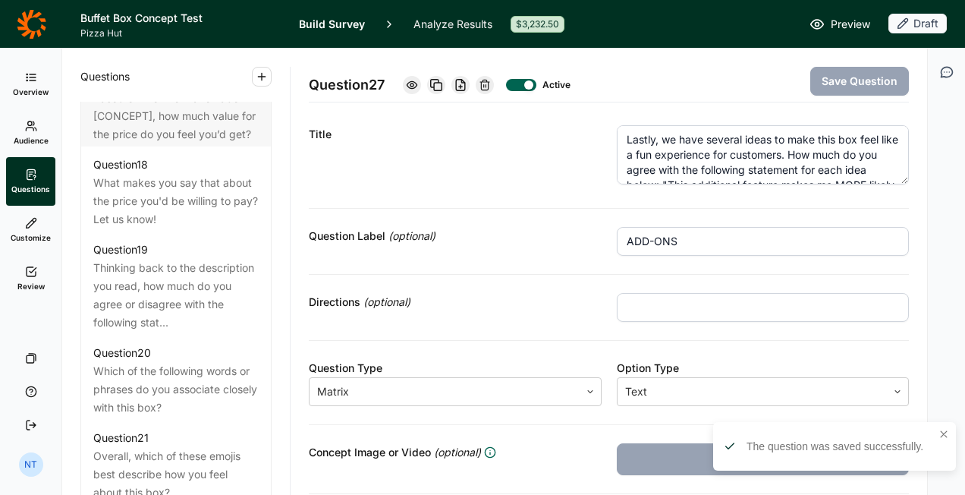
scroll to position [1941, 0]
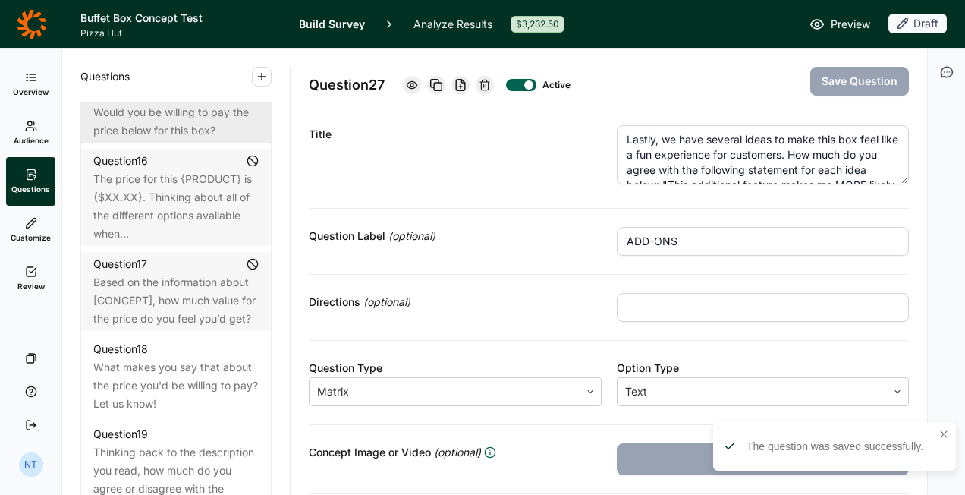
click at [206, 140] on div "Would you be willing to pay the price below for this box?" at bounding box center [175, 121] width 165 height 36
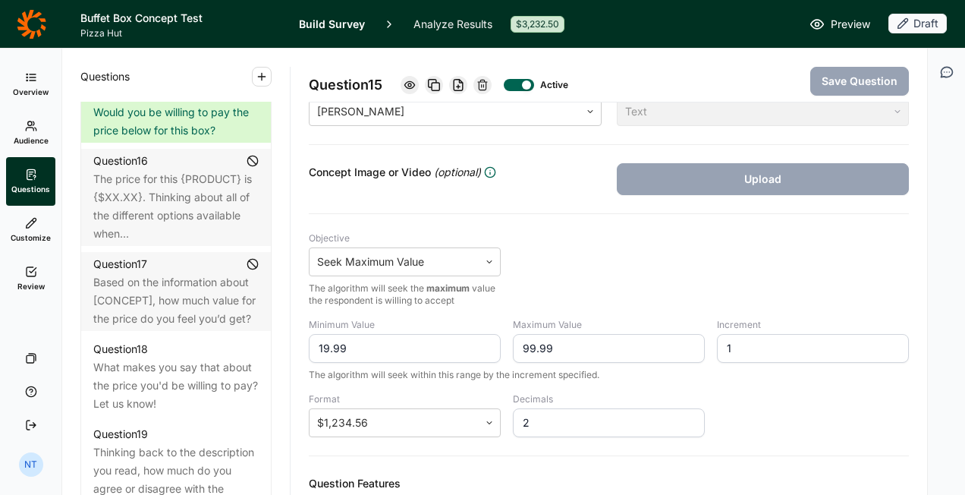
scroll to position [314, 0]
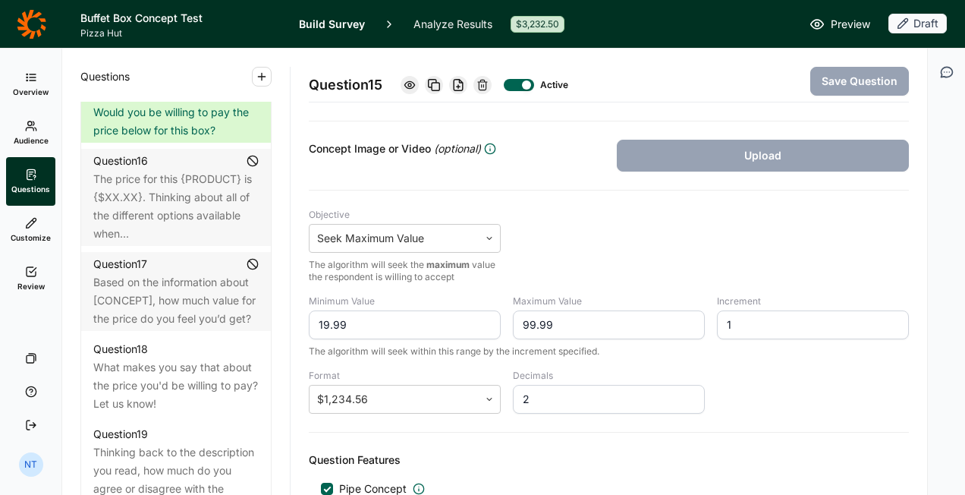
drag, startPoint x: 352, startPoint y: 322, endPoint x: 297, endPoint y: 323, distance: 55.4
click at [297, 323] on div "Question 15 Active Save Question Title Would you be willing to pay the price be…" at bounding box center [609, 272] width 637 height 446
type input "17.99"
type input "34.99"
click at [455, 451] on div "Question Features" at bounding box center [609, 460] width 600 height 18
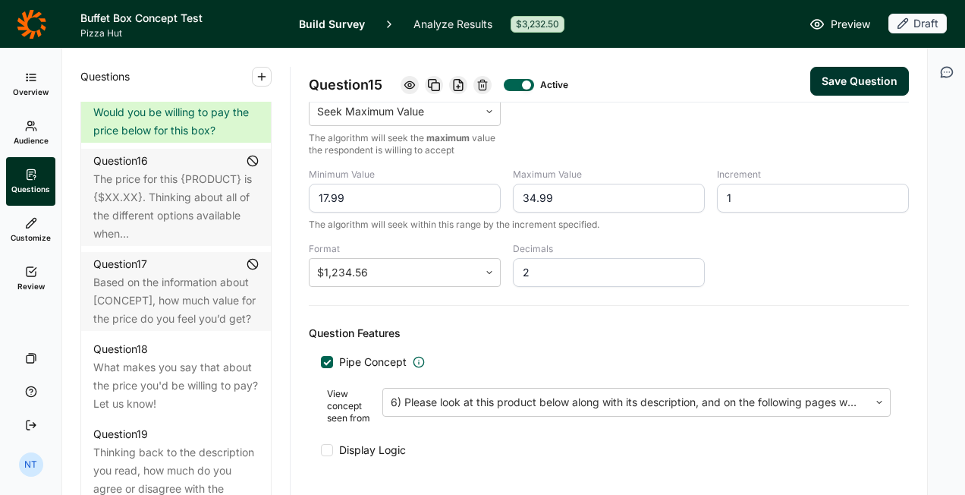
scroll to position [275, 0]
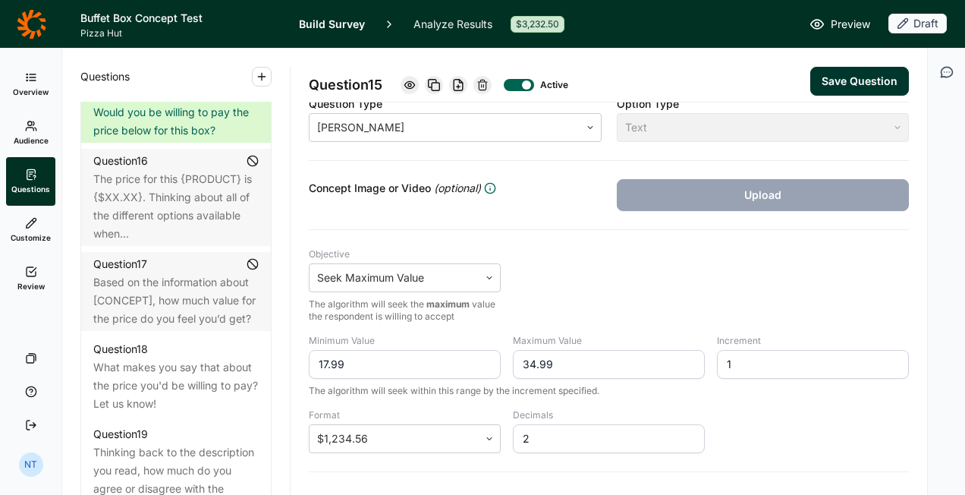
click at [845, 77] on button "Save Question" at bounding box center [860, 81] width 99 height 29
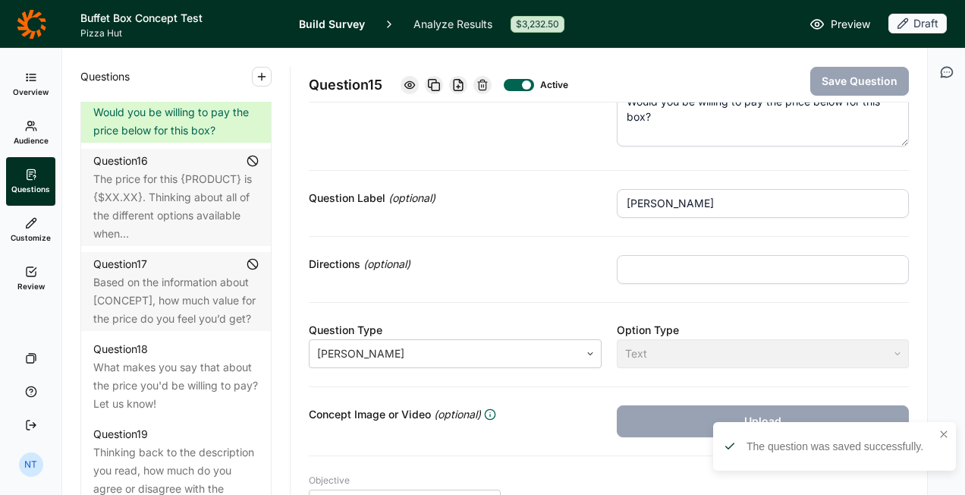
scroll to position [47, 0]
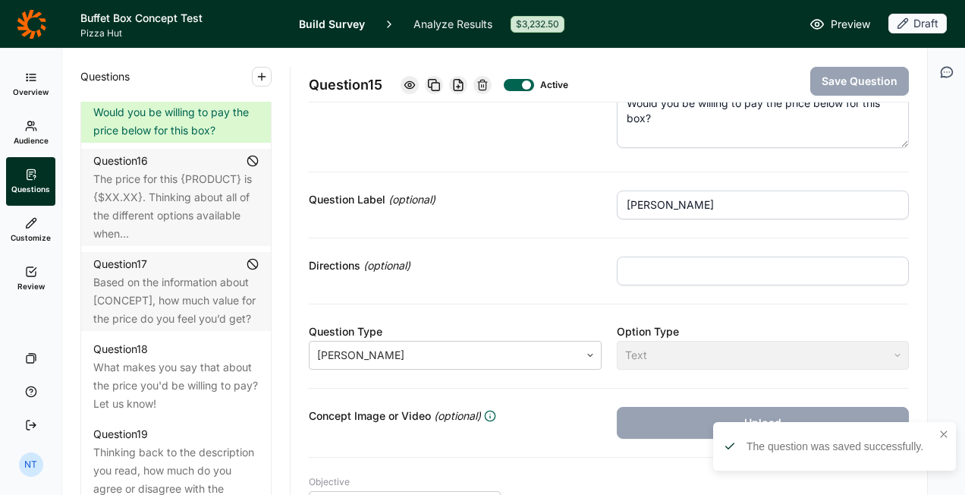
click at [413, 83] on icon at bounding box center [410, 85] width 12 height 12
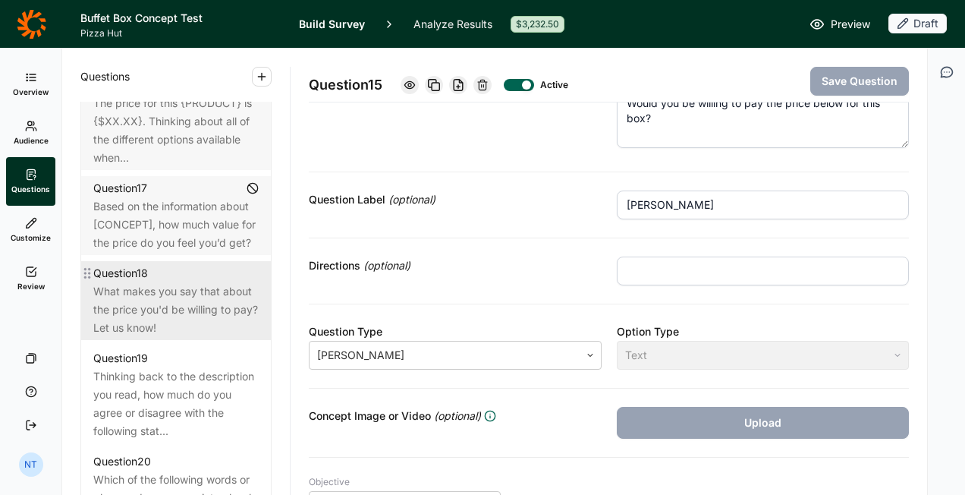
click at [202, 337] on div "What makes you say that about the price you'd be willing to pay? Let us know!" at bounding box center [175, 309] width 165 height 55
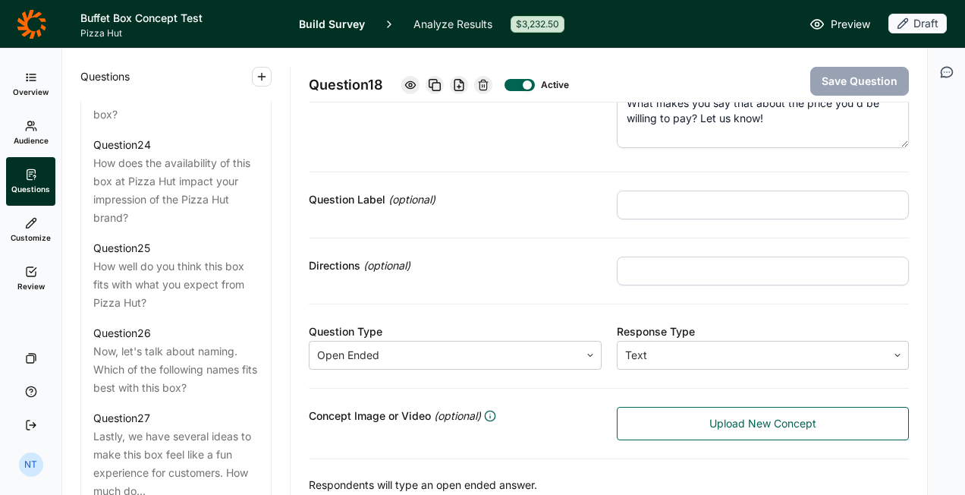
scroll to position [2852, 0]
